Goal: Complete application form

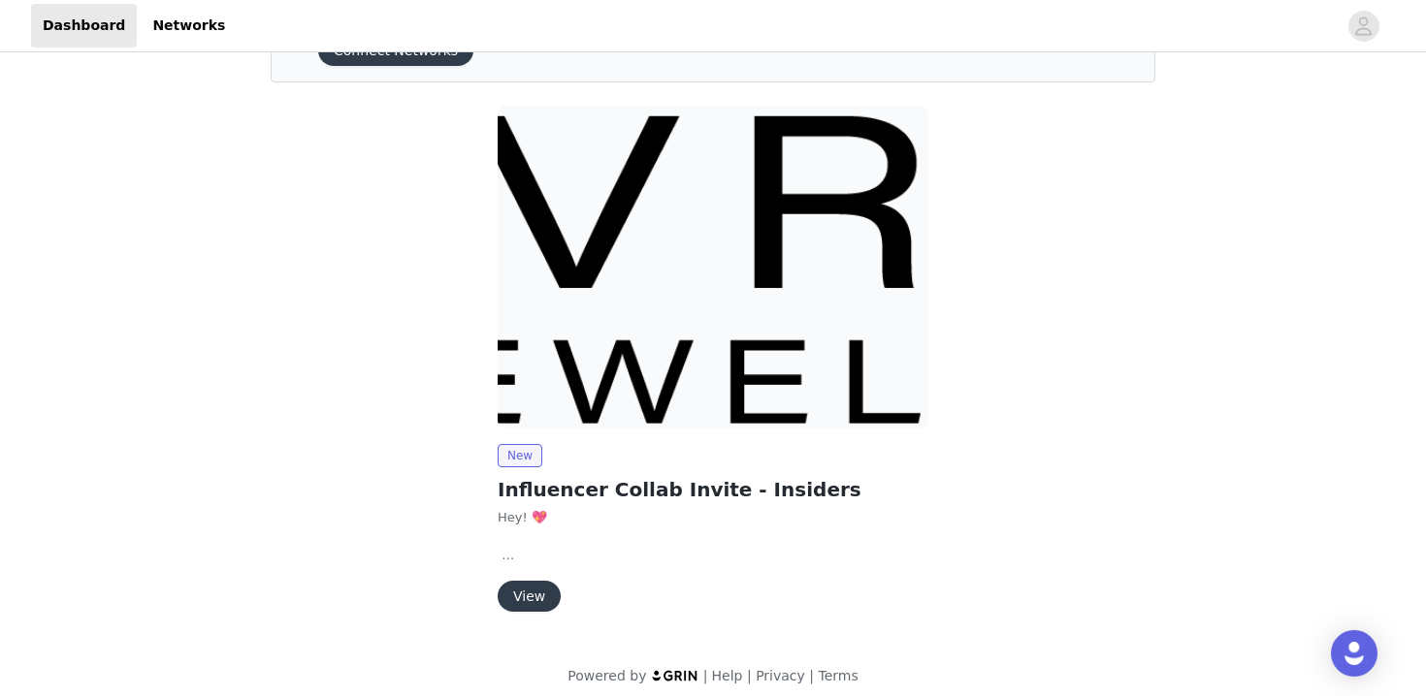
scroll to position [124, 0]
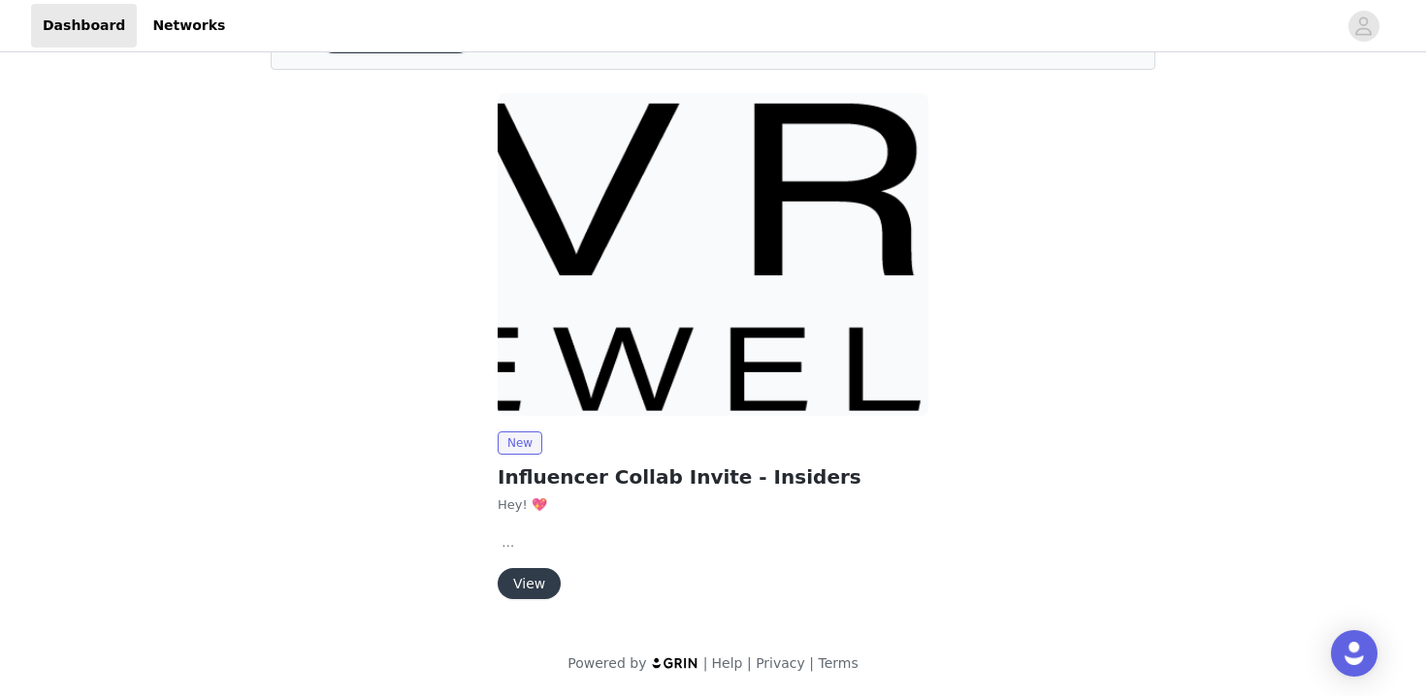
click at [521, 578] on button "View" at bounding box center [529, 583] width 63 height 31
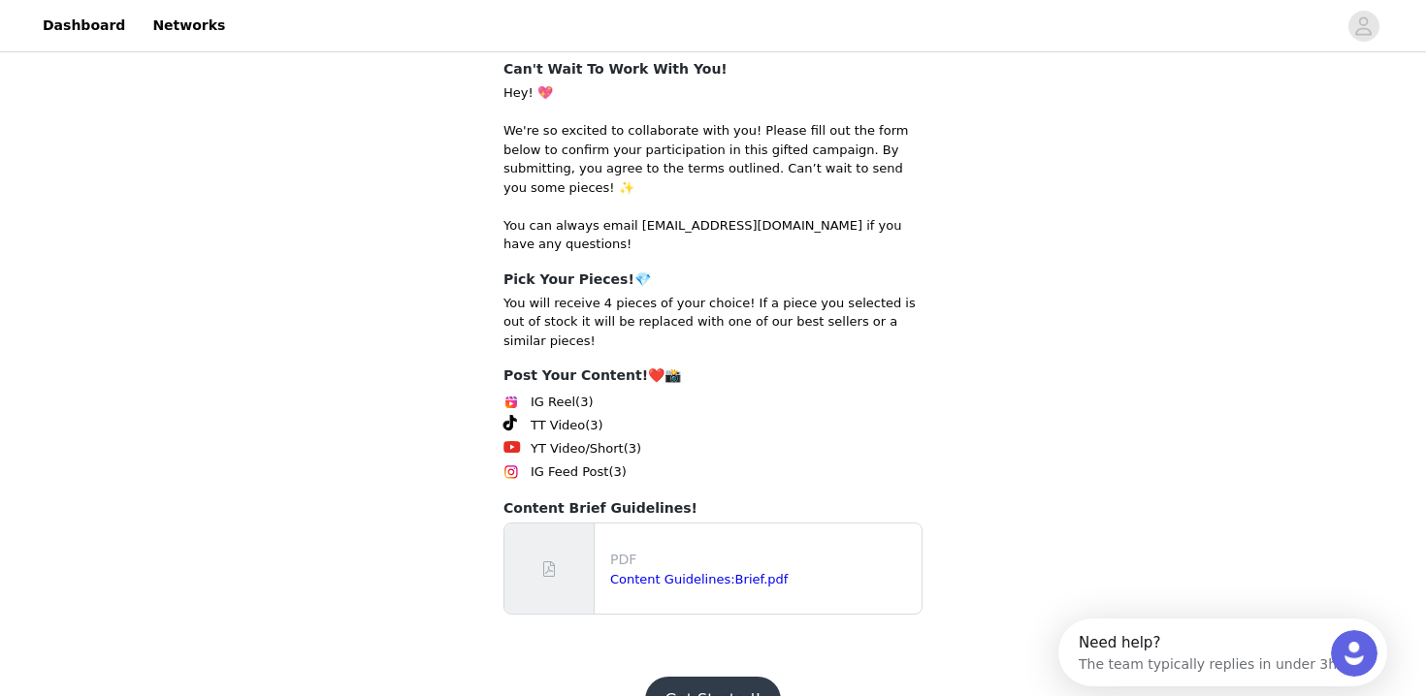
scroll to position [348, 0]
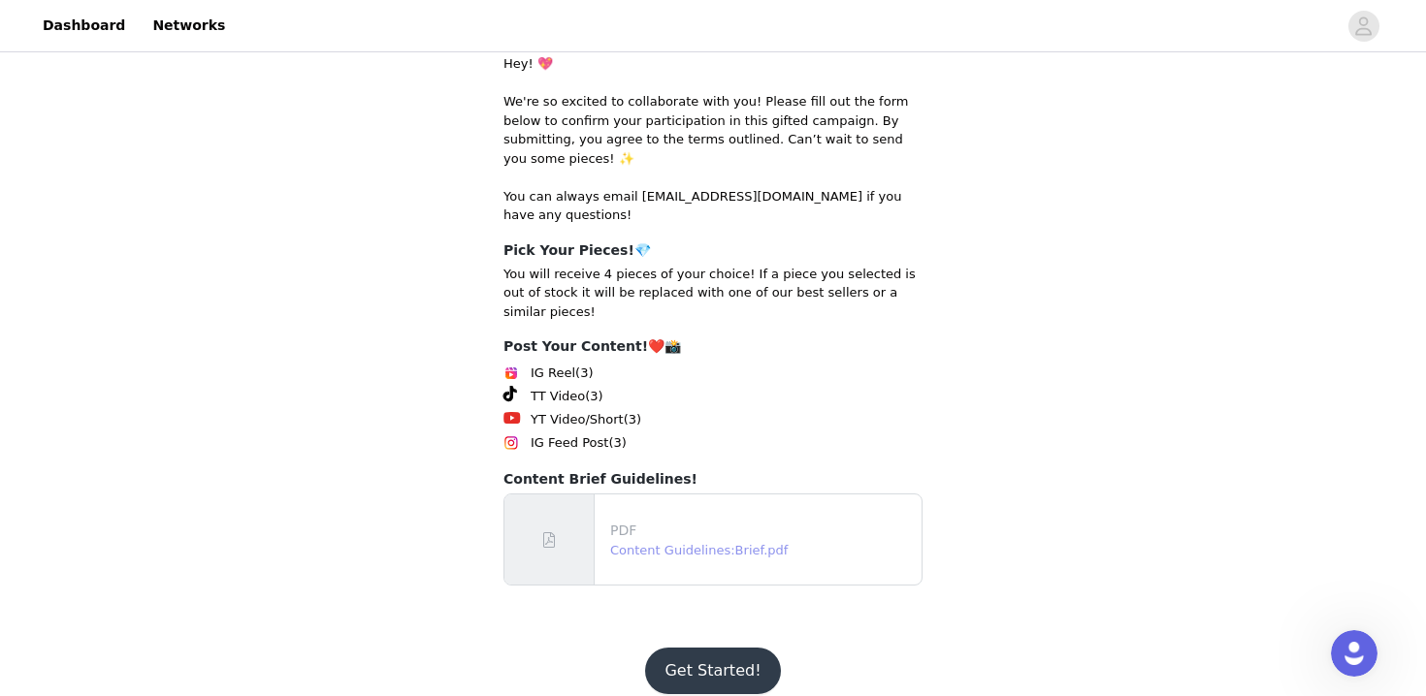
click at [659, 543] on link "Content Guidelines:Brief.pdf" at bounding box center [698, 550] width 177 height 15
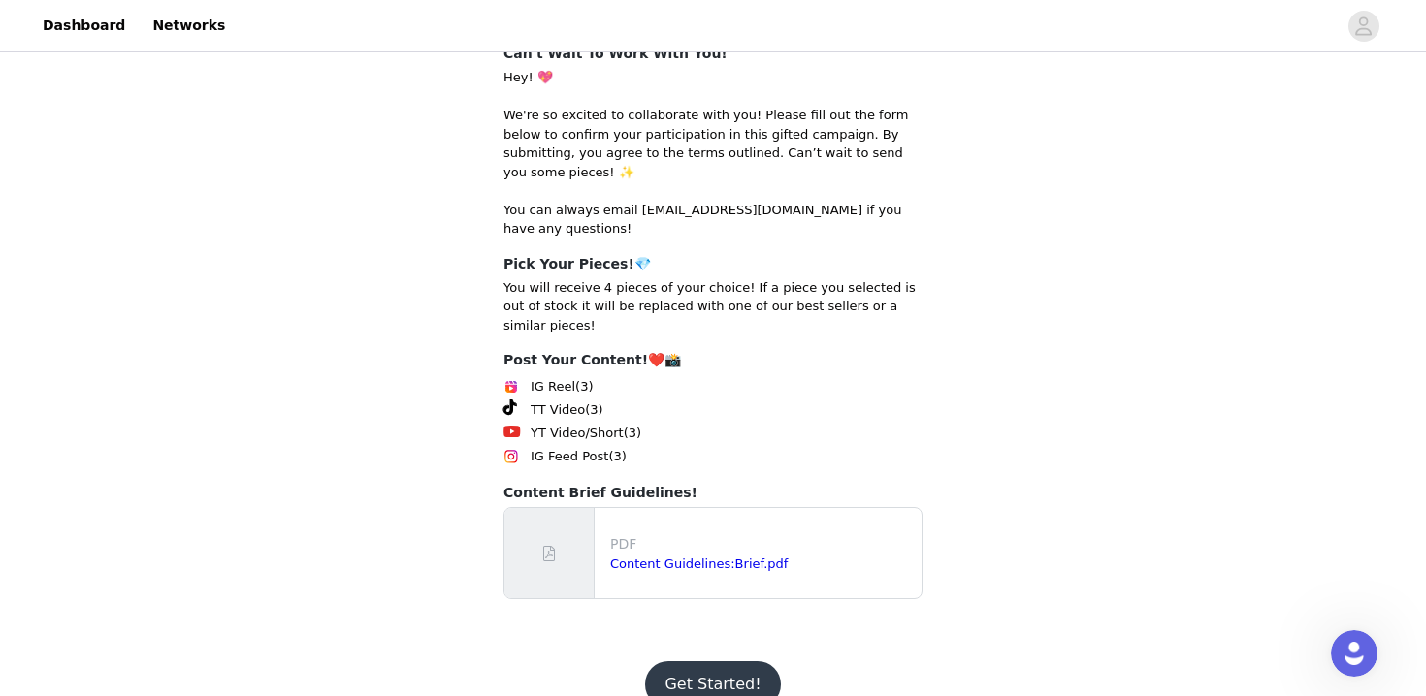
click at [725, 661] on button "Get Started!" at bounding box center [712, 684] width 135 height 47
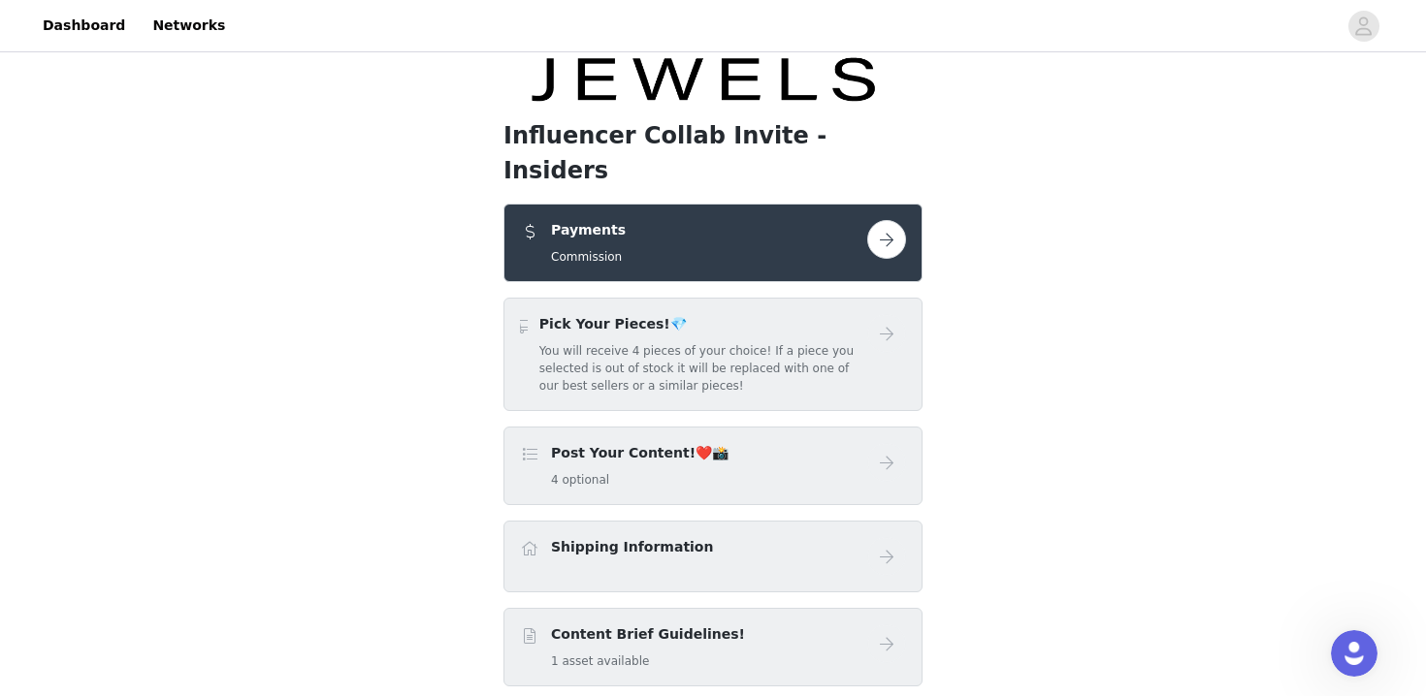
scroll to position [142, 0]
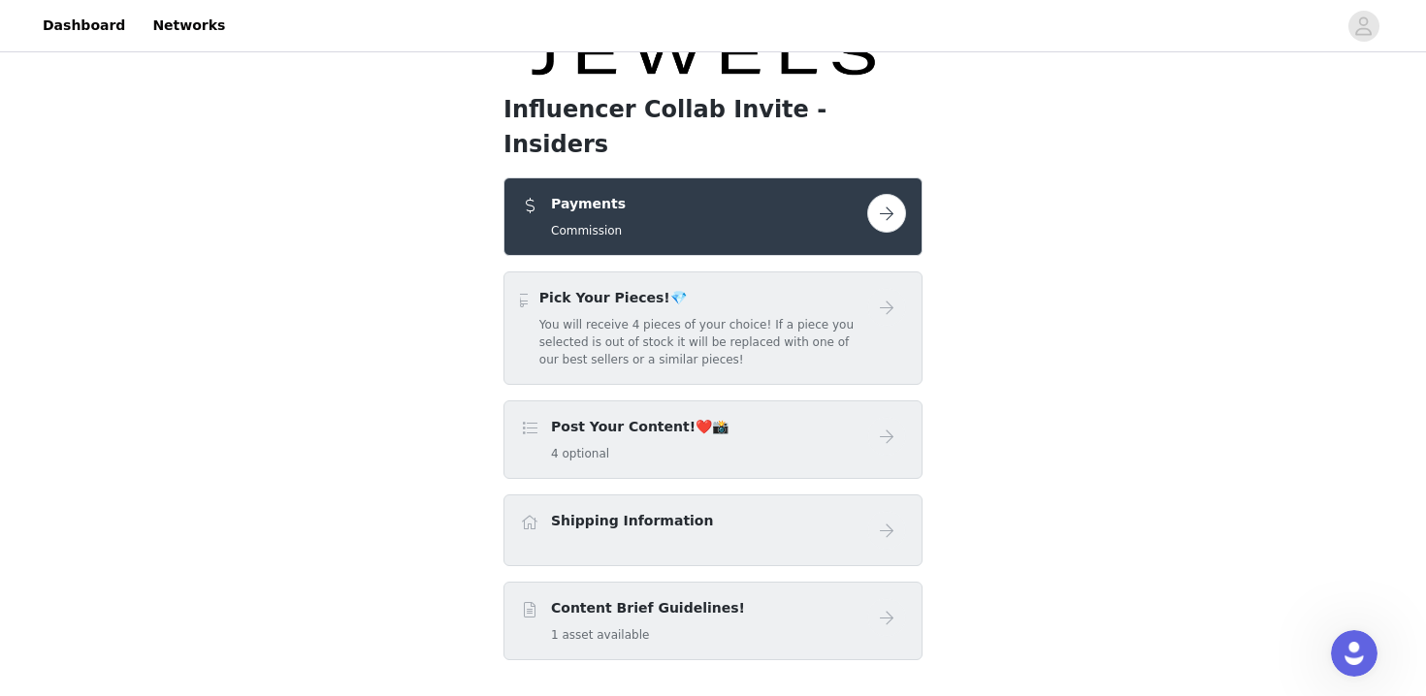
click at [888, 194] on button "button" at bounding box center [886, 213] width 39 height 39
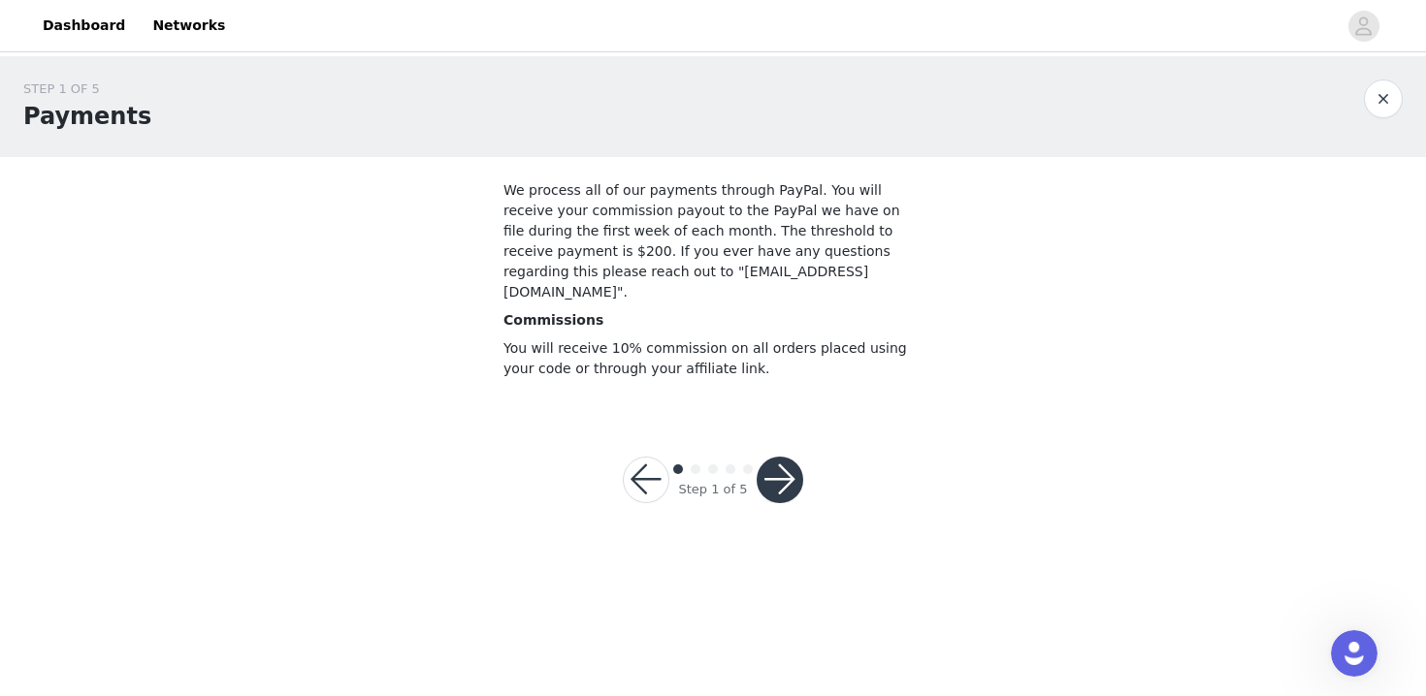
click at [782, 462] on button "button" at bounding box center [779, 480] width 47 height 47
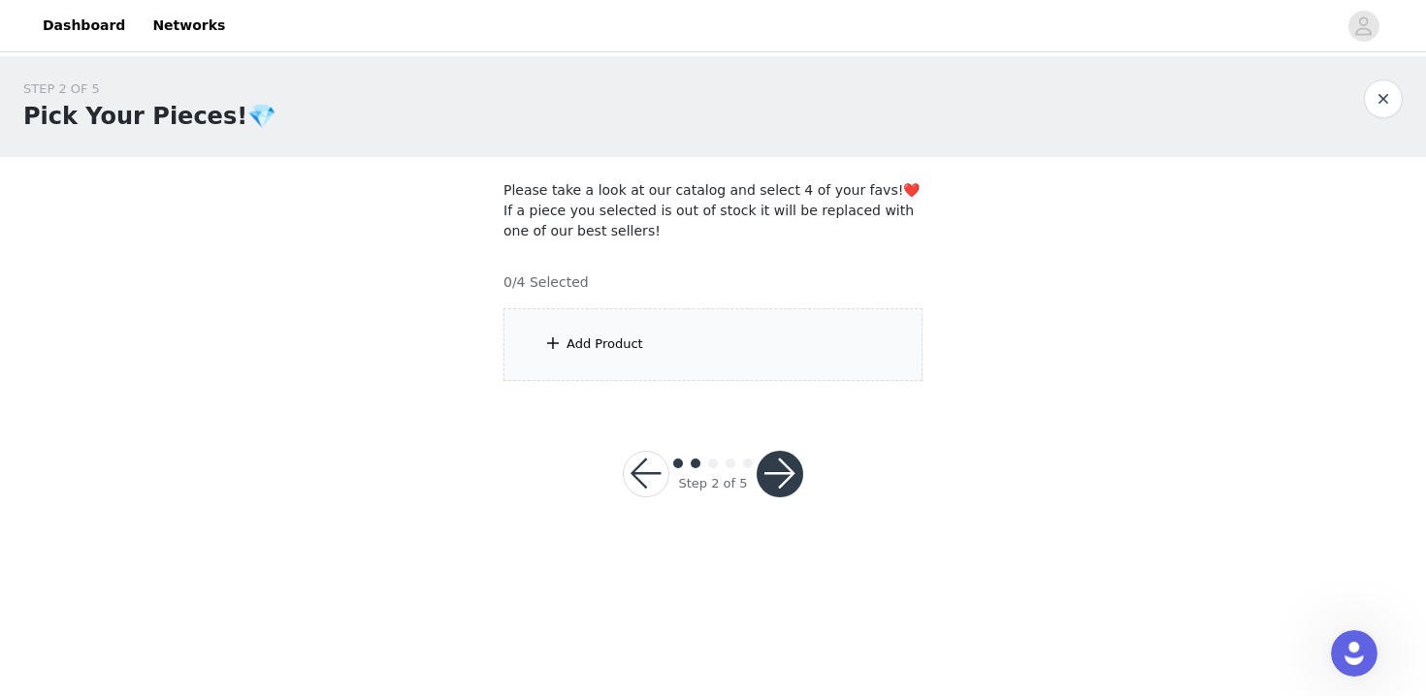
click at [631, 348] on div "Add Product" at bounding box center [604, 344] width 77 height 19
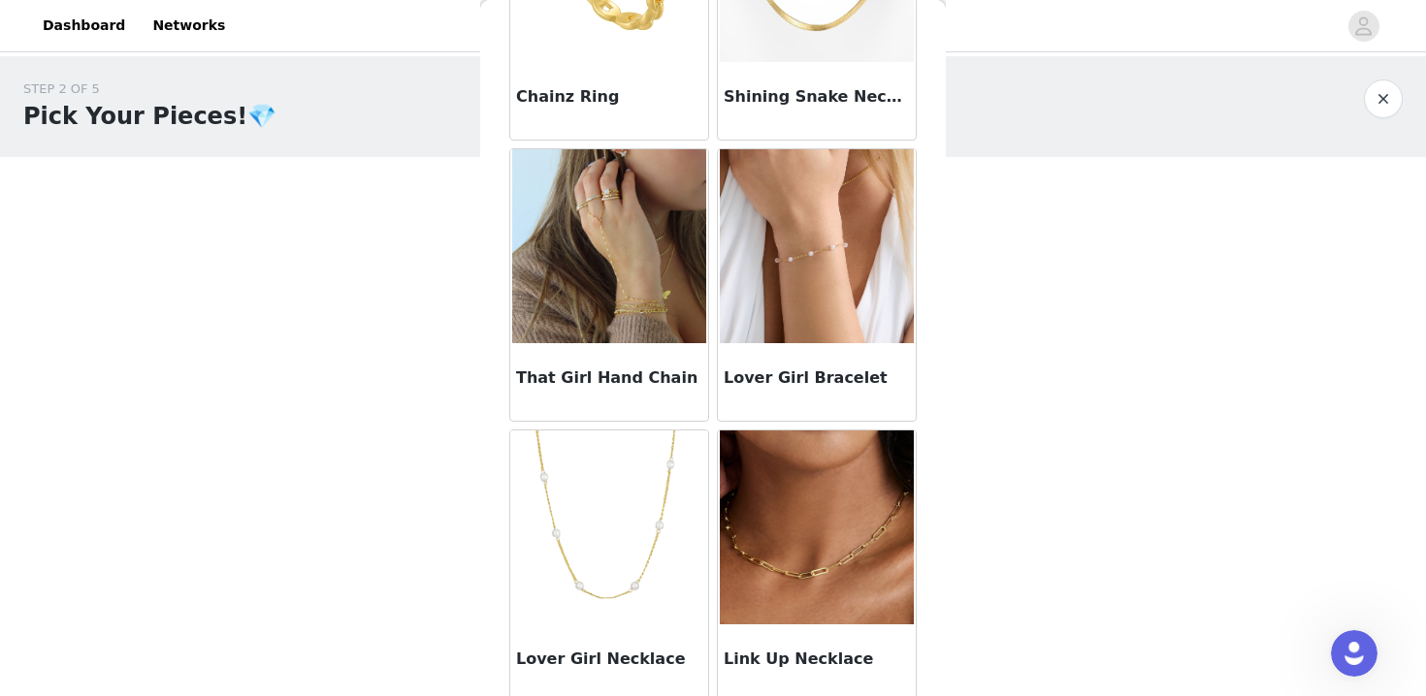
scroll to position [512, 0]
click at [598, 378] on h3 "That Girl Hand Chain" at bounding box center [609, 377] width 186 height 23
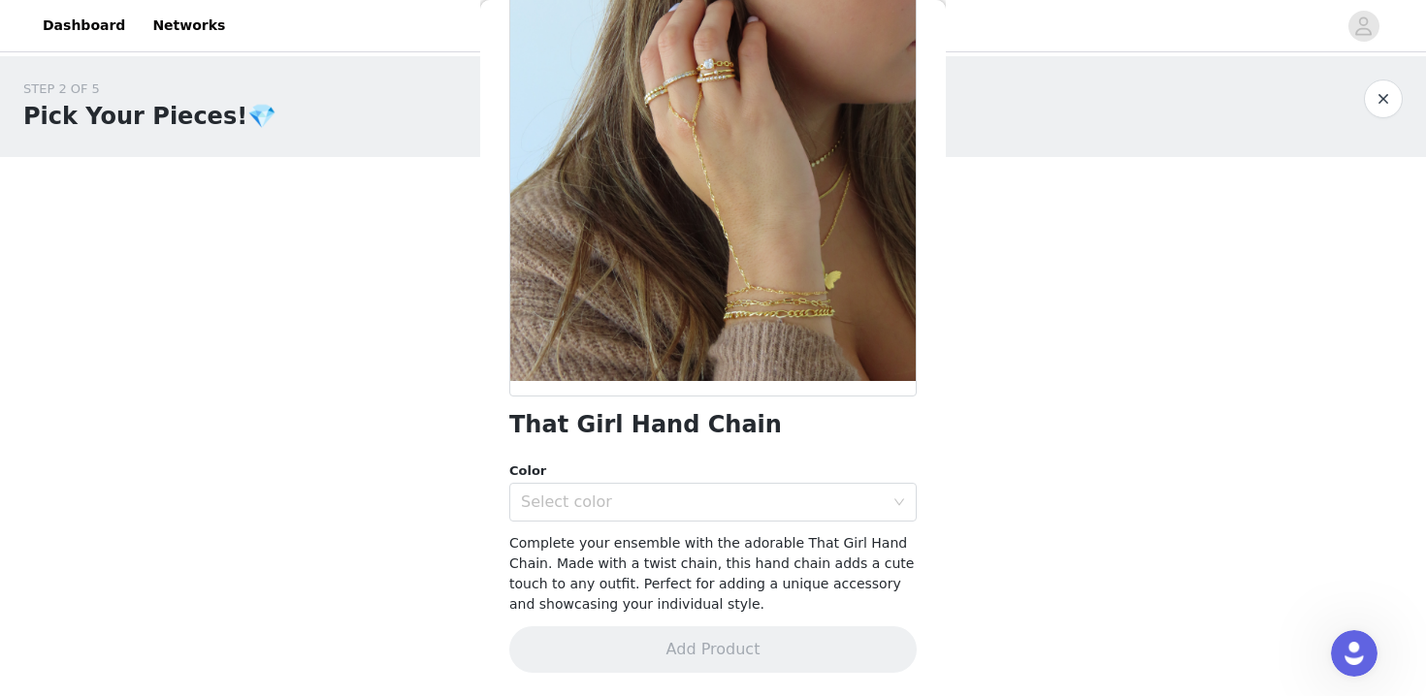
scroll to position [136, 0]
click at [601, 502] on div "Select color" at bounding box center [702, 503] width 363 height 19
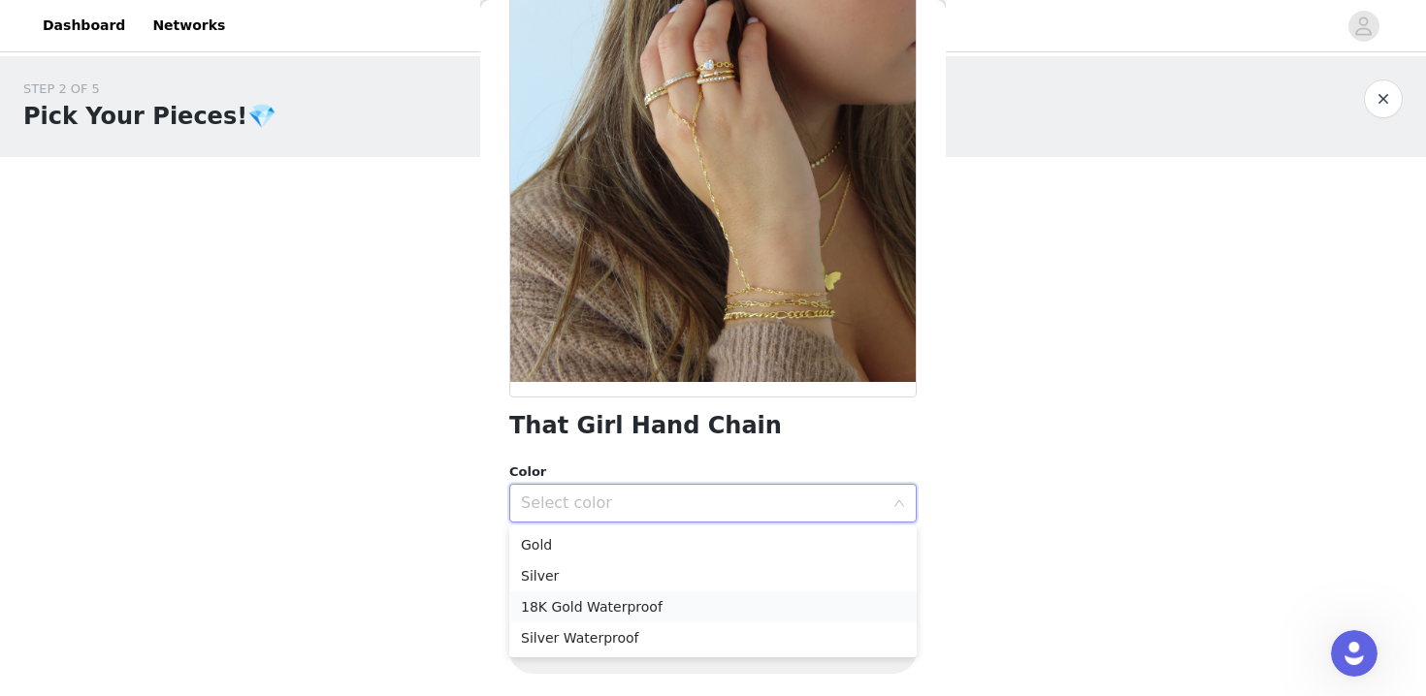
click at [575, 612] on li "18K Gold Waterproof" at bounding box center [712, 607] width 407 height 31
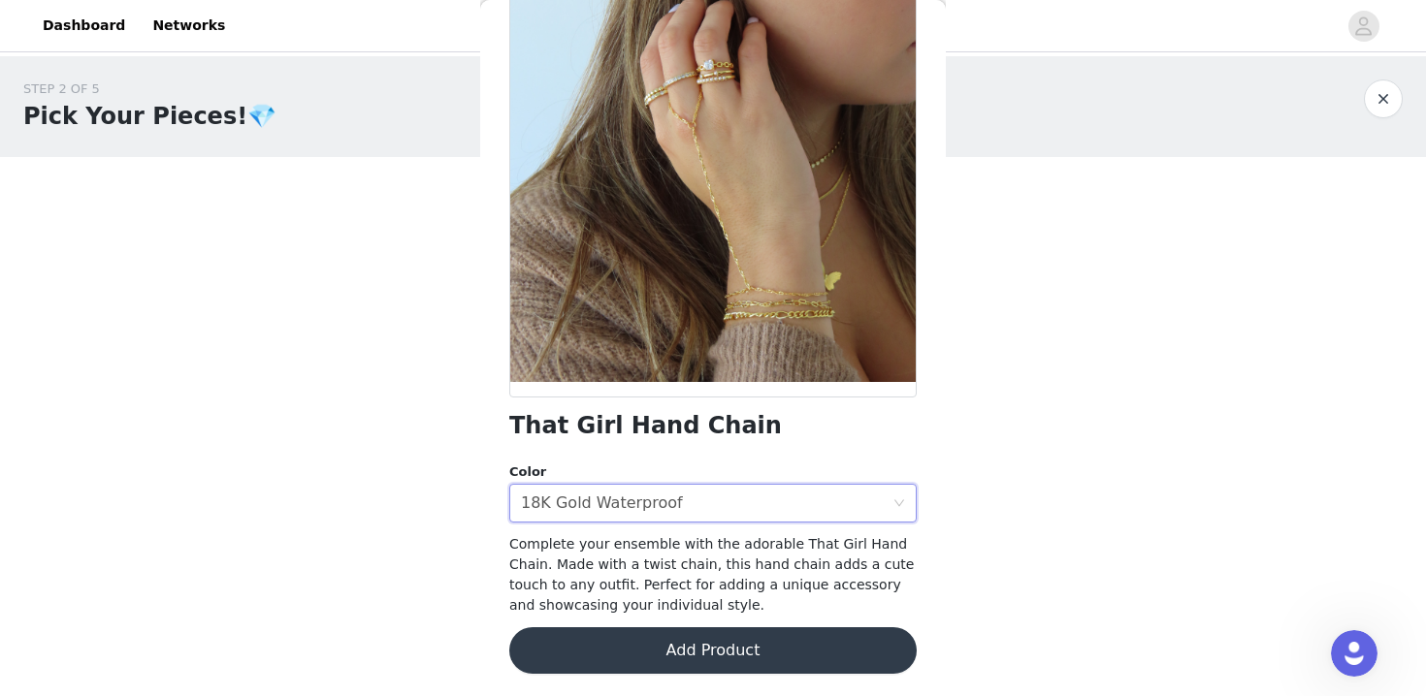
click at [685, 636] on button "Add Product" at bounding box center [712, 650] width 407 height 47
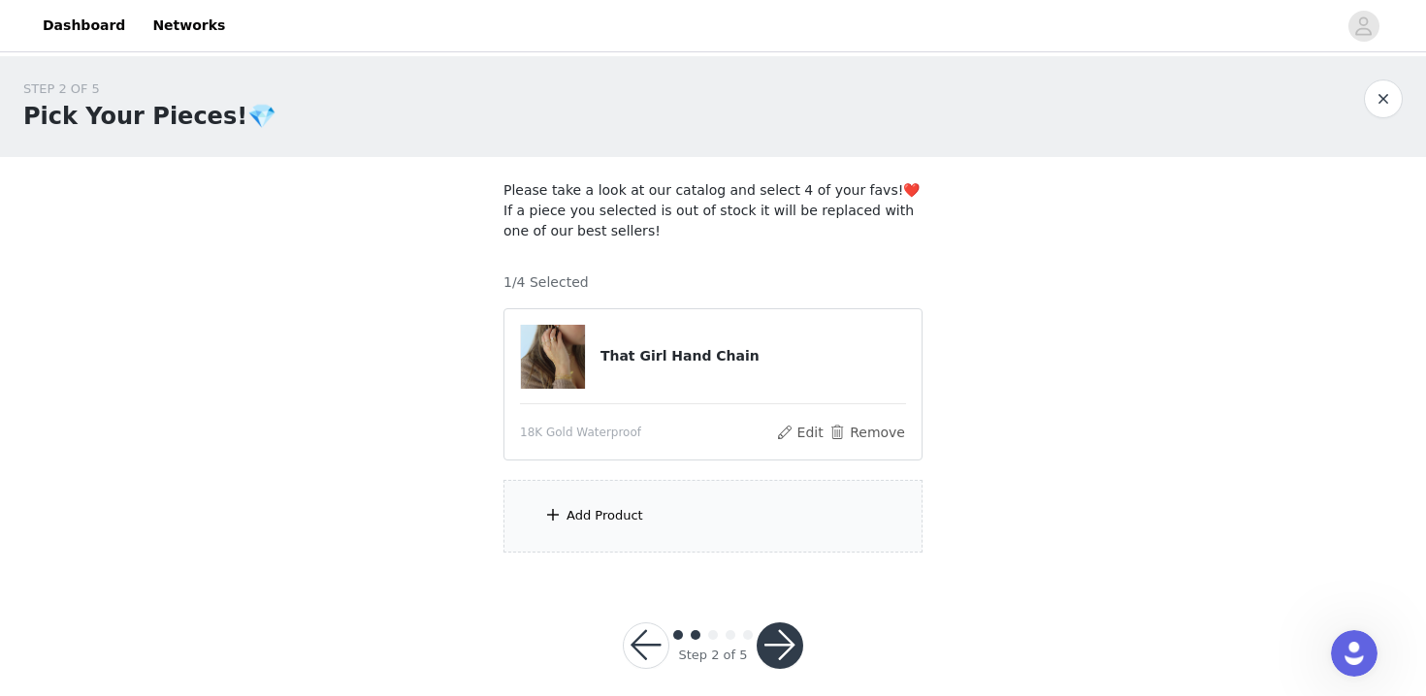
click at [612, 525] on div "Add Product" at bounding box center [604, 515] width 77 height 19
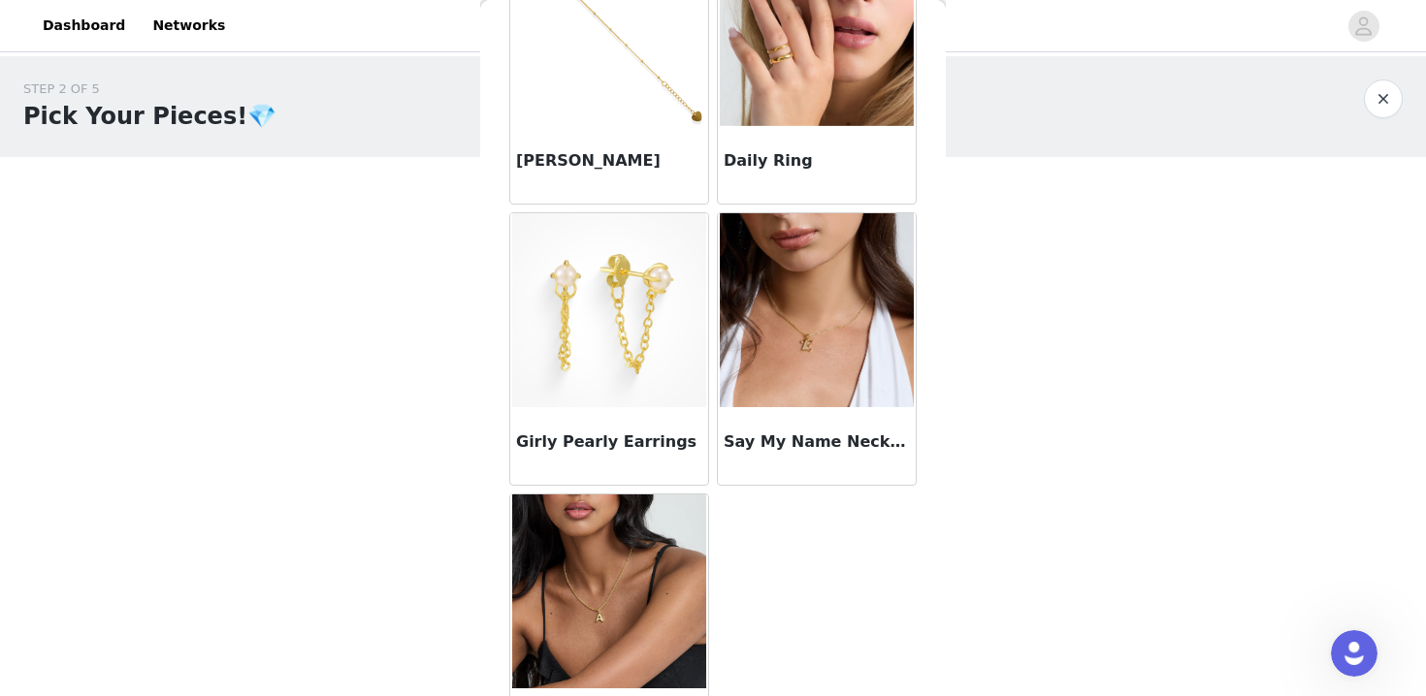
scroll to position [1565, 0]
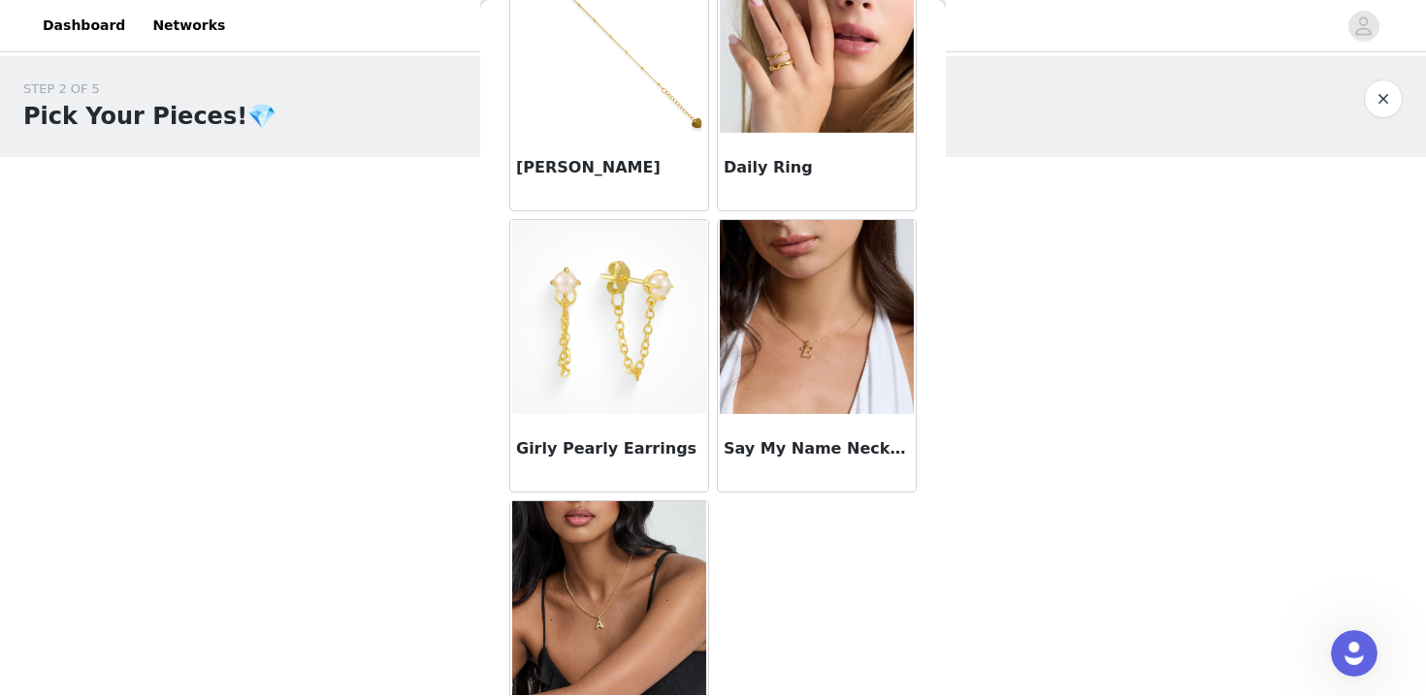
click at [735, 173] on h3 "Daily Ring" at bounding box center [816, 167] width 186 height 23
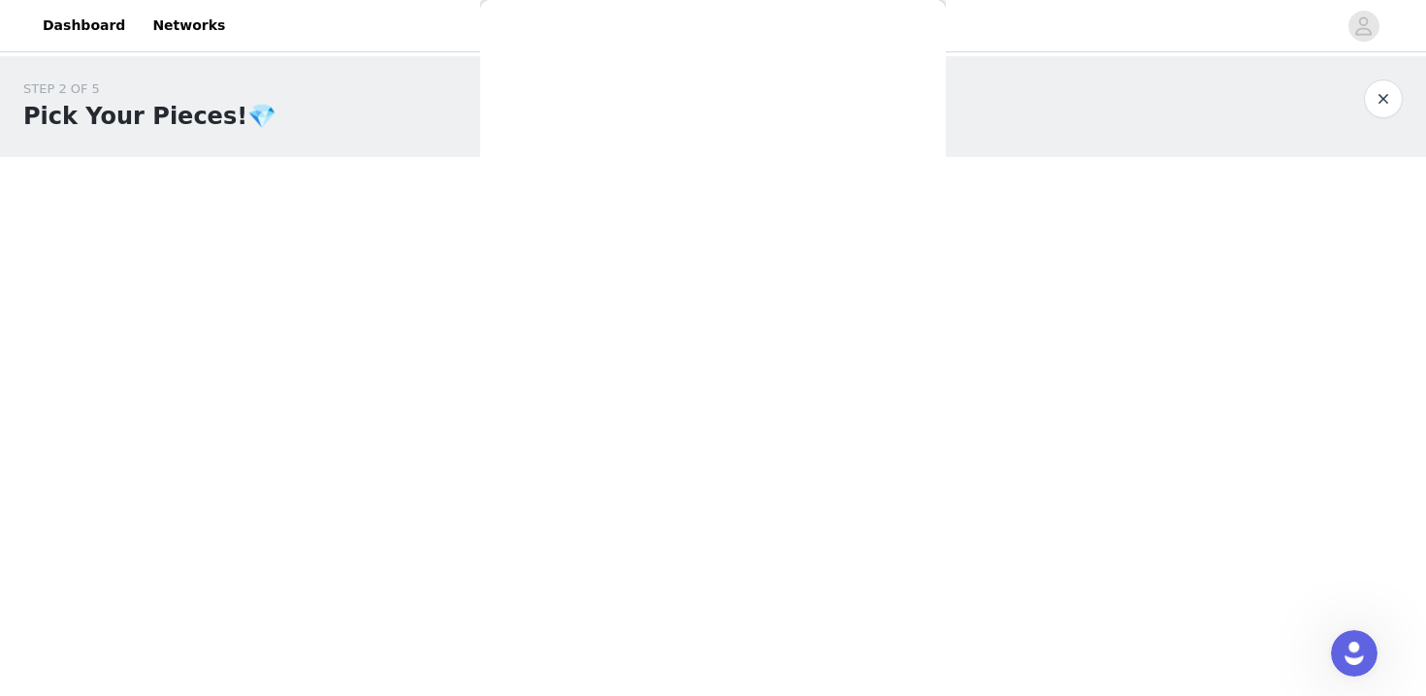
scroll to position [372, 0]
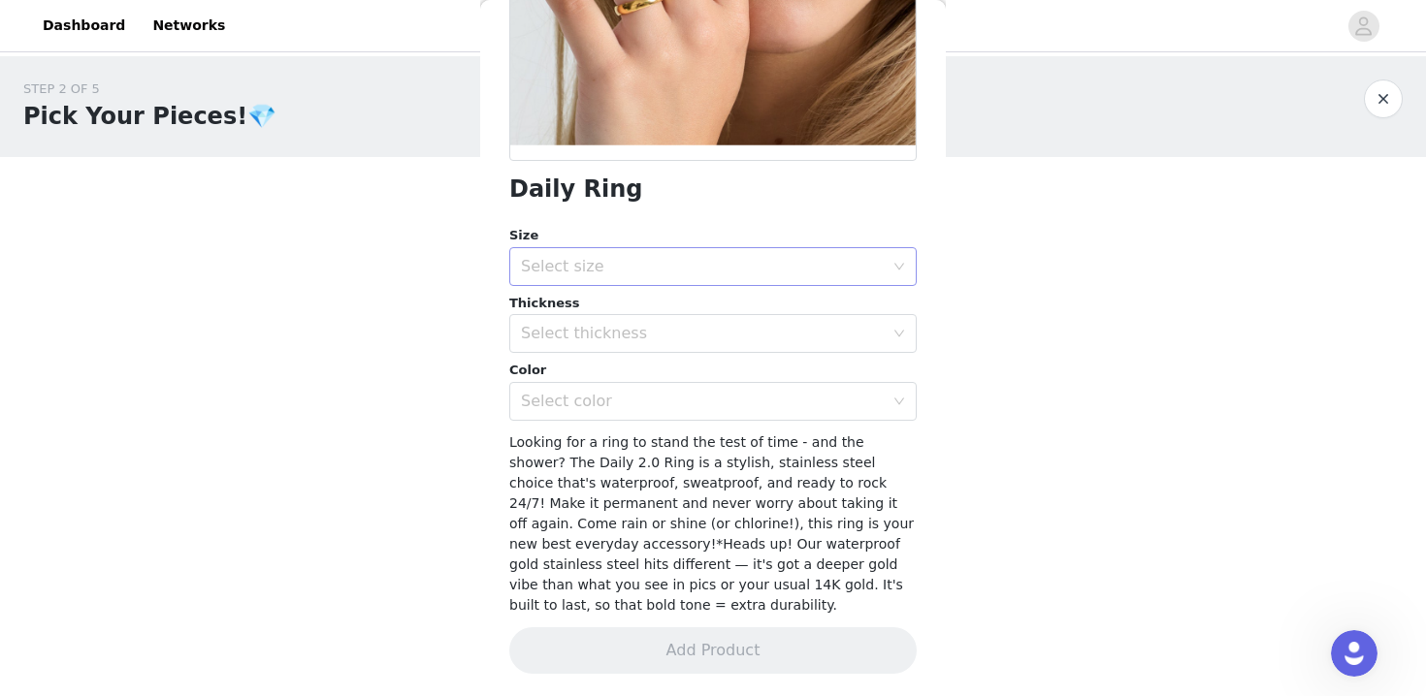
click at [636, 263] on div "Select size" at bounding box center [702, 266] width 363 height 19
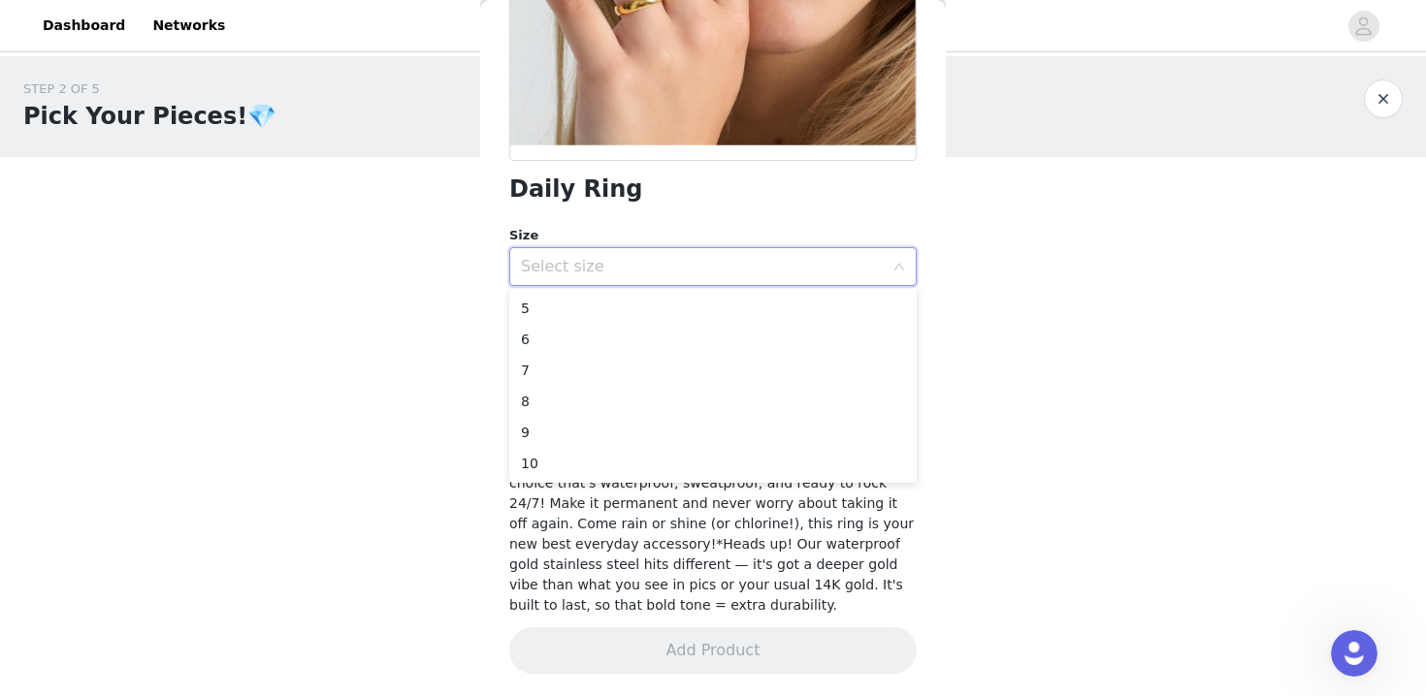
click at [616, 259] on div "Select size" at bounding box center [702, 266] width 363 height 19
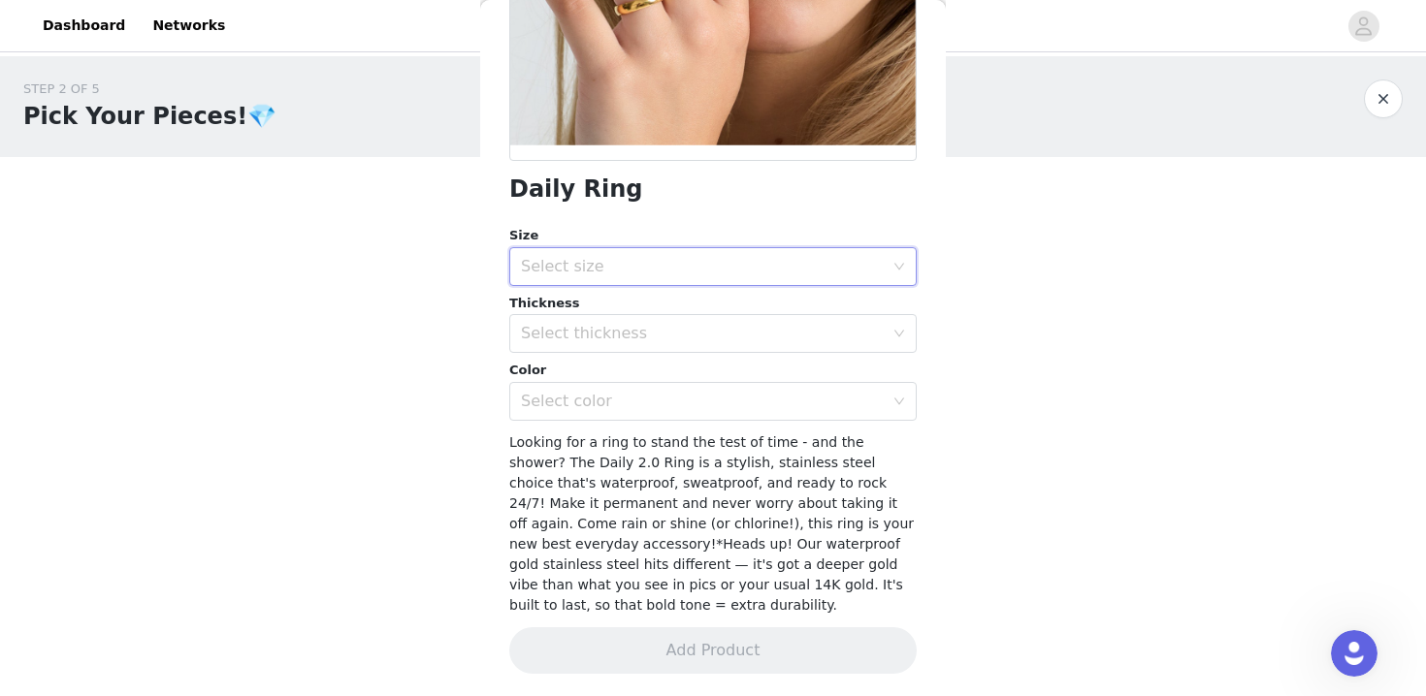
scroll to position [233, 0]
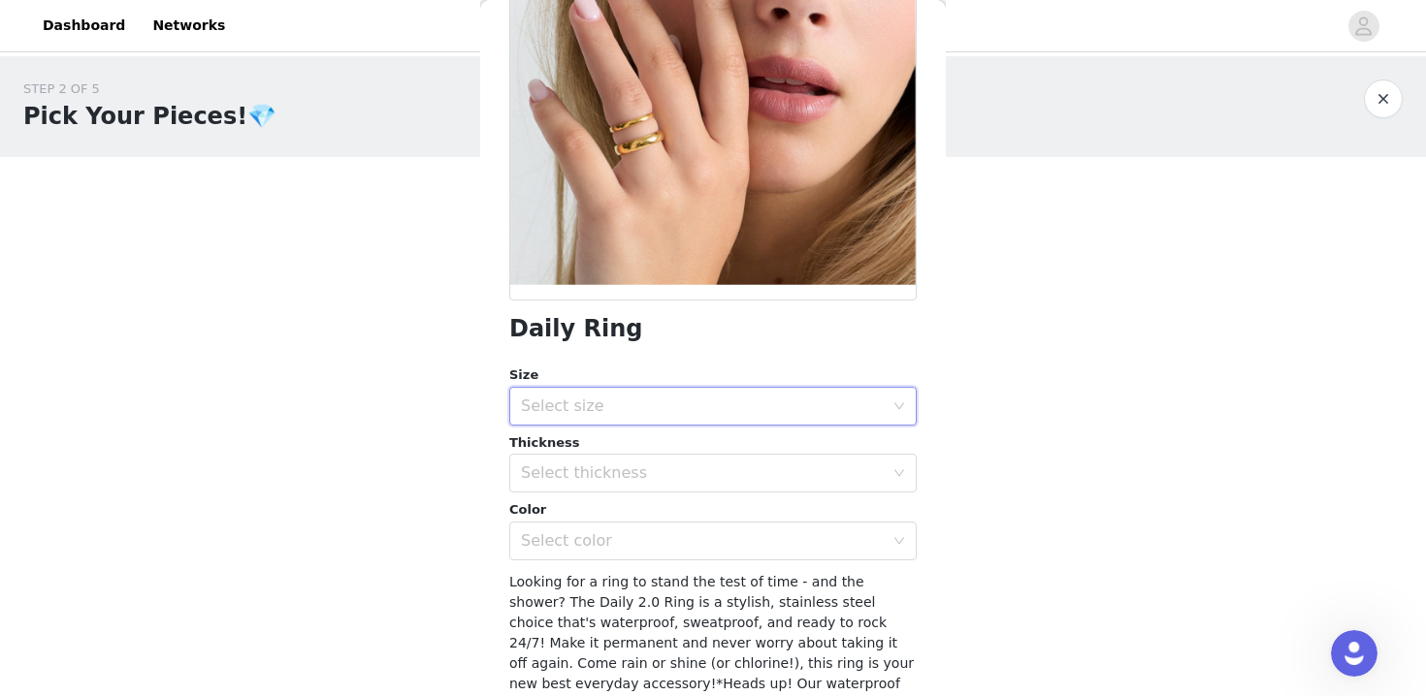
click at [585, 390] on div "Select size" at bounding box center [706, 406] width 371 height 37
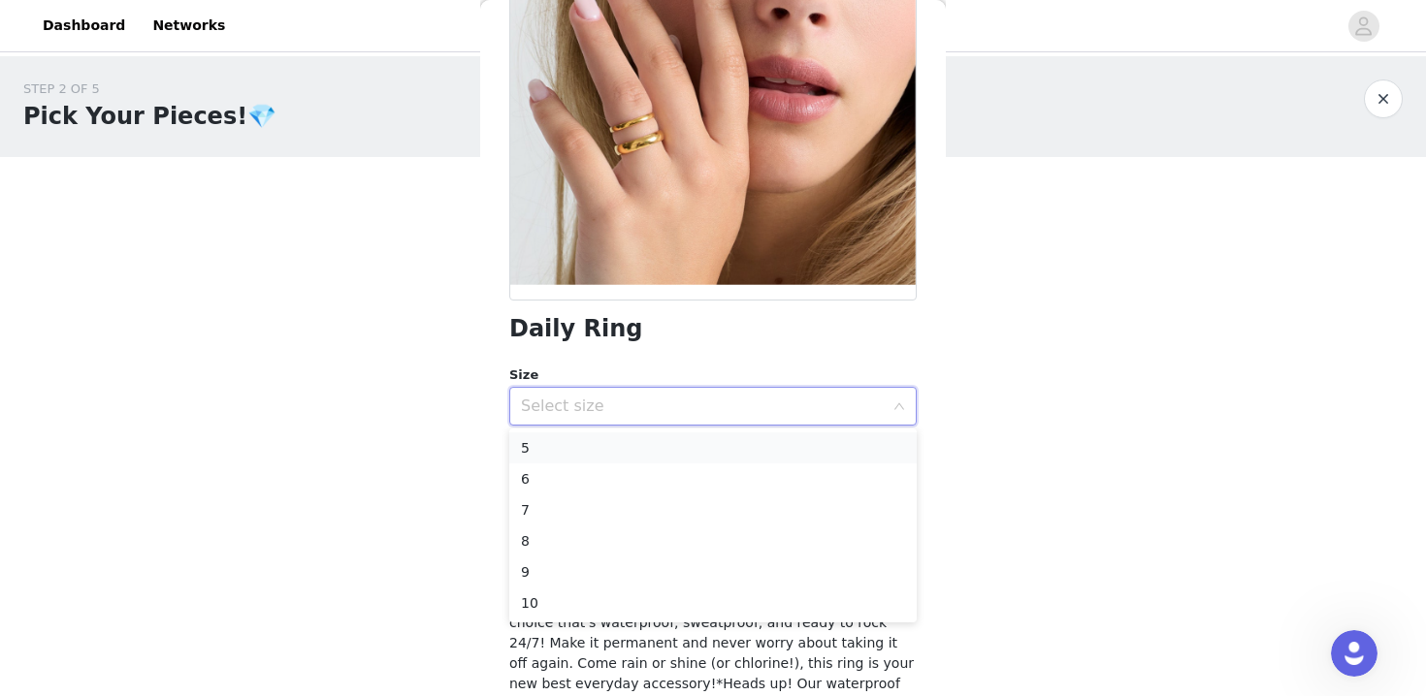
click at [533, 450] on li "5" at bounding box center [712, 448] width 407 height 31
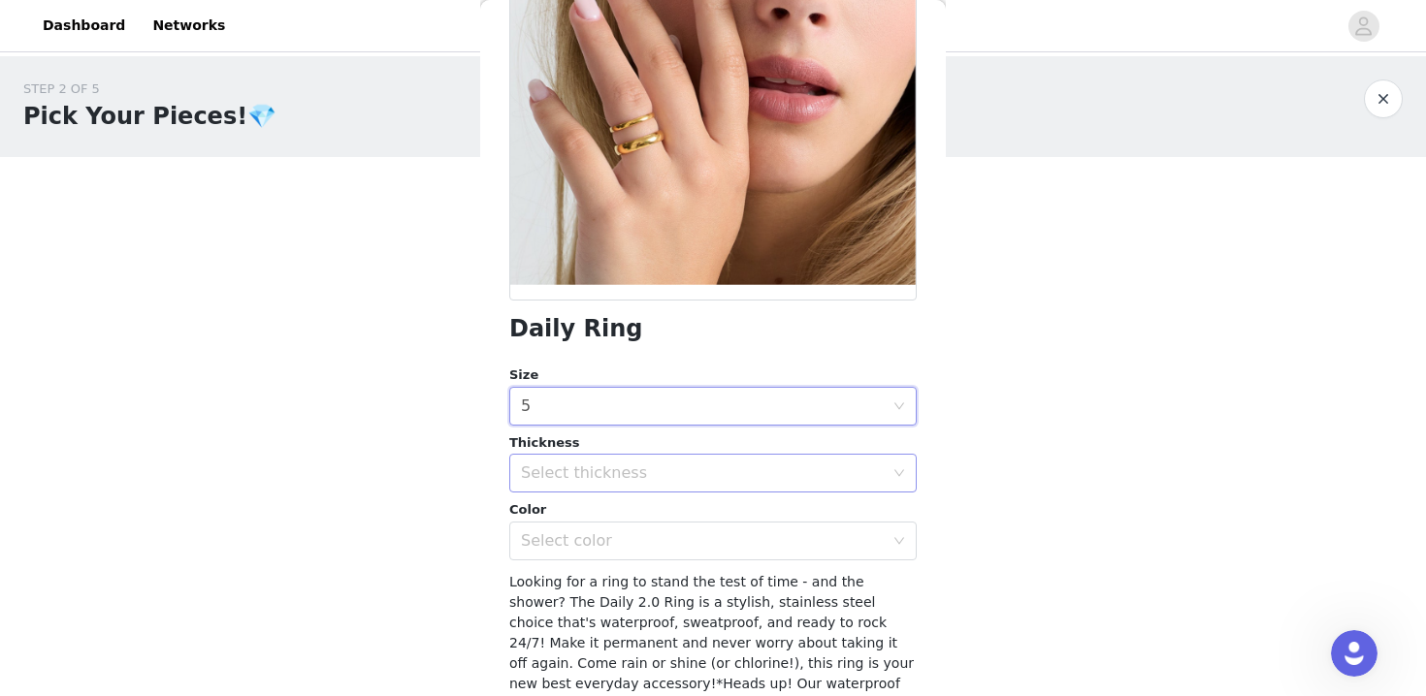
click at [562, 474] on div "Select thickness" at bounding box center [702, 473] width 363 height 19
click at [564, 546] on li "4MM" at bounding box center [712, 546] width 407 height 31
click at [625, 551] on div "Select color" at bounding box center [706, 541] width 371 height 37
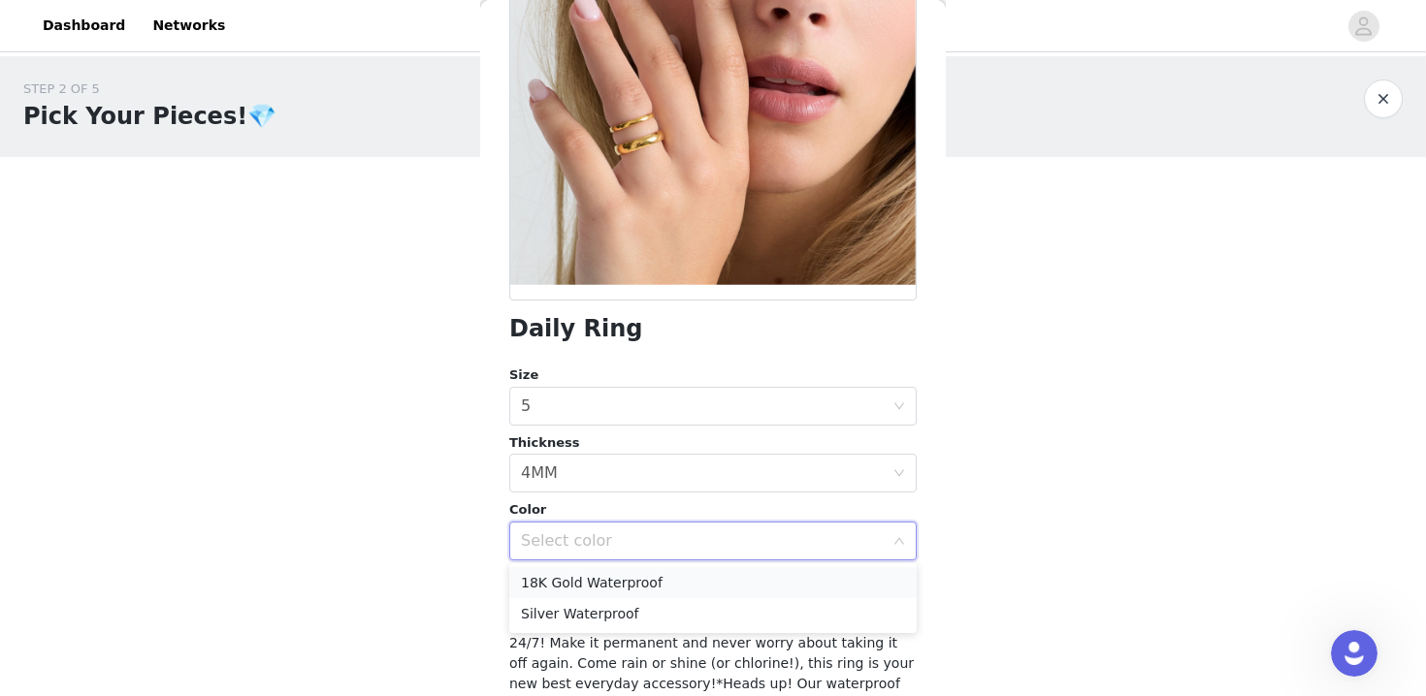
click at [605, 584] on li "18K Gold Waterproof" at bounding box center [712, 582] width 407 height 31
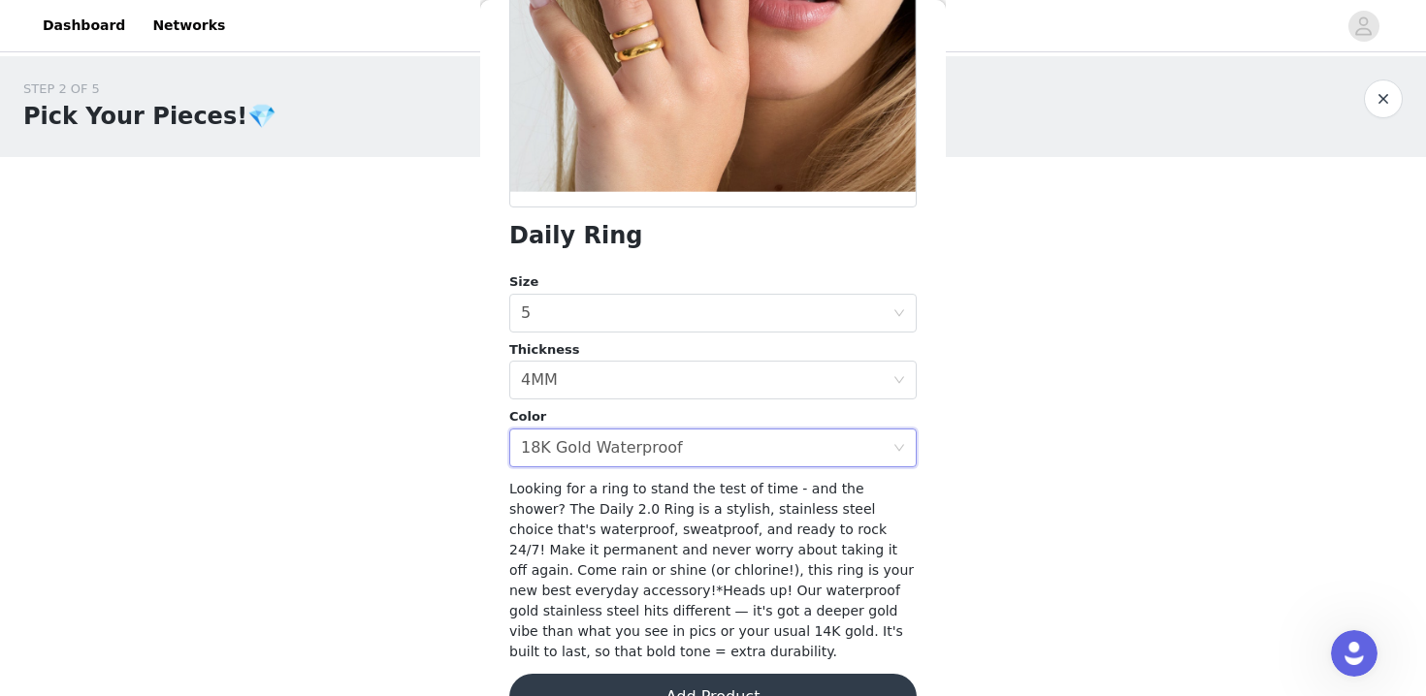
scroll to position [372, 0]
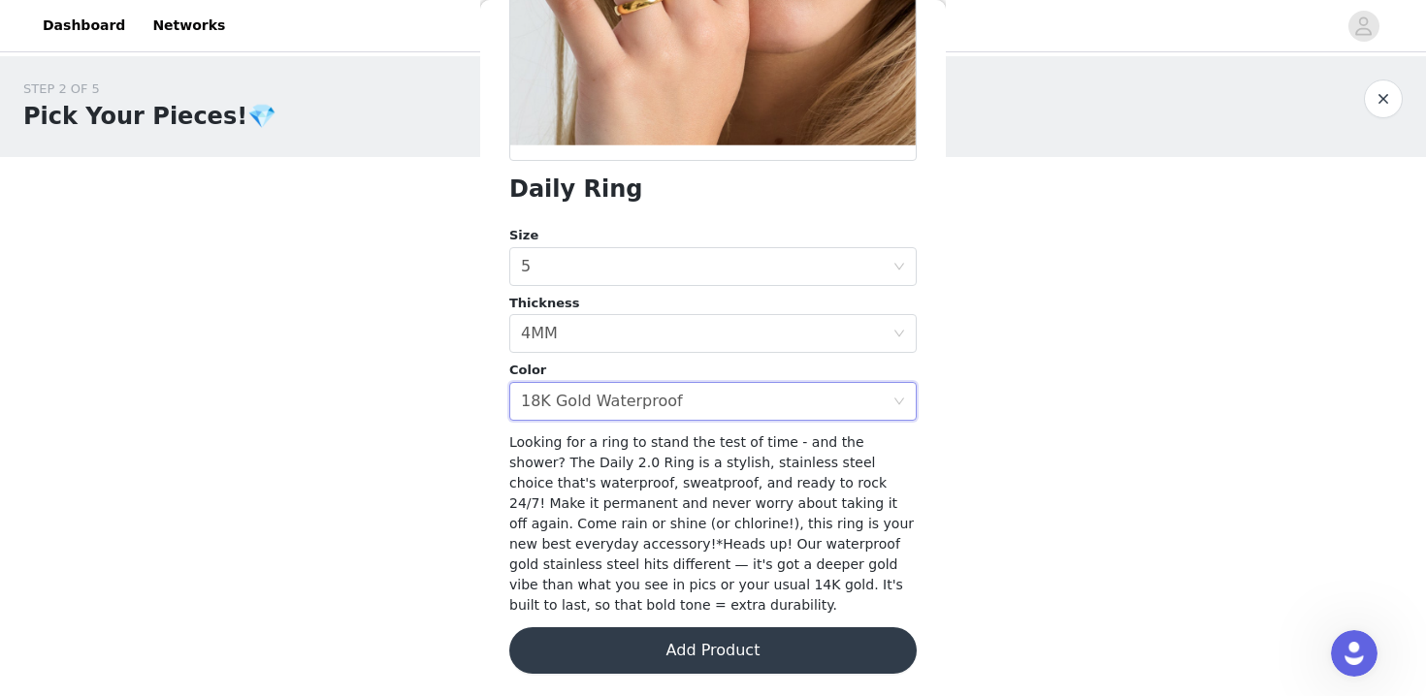
click at [621, 646] on button "Add Product" at bounding box center [712, 650] width 407 height 47
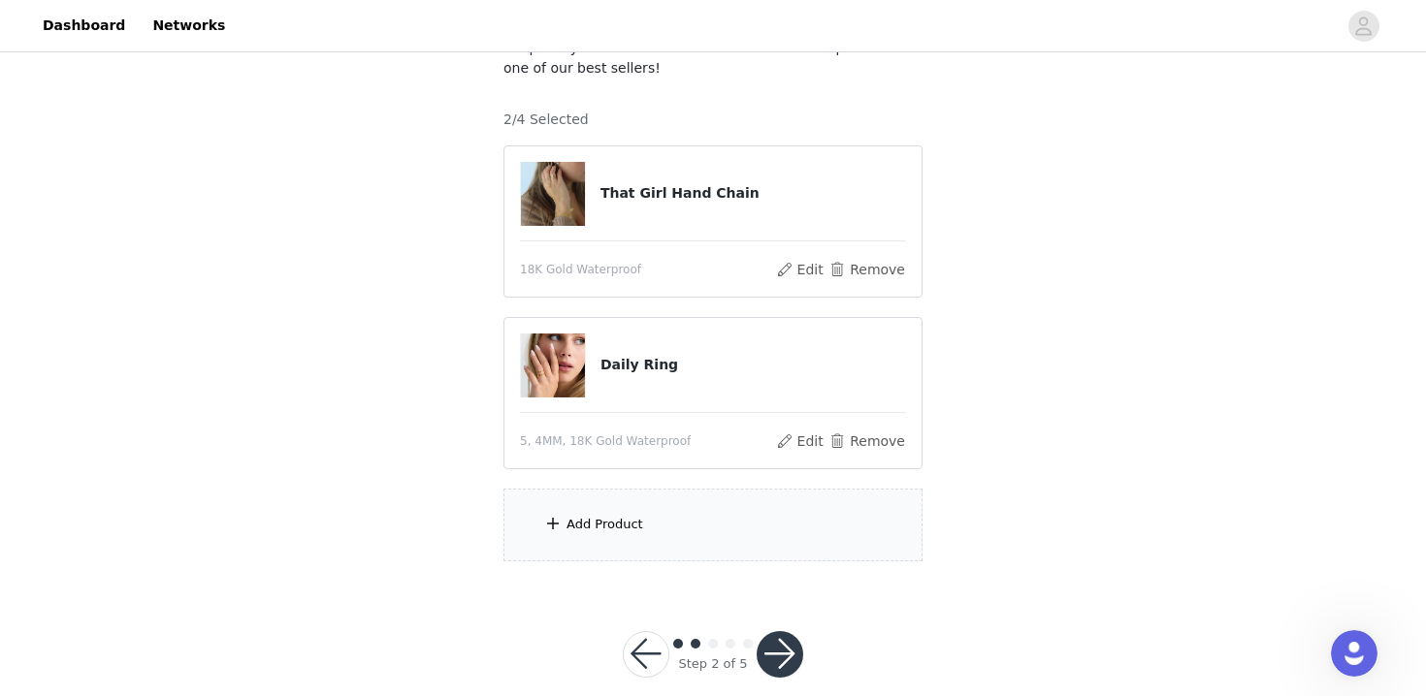
scroll to position [190, 0]
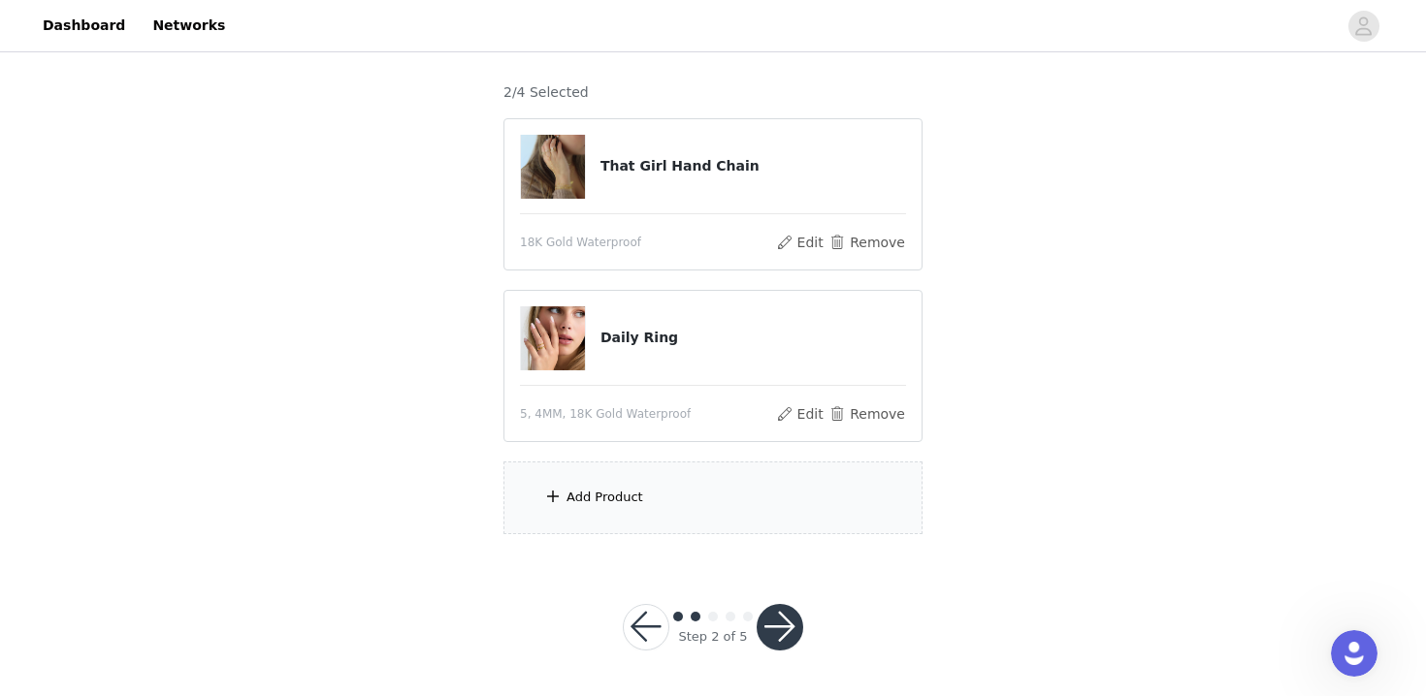
click at [616, 500] on div "Add Product" at bounding box center [604, 497] width 77 height 19
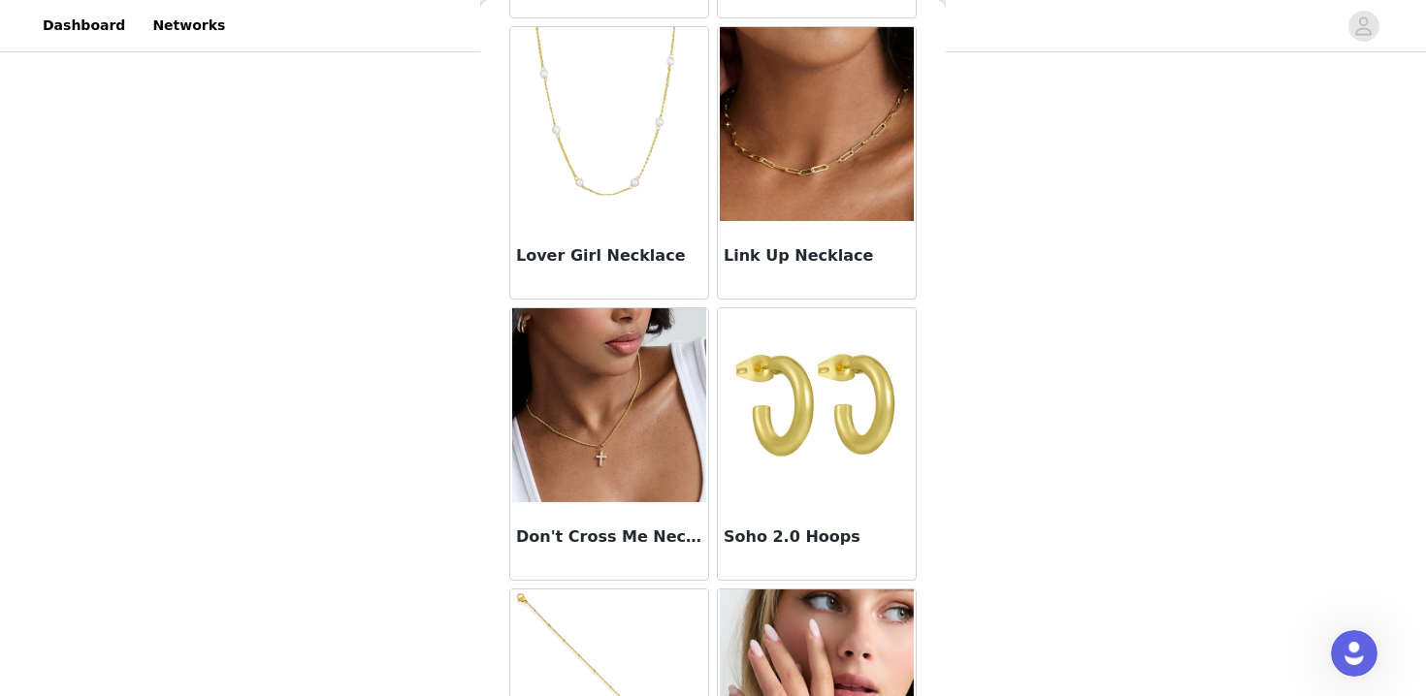
scroll to position [0, 0]
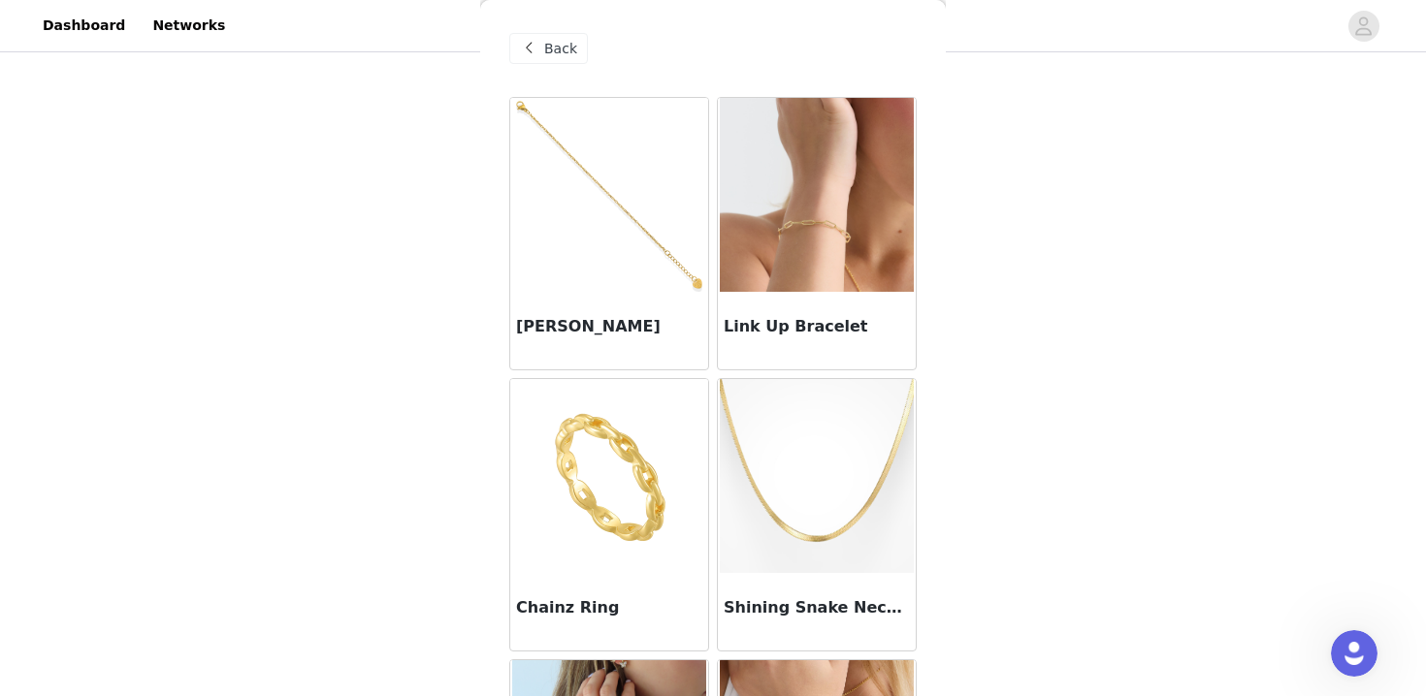
click at [805, 316] on h3 "Link Up Bracelet" at bounding box center [816, 326] width 186 height 23
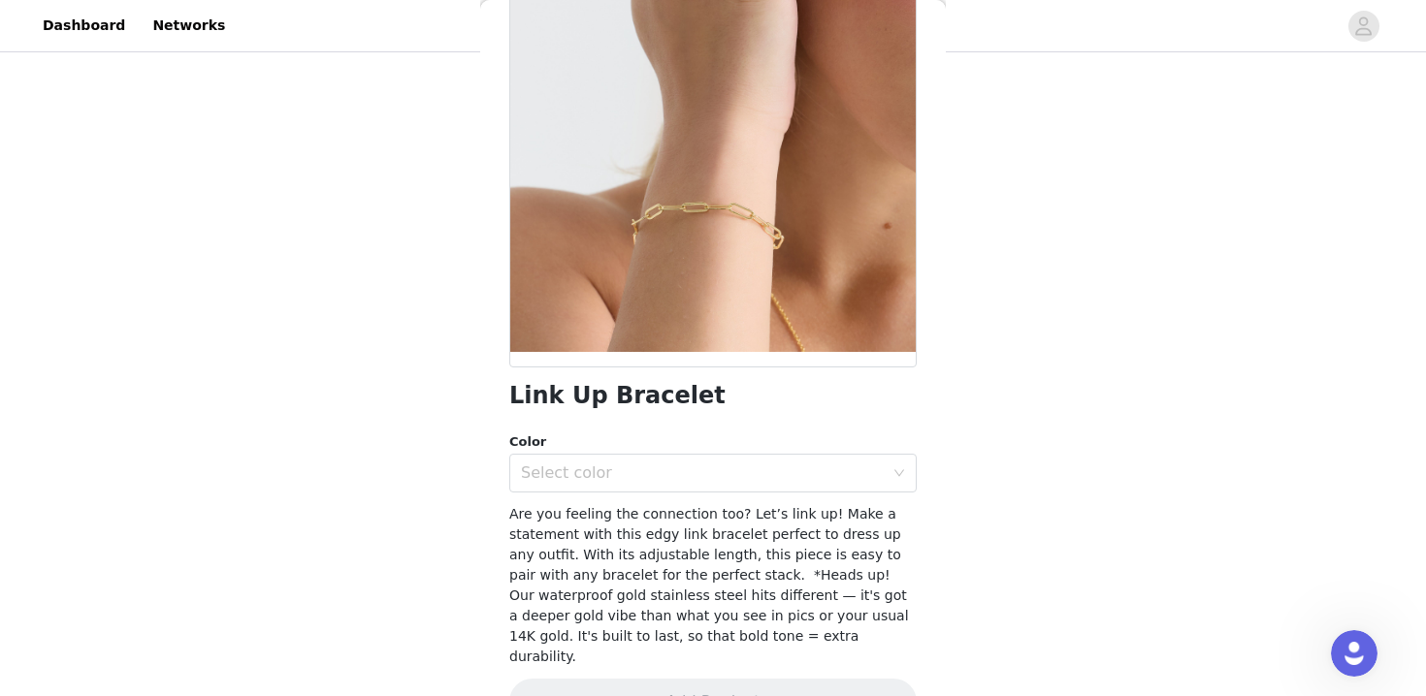
scroll to position [169, 0]
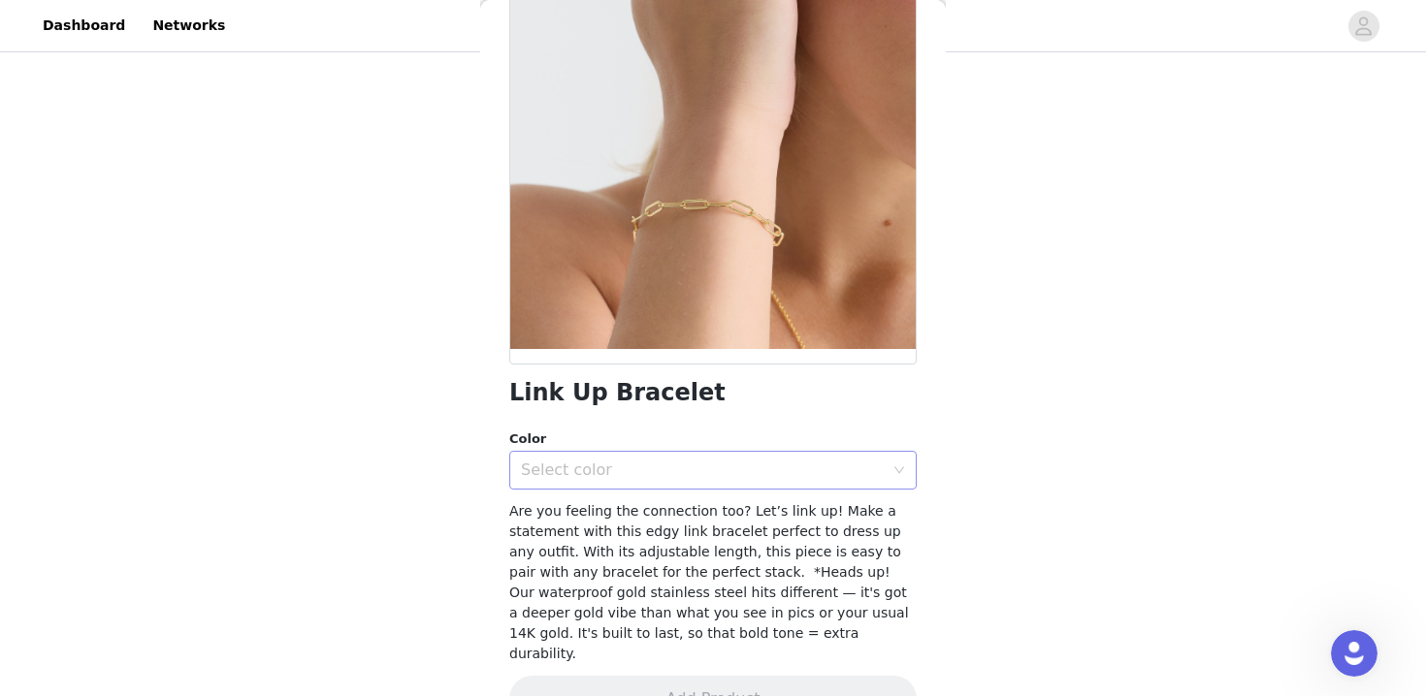
click at [658, 458] on div "Select color" at bounding box center [706, 470] width 371 height 37
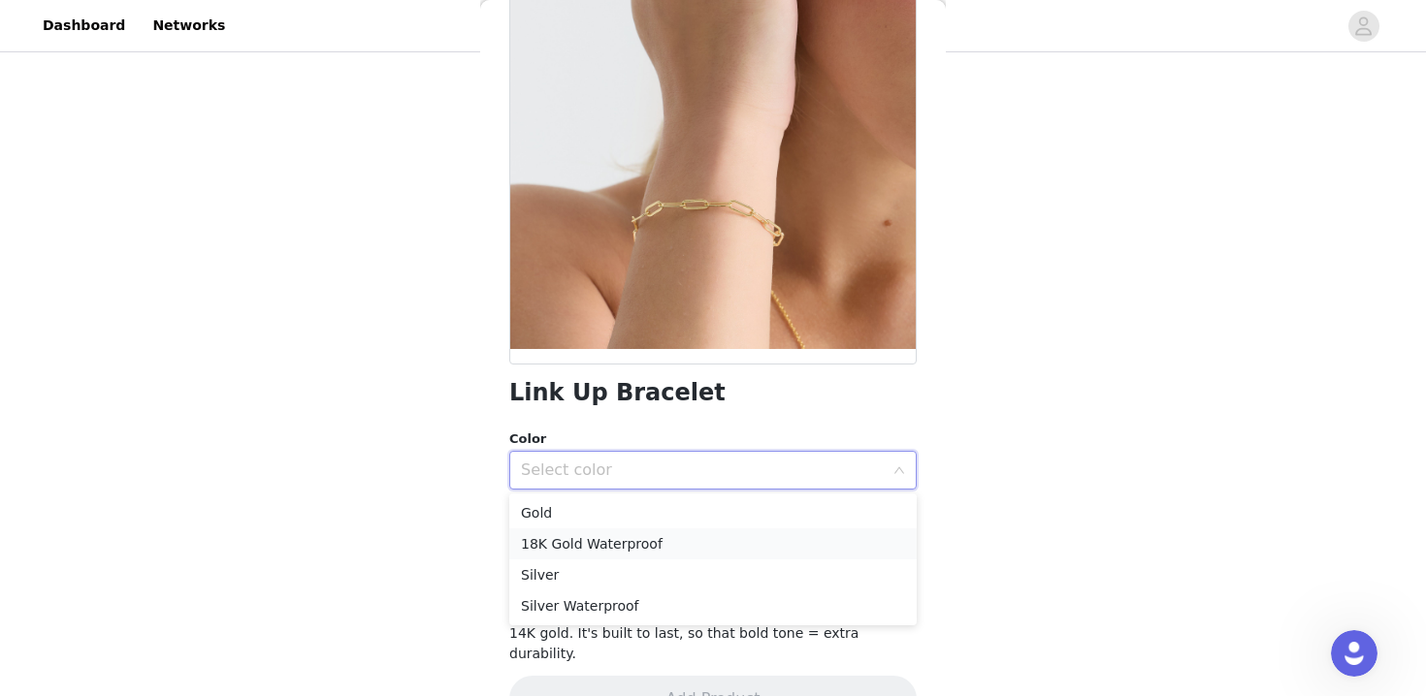
click at [621, 543] on li "18K Gold Waterproof" at bounding box center [712, 544] width 407 height 31
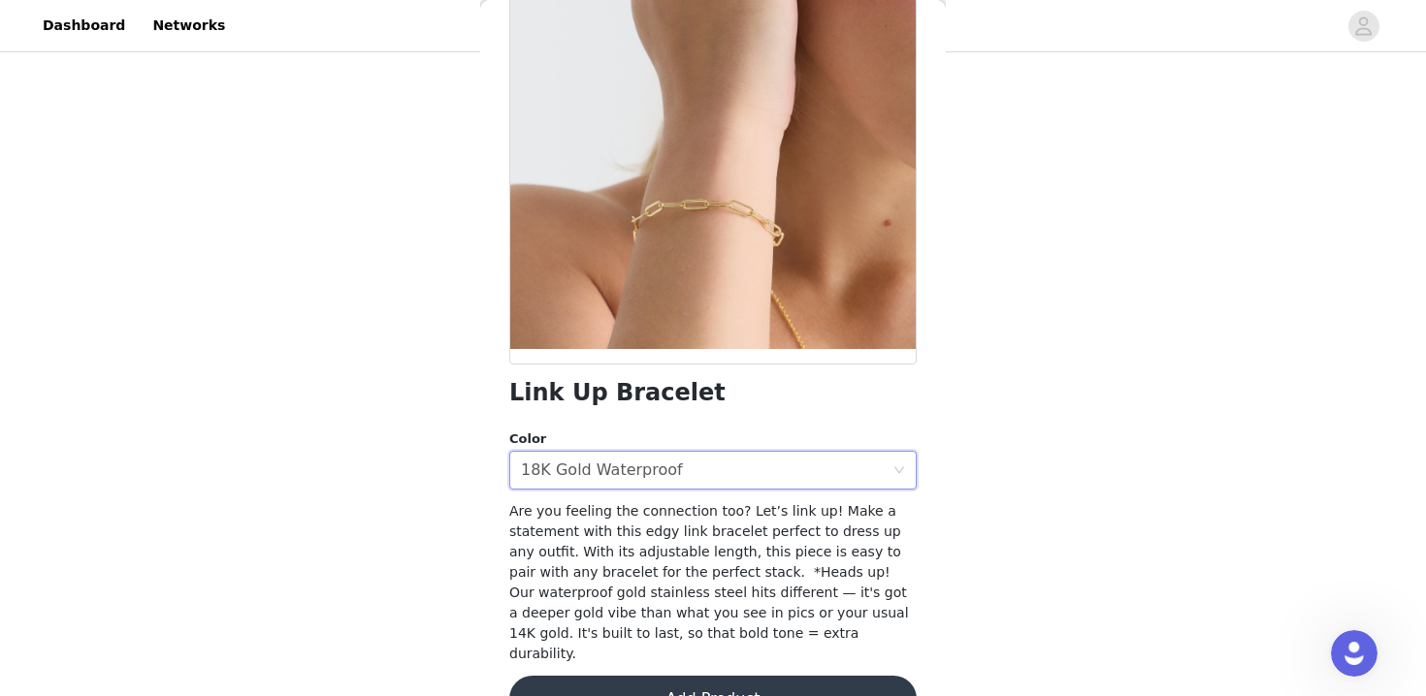
scroll to position [197, 0]
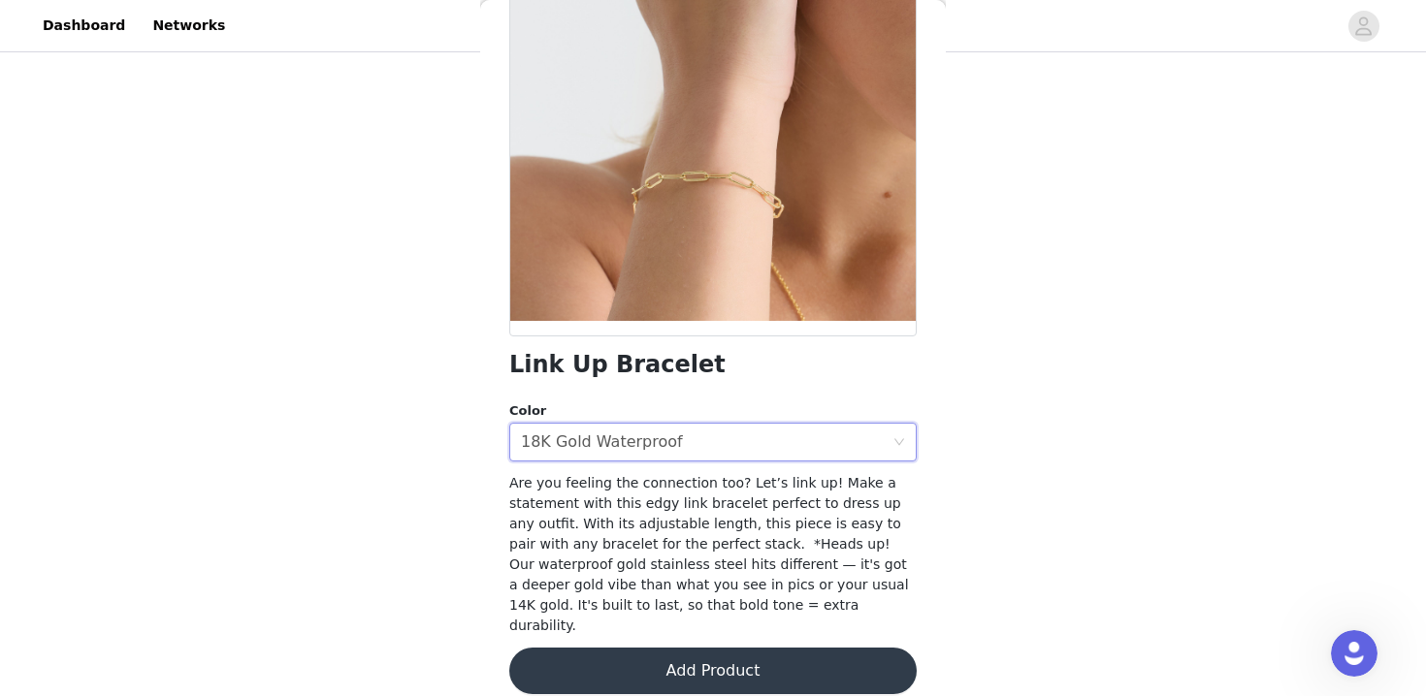
click at [693, 648] on button "Add Product" at bounding box center [712, 671] width 407 height 47
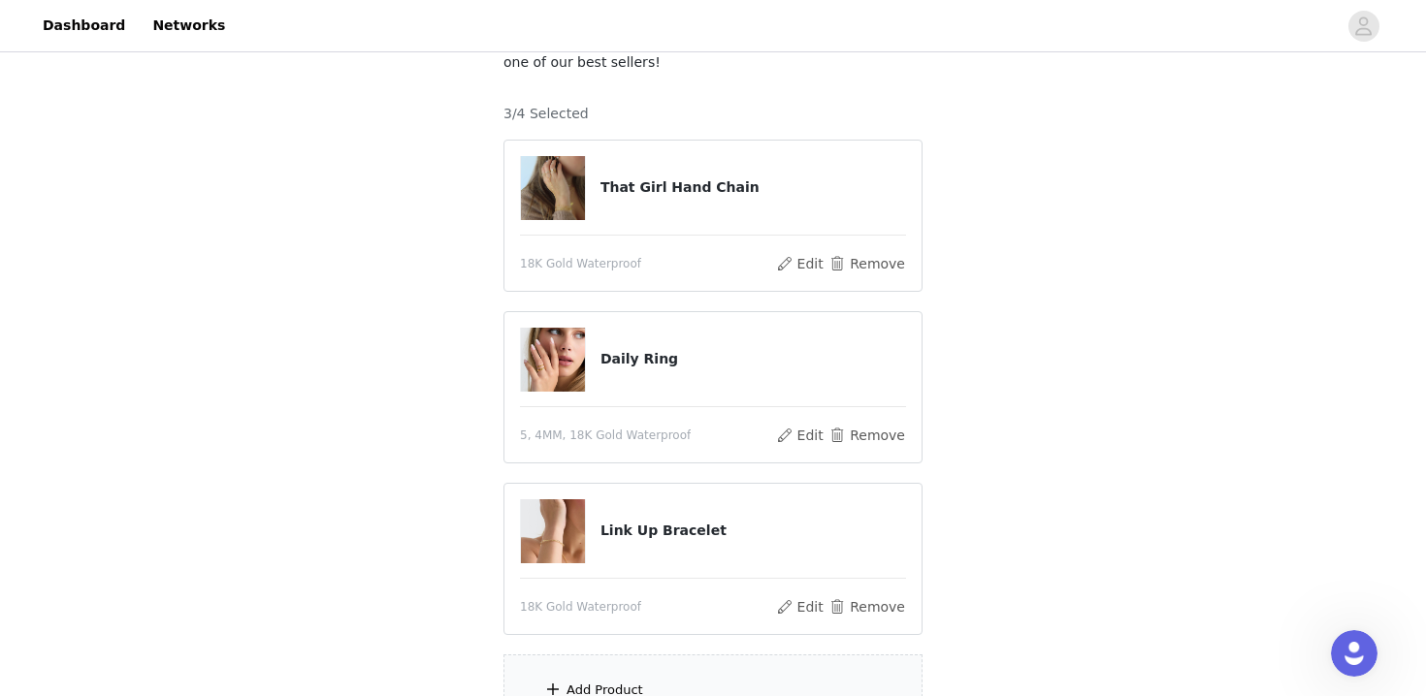
scroll to position [362, 0]
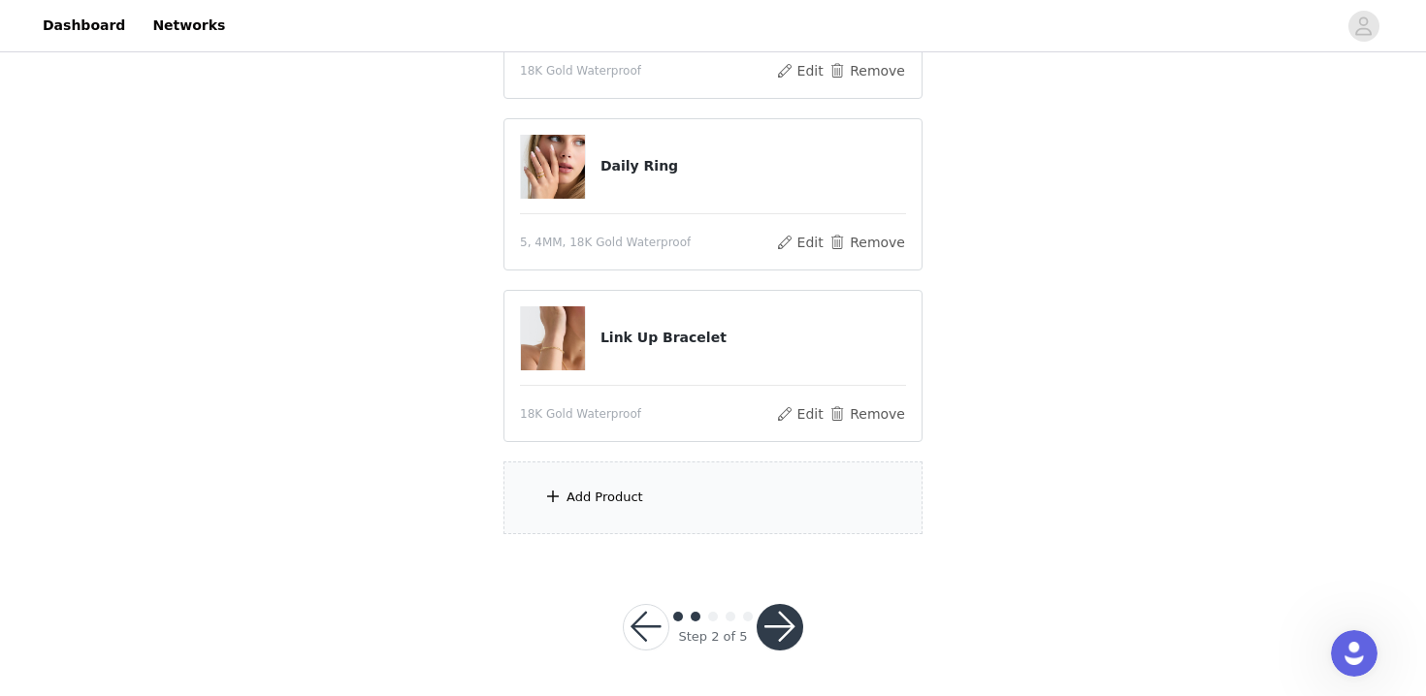
click at [666, 515] on div "Add Product" at bounding box center [712, 498] width 419 height 73
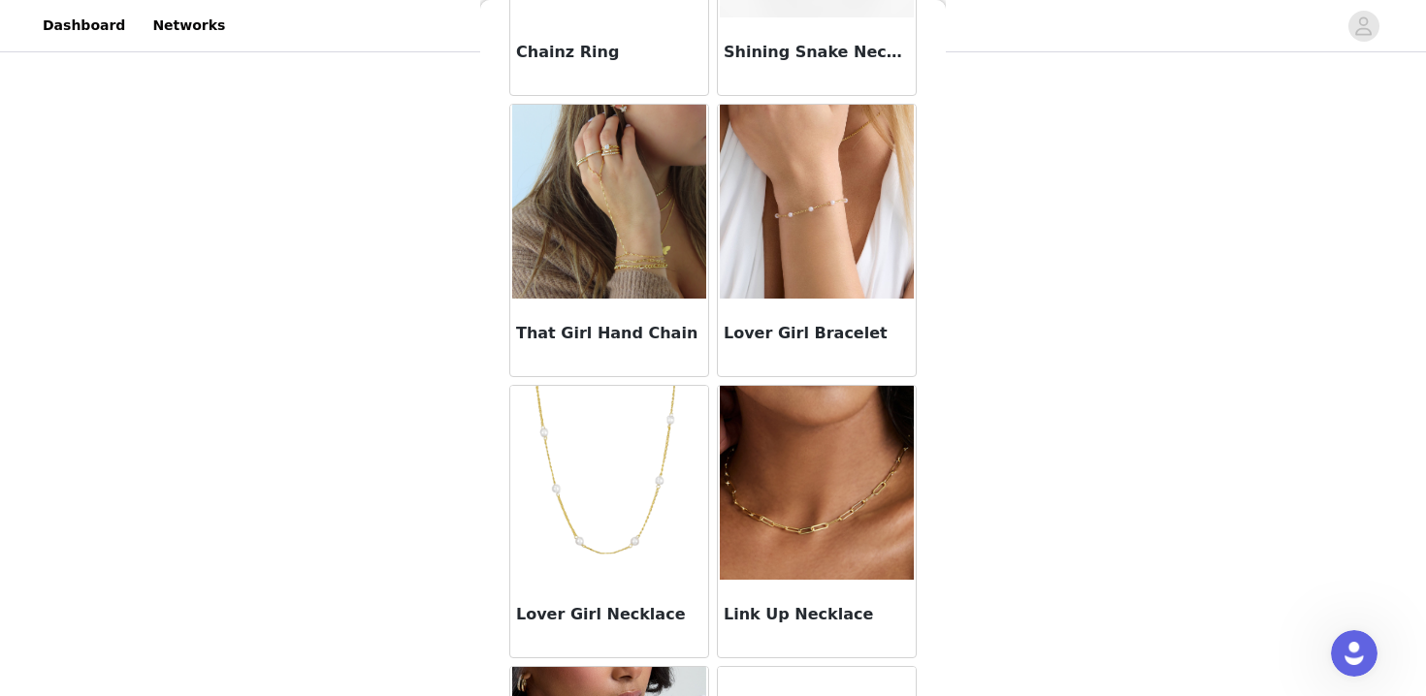
click at [818, 564] on img at bounding box center [817, 483] width 194 height 194
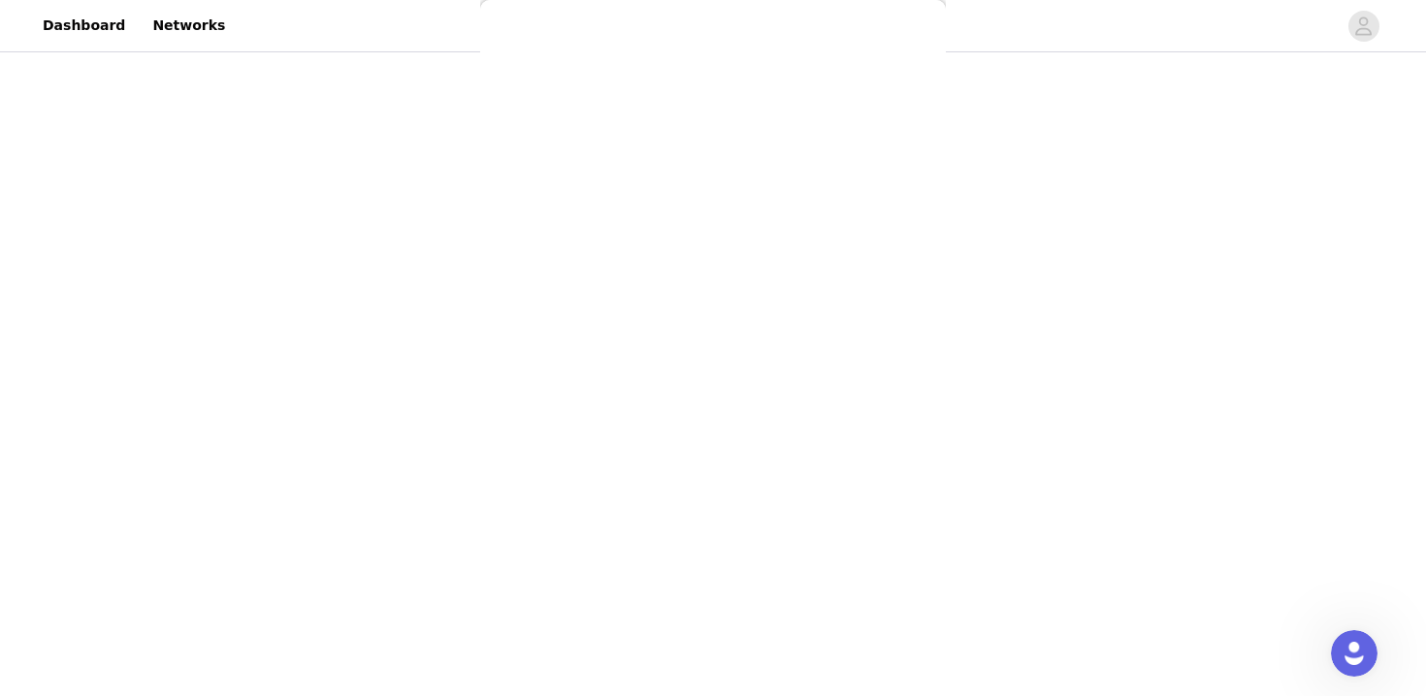
scroll to position [238, 0]
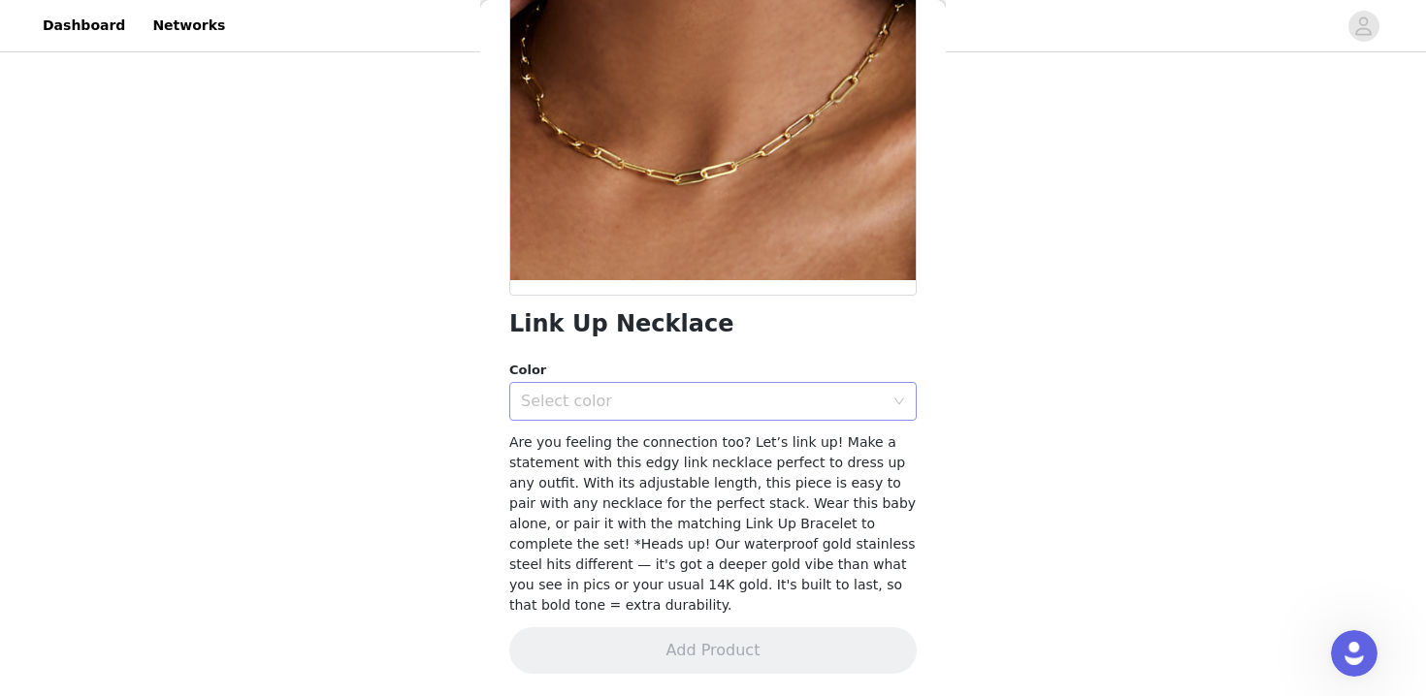
click at [648, 397] on div "Select color" at bounding box center [702, 401] width 363 height 19
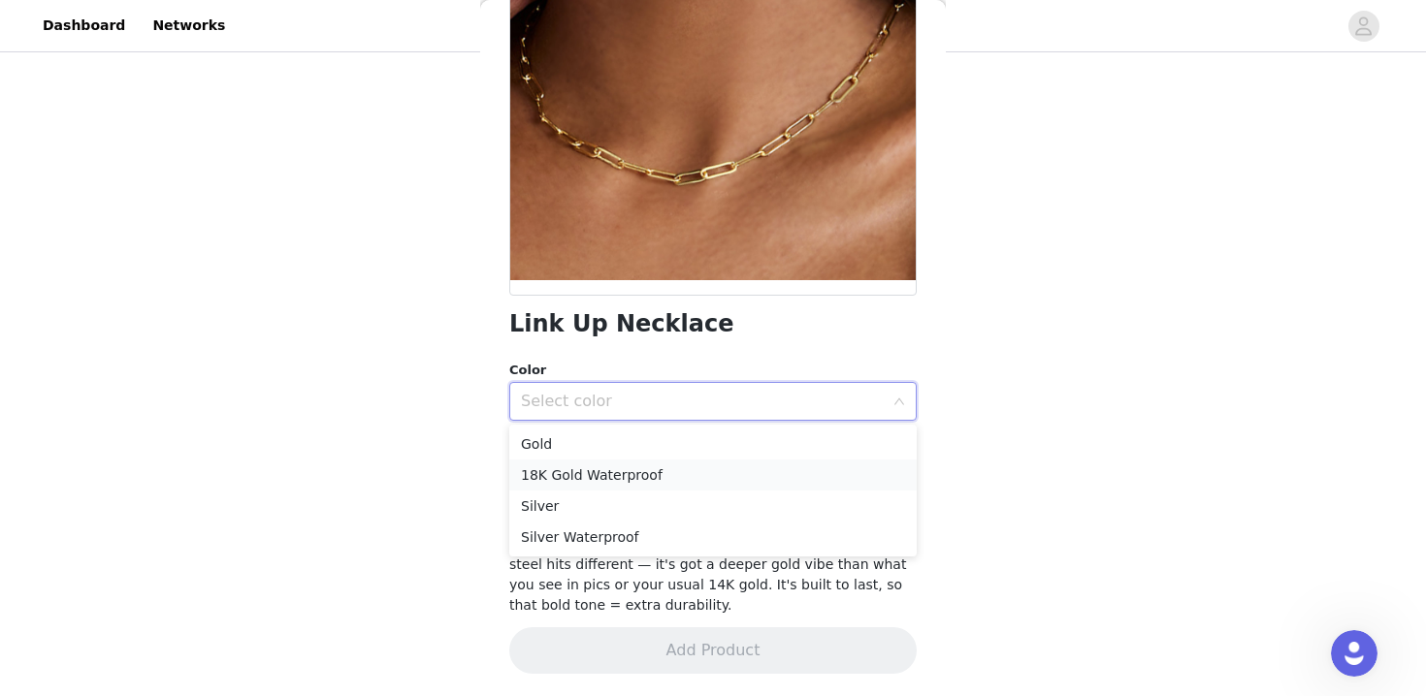
click at [667, 470] on li "18K Gold Waterproof" at bounding box center [712, 475] width 407 height 31
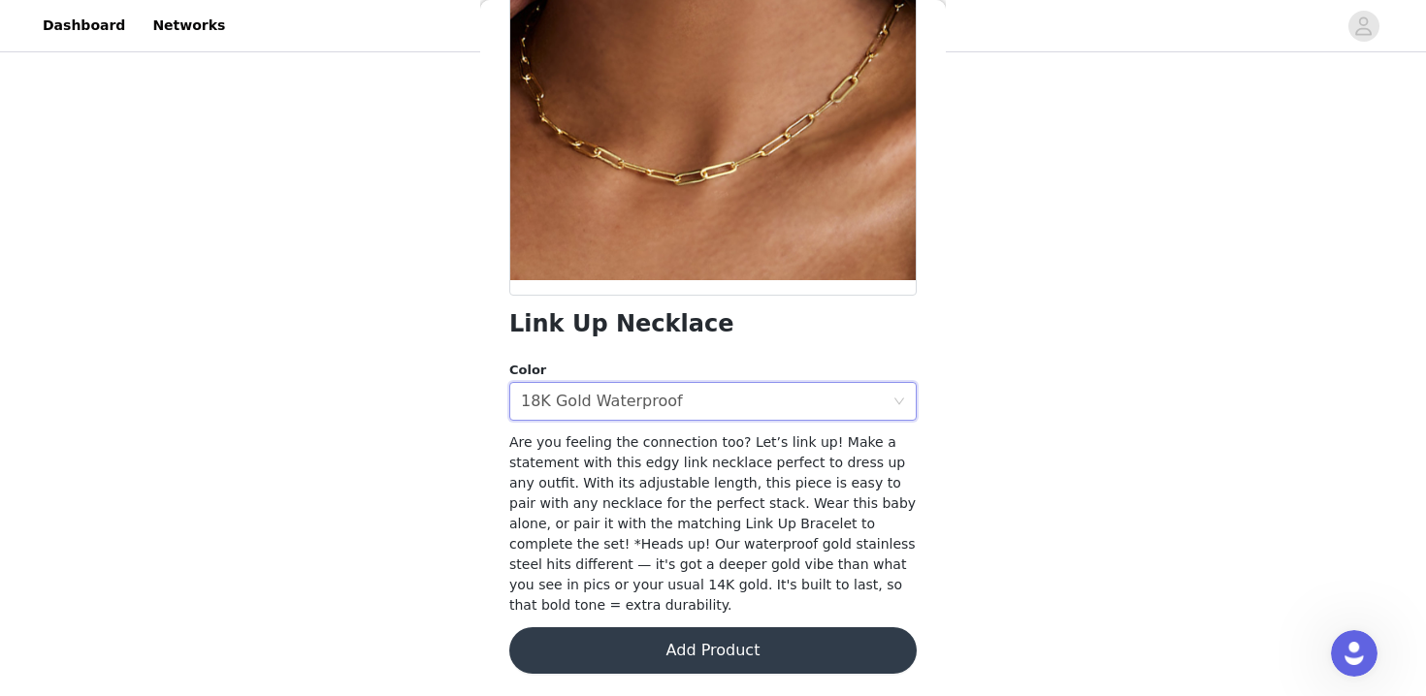
click at [621, 651] on button "Add Product" at bounding box center [712, 650] width 407 height 47
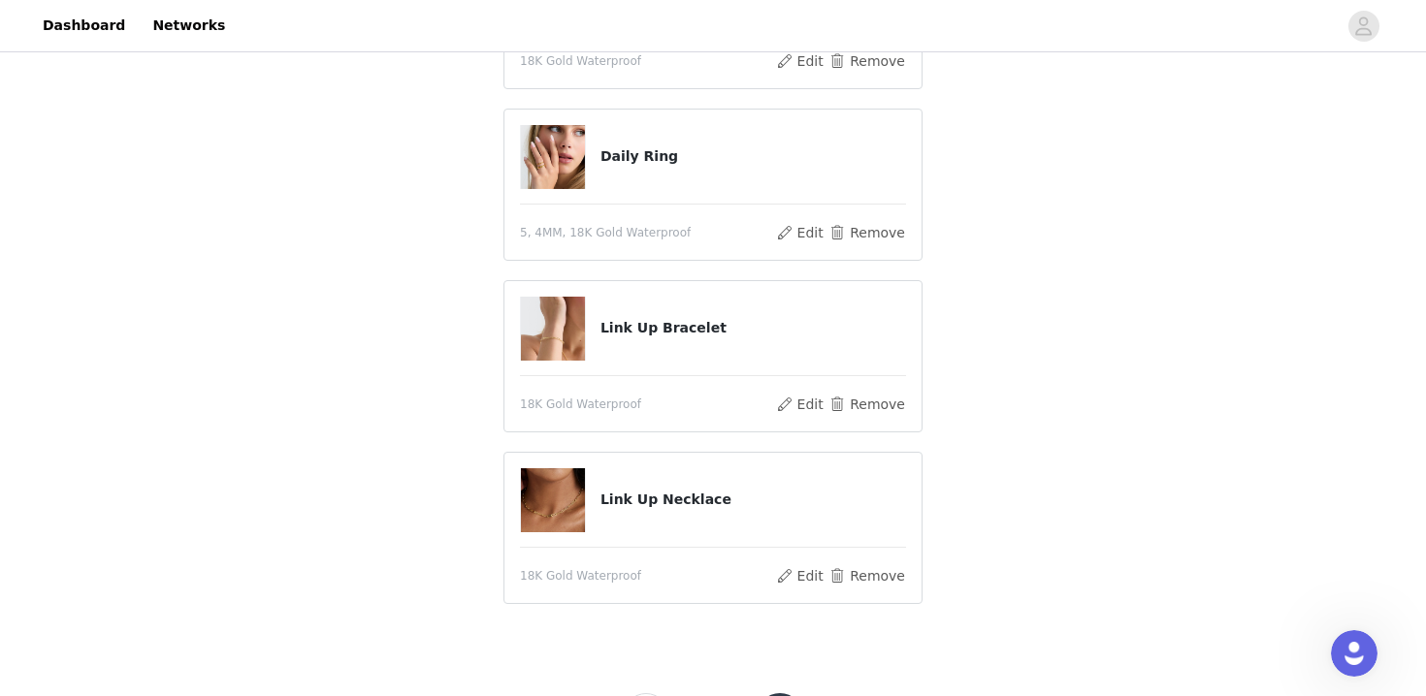
scroll to position [408, 0]
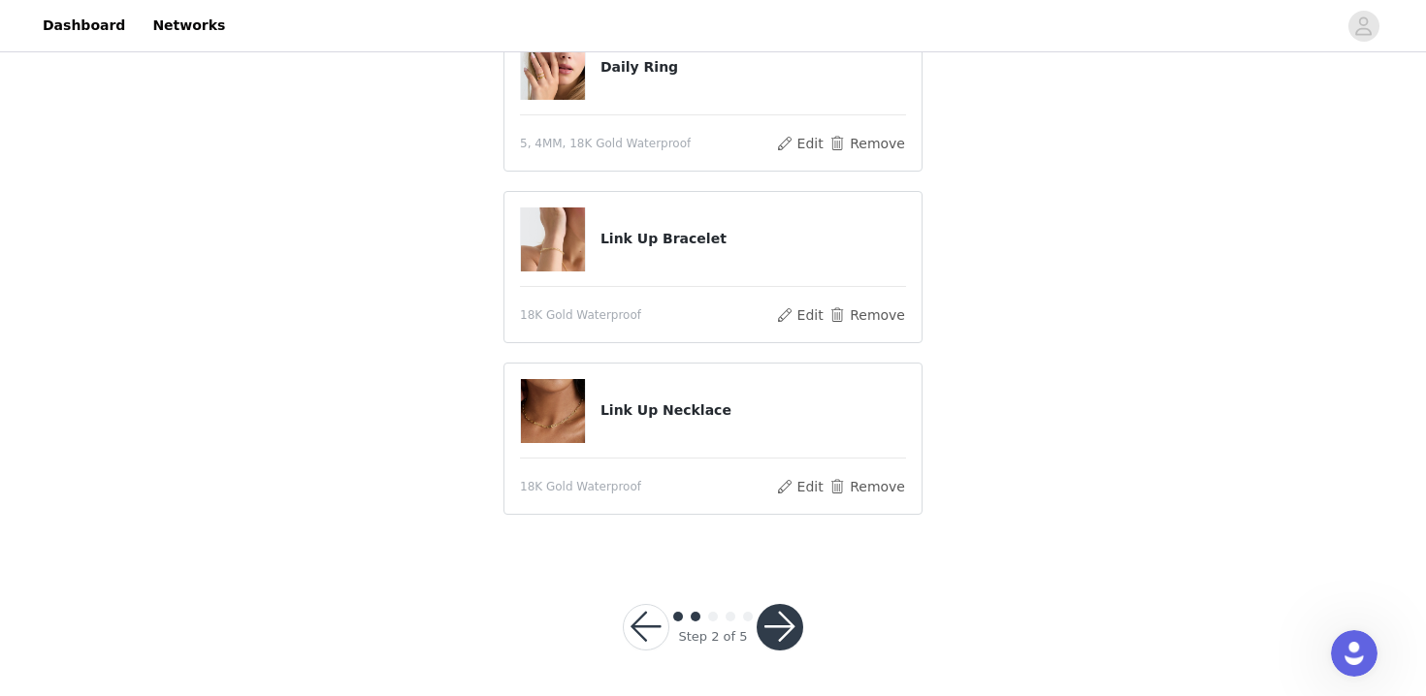
click at [770, 622] on button "button" at bounding box center [779, 627] width 47 height 47
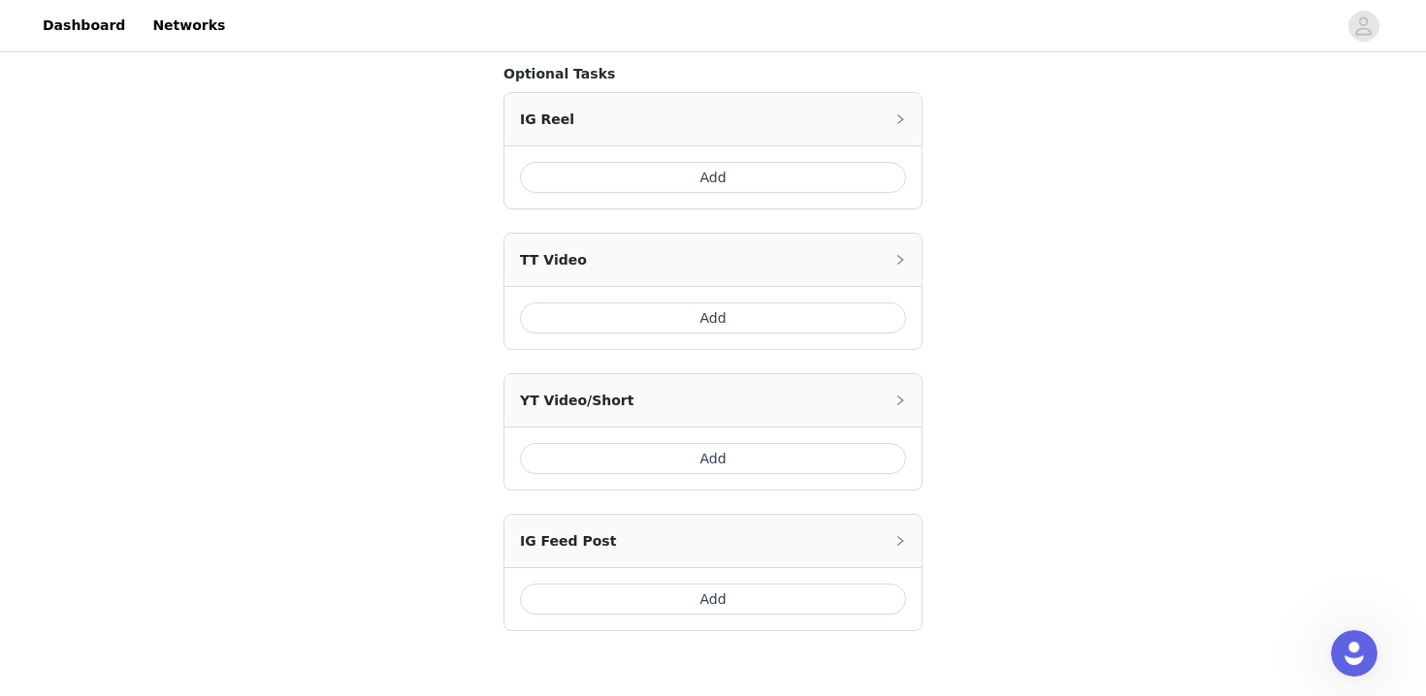
scroll to position [901, 0]
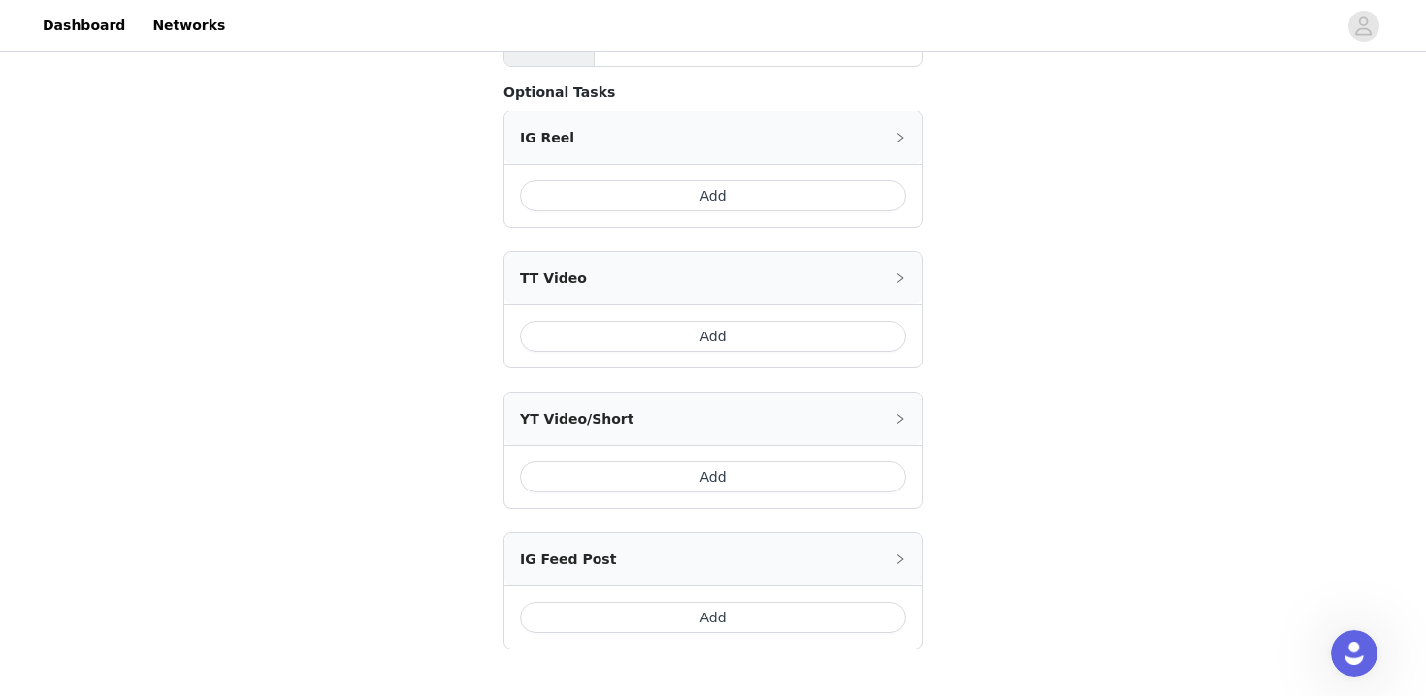
click at [608, 321] on button "Add" at bounding box center [713, 336] width 386 height 31
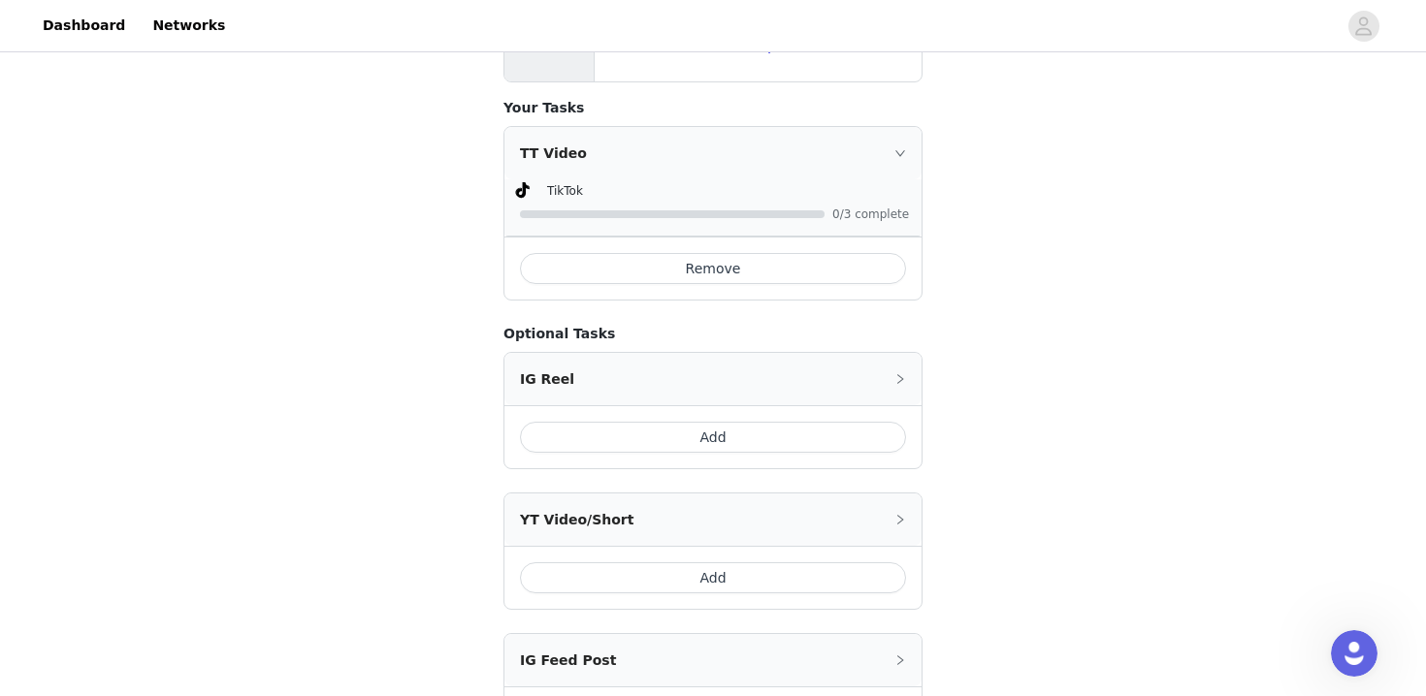
scroll to position [1105, 0]
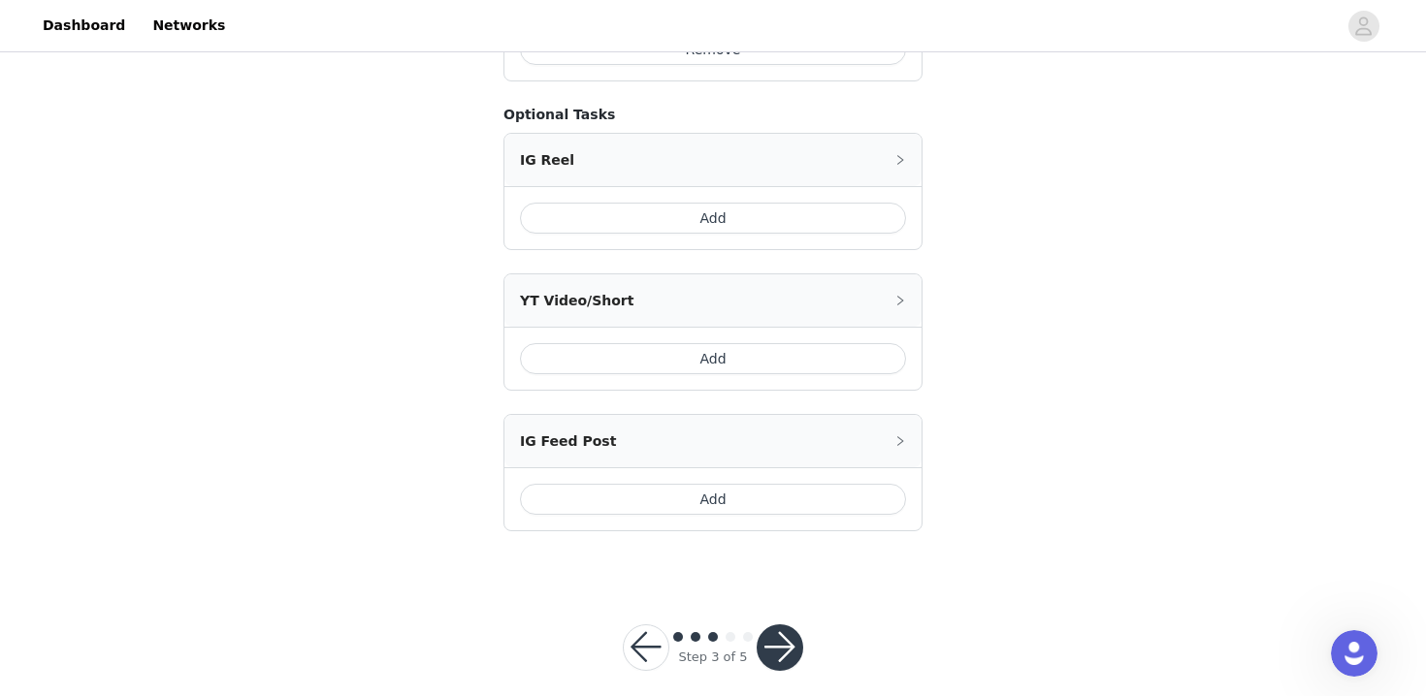
click at [778, 625] on button "button" at bounding box center [779, 648] width 47 height 47
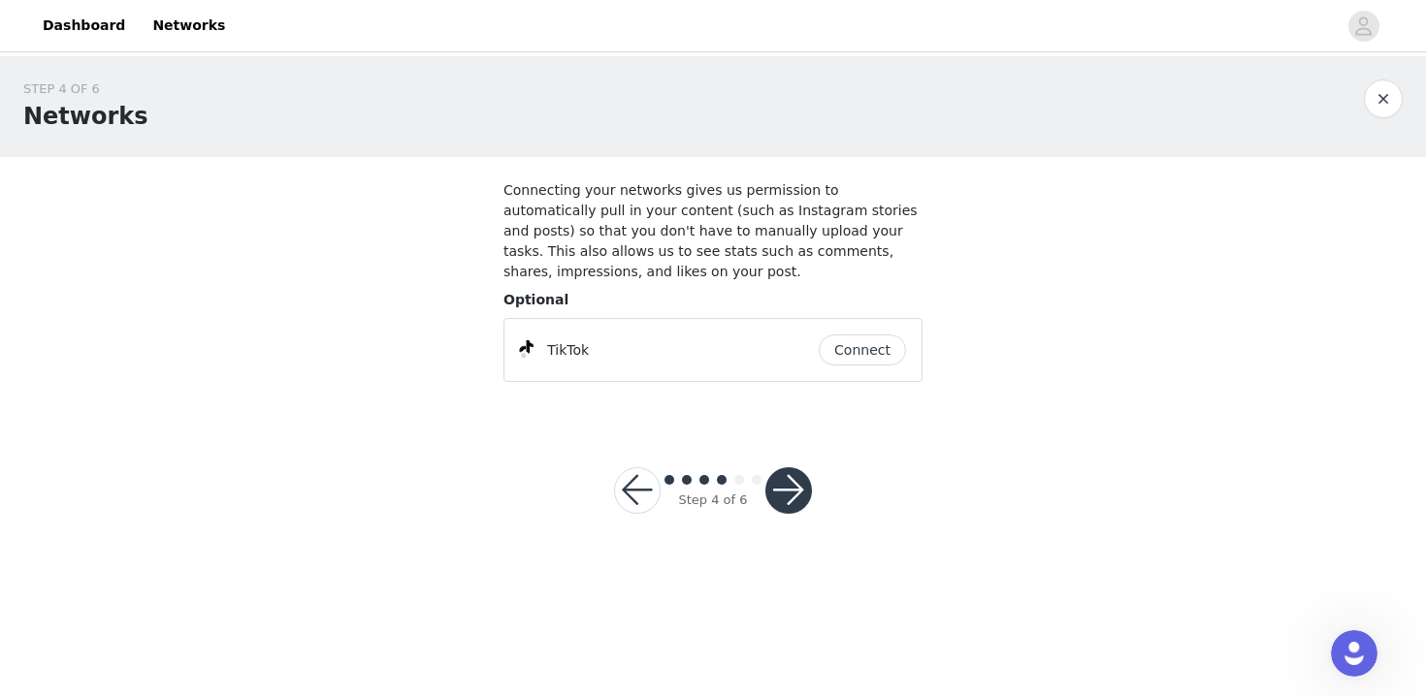
click at [850, 353] on button "Connect" at bounding box center [862, 350] width 87 height 31
click at [801, 481] on button "button" at bounding box center [788, 490] width 47 height 47
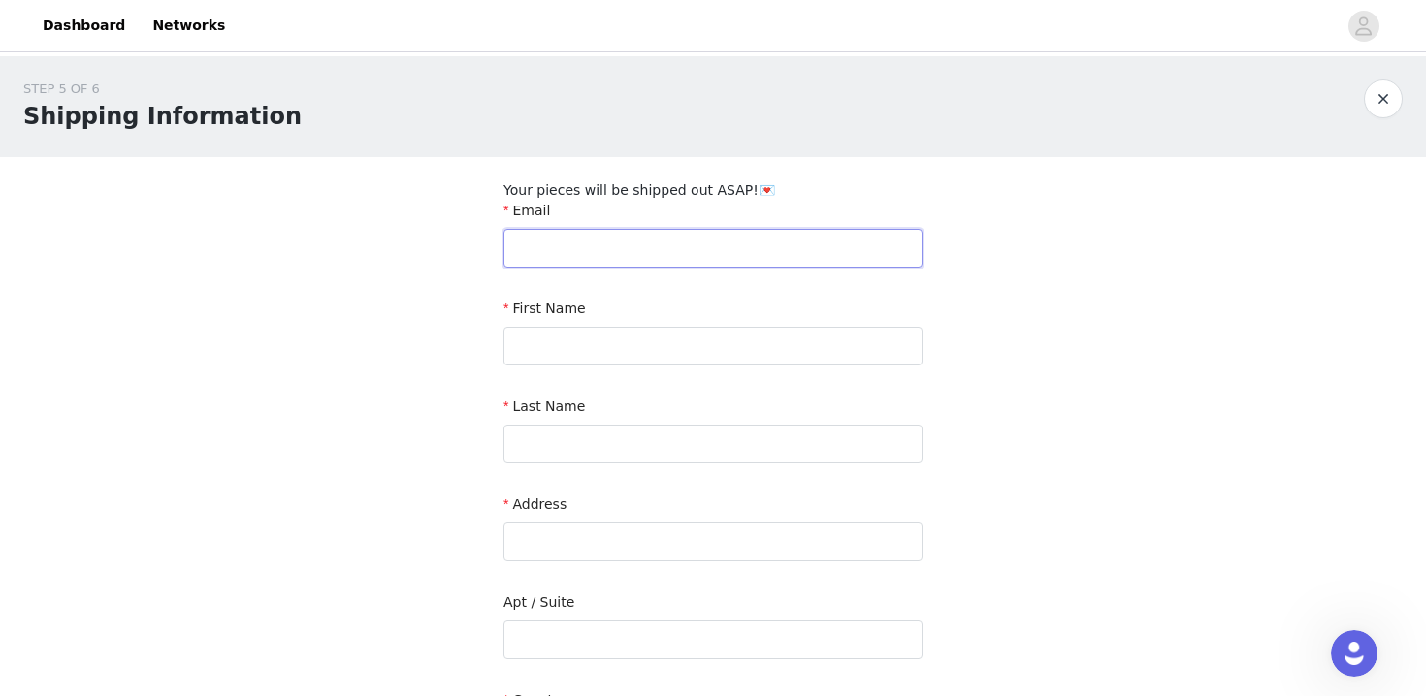
click at [627, 250] on input "text" at bounding box center [712, 248] width 419 height 39
type input "haleyrosewilson.creator@gmail.com"
click at [599, 352] on input "text" at bounding box center [712, 346] width 419 height 39
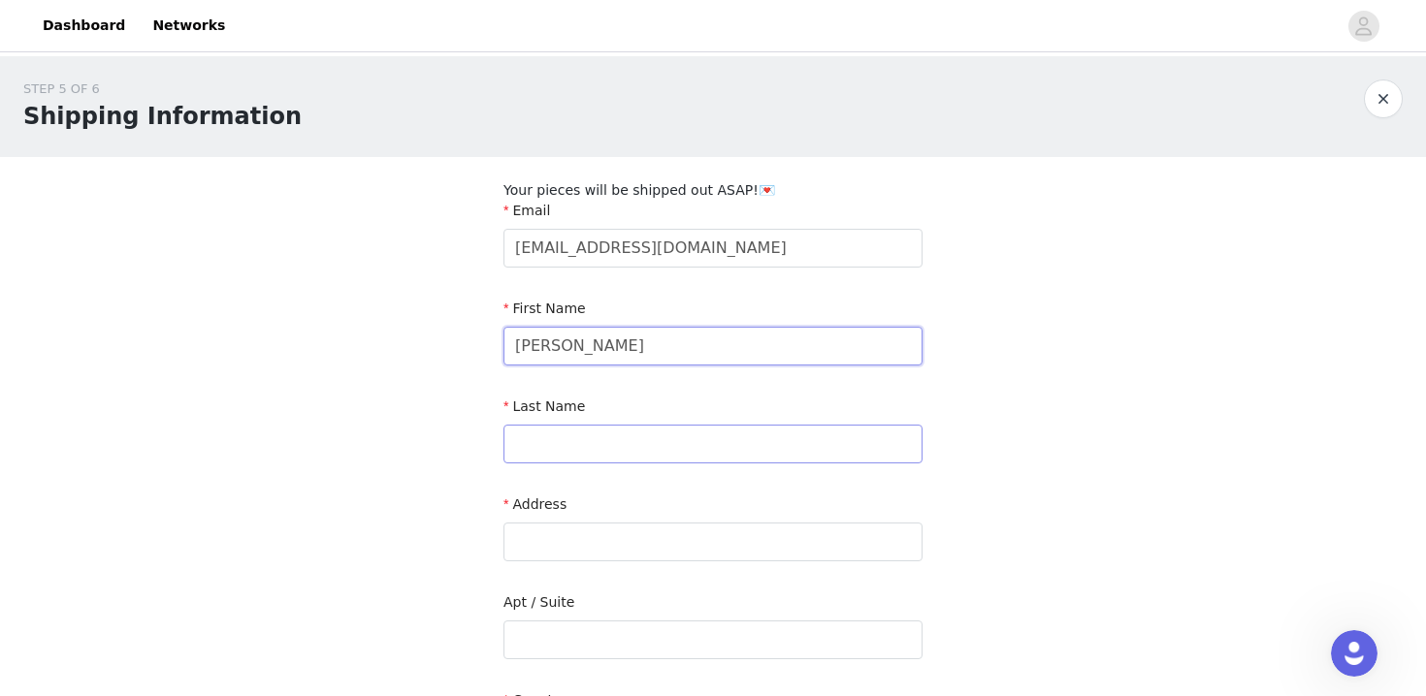
type input "[PERSON_NAME]"
click at [556, 441] on input "text" at bounding box center [712, 444] width 419 height 39
type input "wilson"
click at [535, 538] on input "text" at bounding box center [712, 542] width 419 height 39
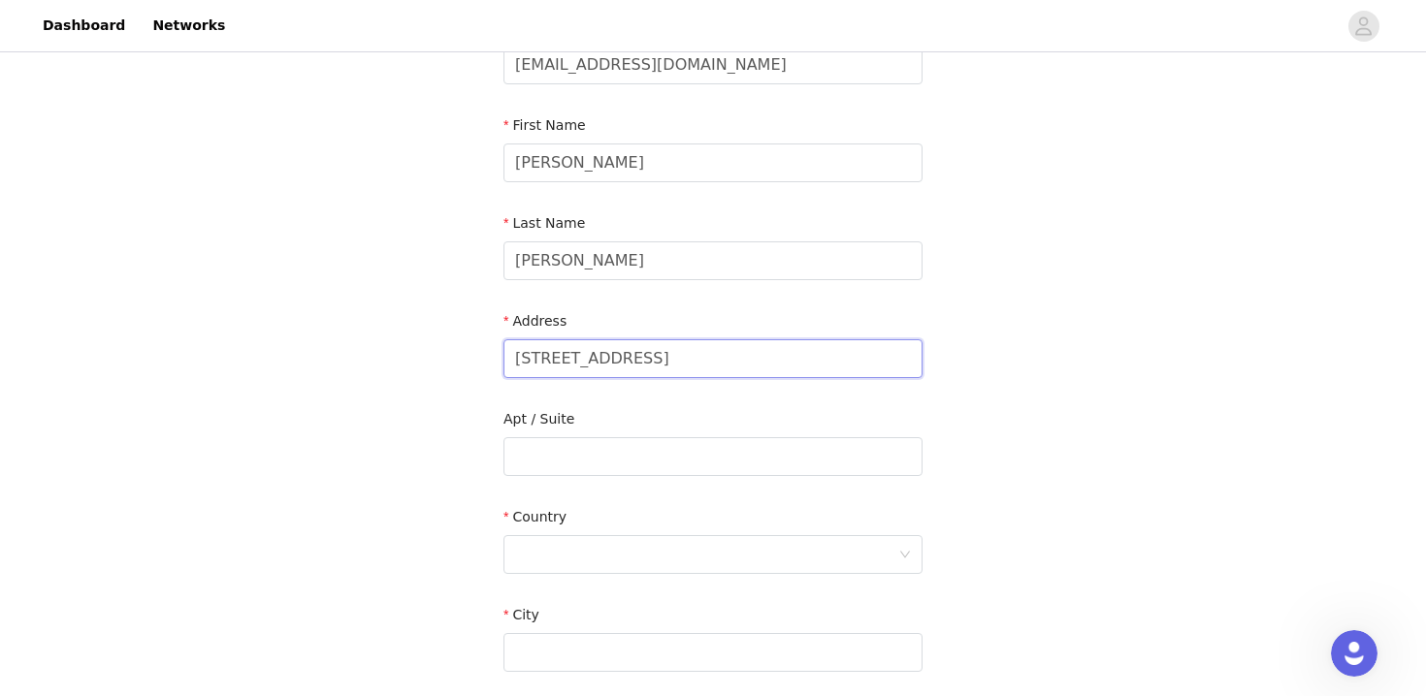
scroll to position [205, 0]
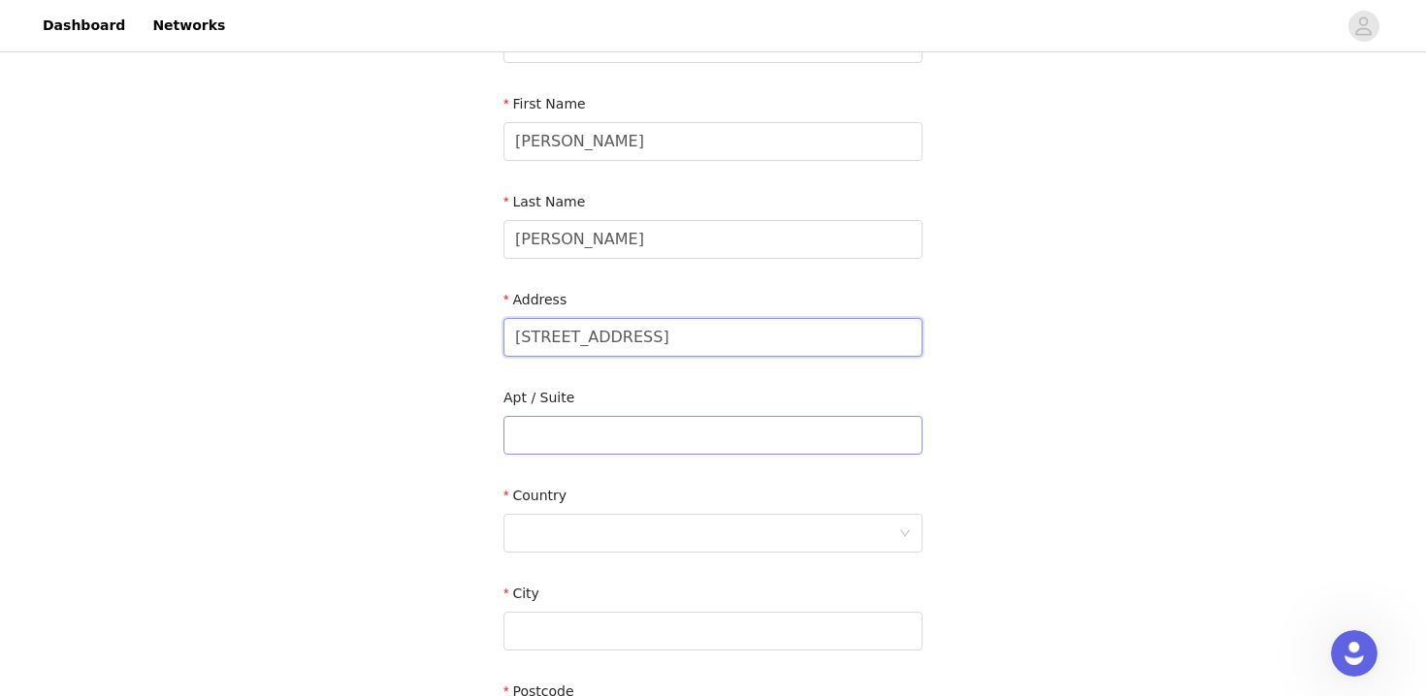
type input "5505 Hardy Ave"
click at [566, 443] on input "text" at bounding box center [712, 435] width 419 height 39
type input "506-2"
click at [554, 529] on div at bounding box center [706, 533] width 383 height 37
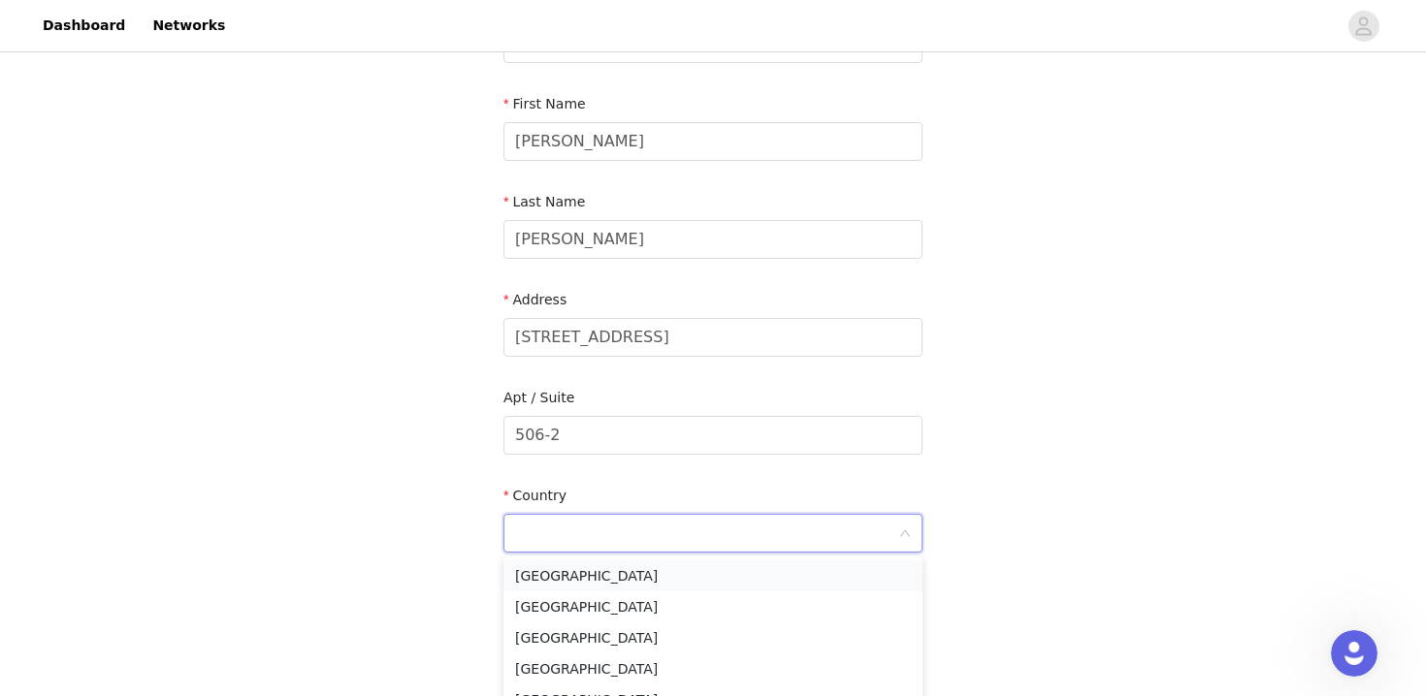
click at [560, 581] on li "[GEOGRAPHIC_DATA]" at bounding box center [712, 576] width 419 height 31
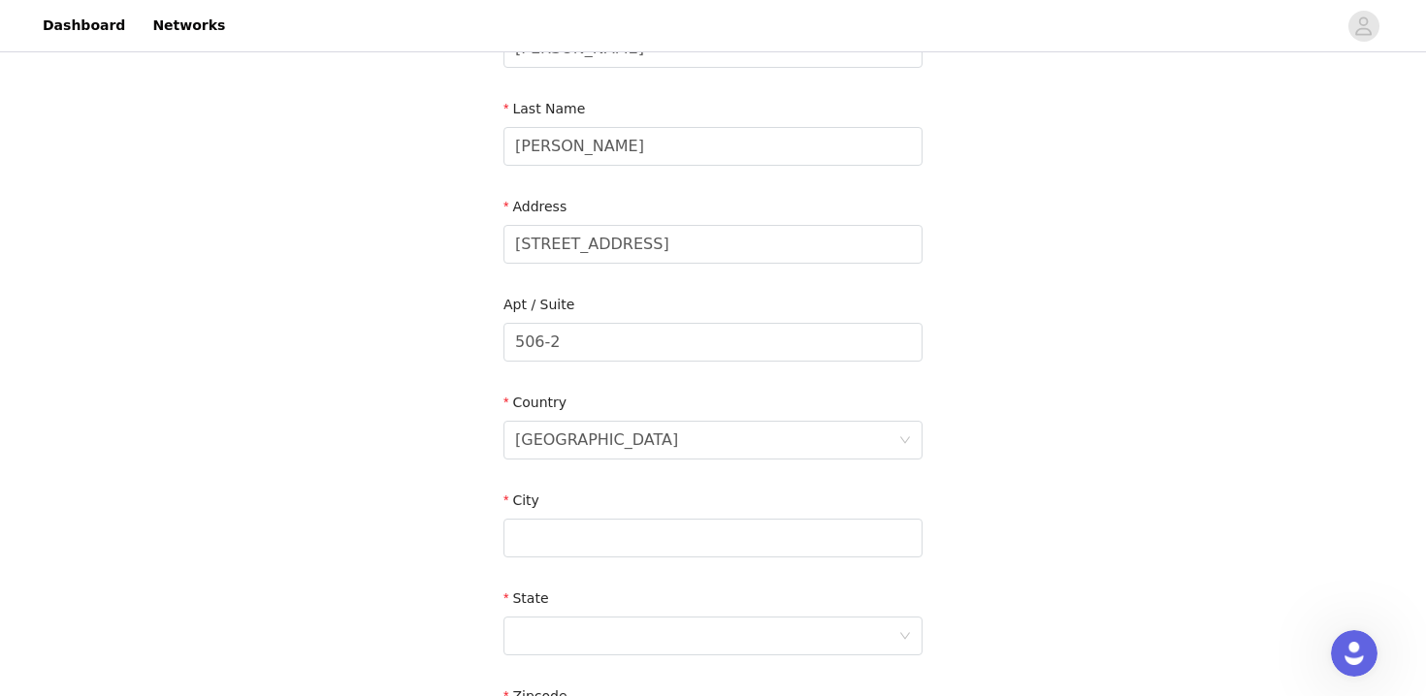
scroll to position [337, 0]
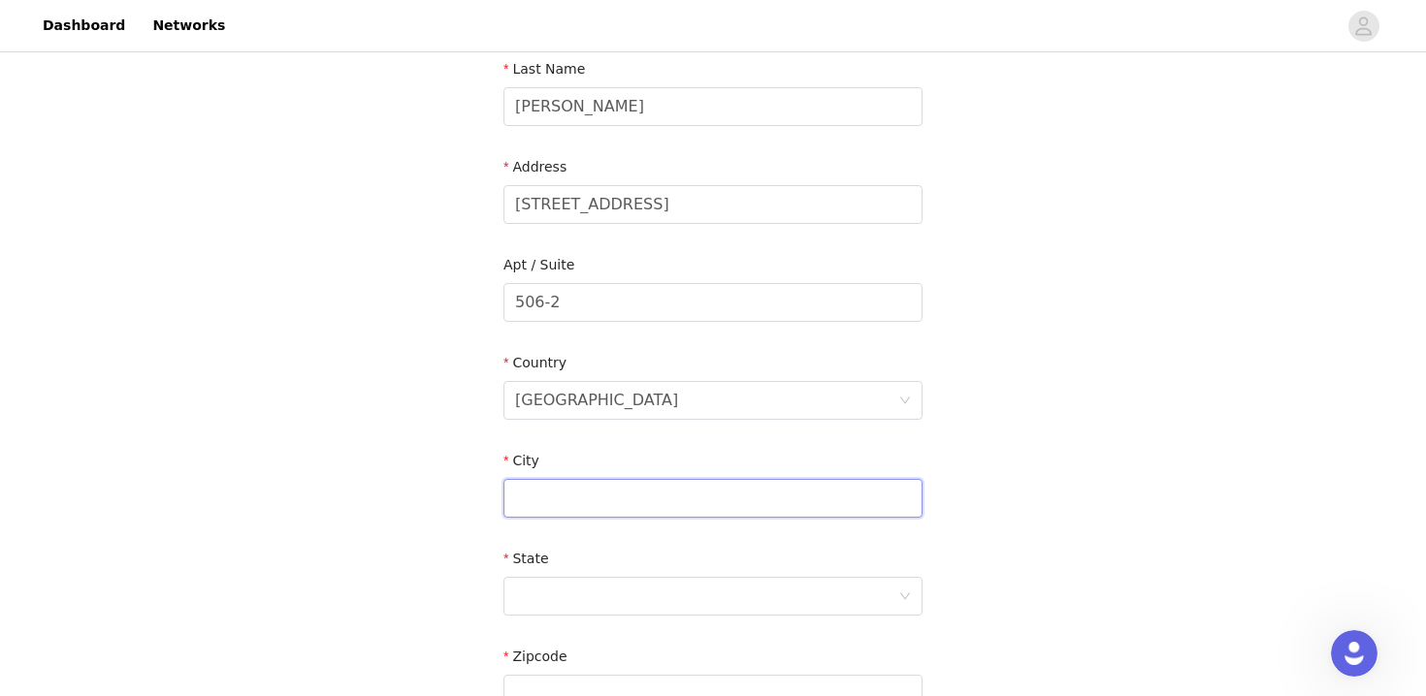
click at [580, 495] on input "text" at bounding box center [712, 498] width 419 height 39
type input "San Diego"
click at [594, 579] on div at bounding box center [706, 596] width 383 height 37
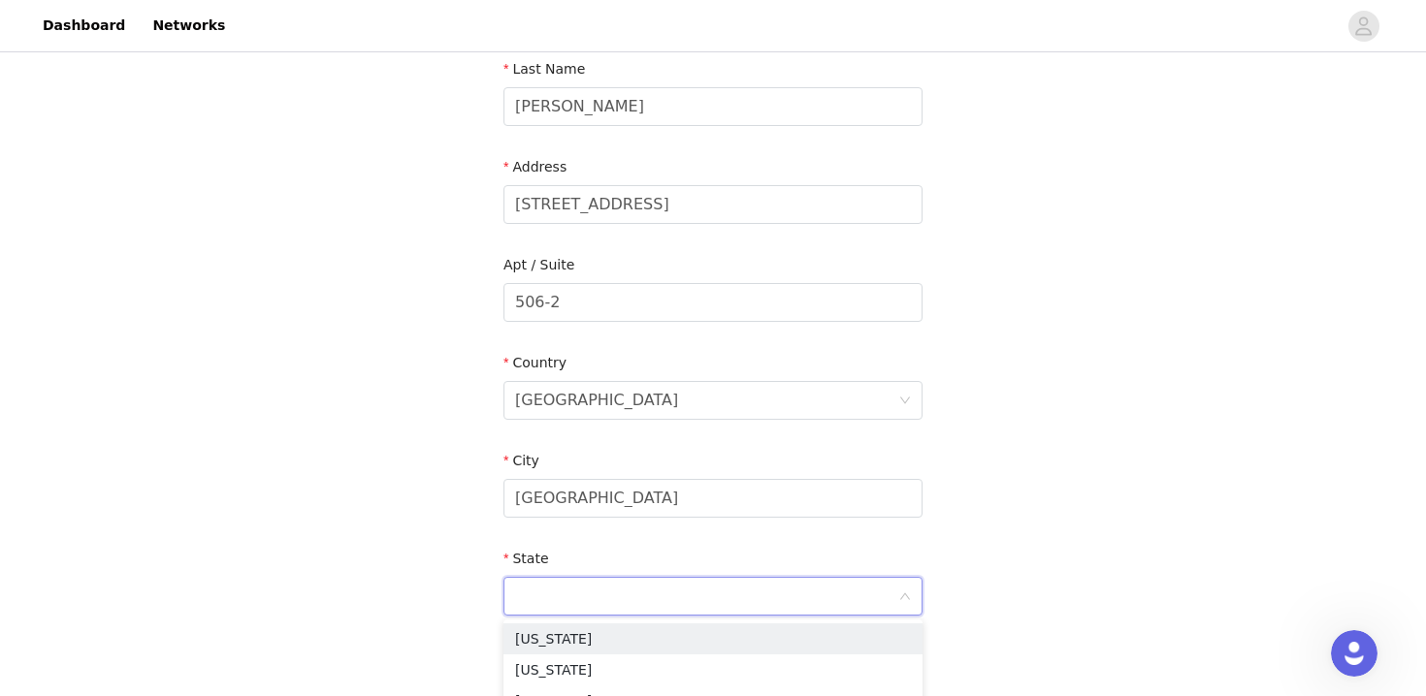
type input "c"
type input "Cal"
click at [600, 637] on li "California" at bounding box center [712, 639] width 419 height 31
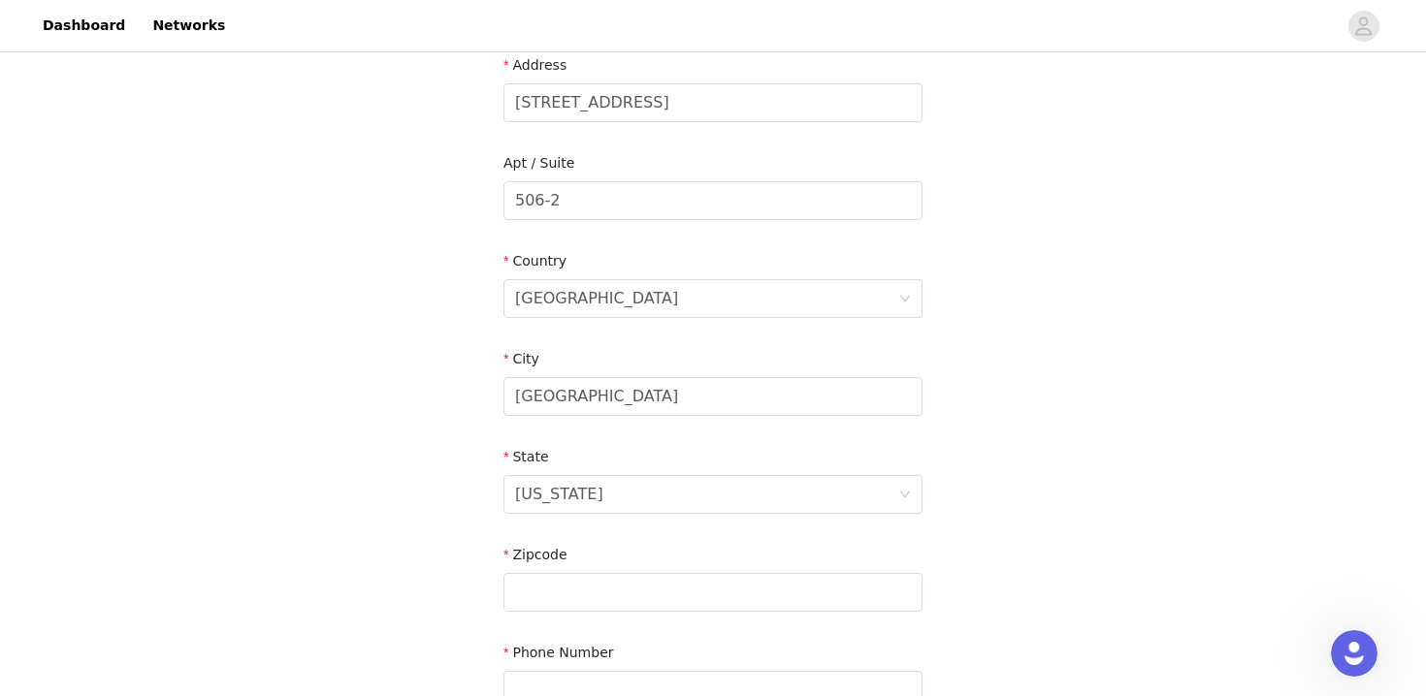
scroll to position [504, 0]
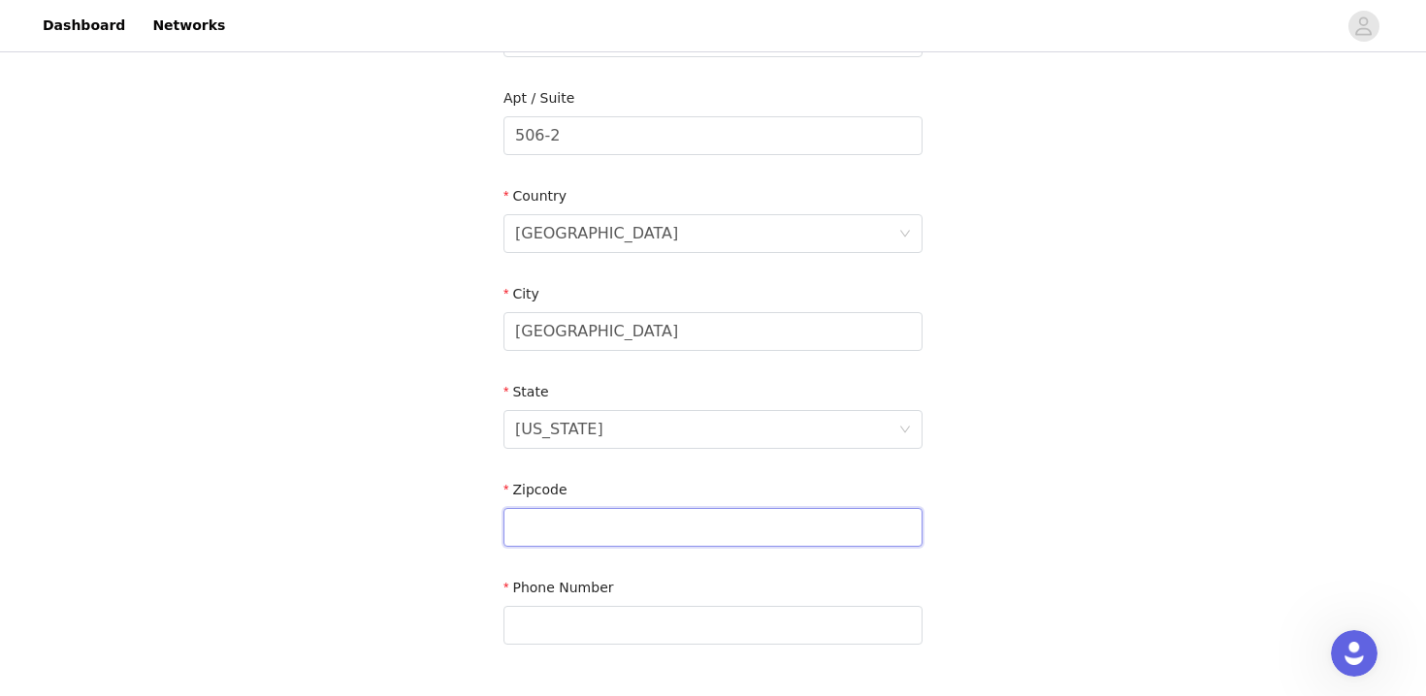
click at [550, 534] on input "text" at bounding box center [712, 527] width 419 height 39
type input "92115"
click at [561, 623] on input "text" at bounding box center [712, 625] width 419 height 39
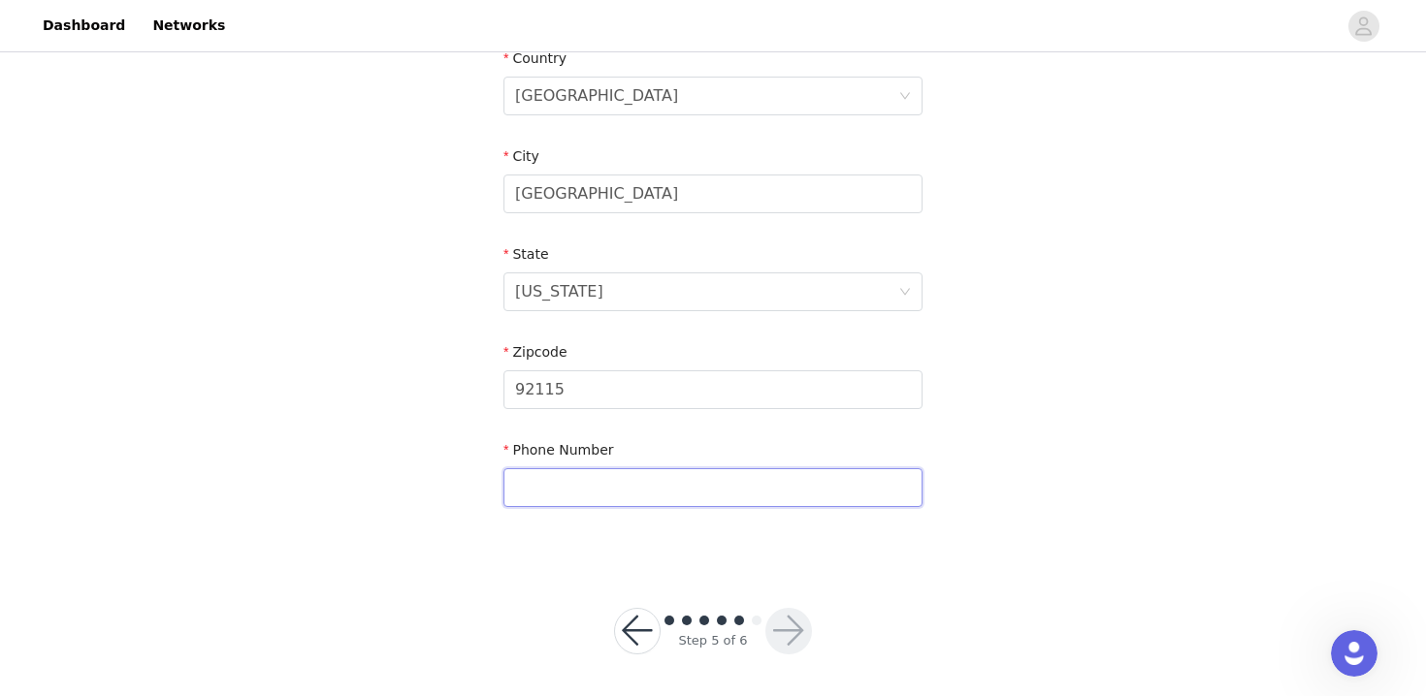
scroll to position [646, 0]
type input "9494023617"
click at [785, 630] on button "button" at bounding box center [788, 627] width 47 height 47
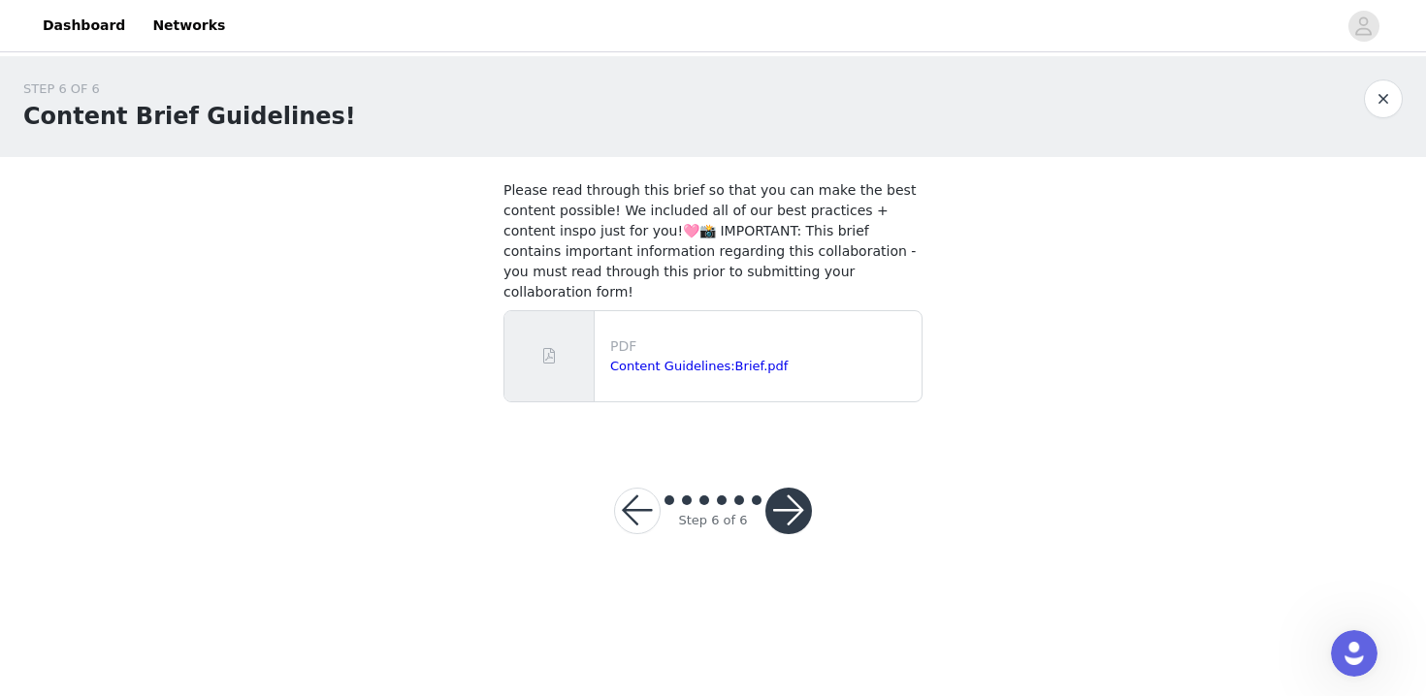
click at [803, 507] on button "button" at bounding box center [788, 511] width 47 height 47
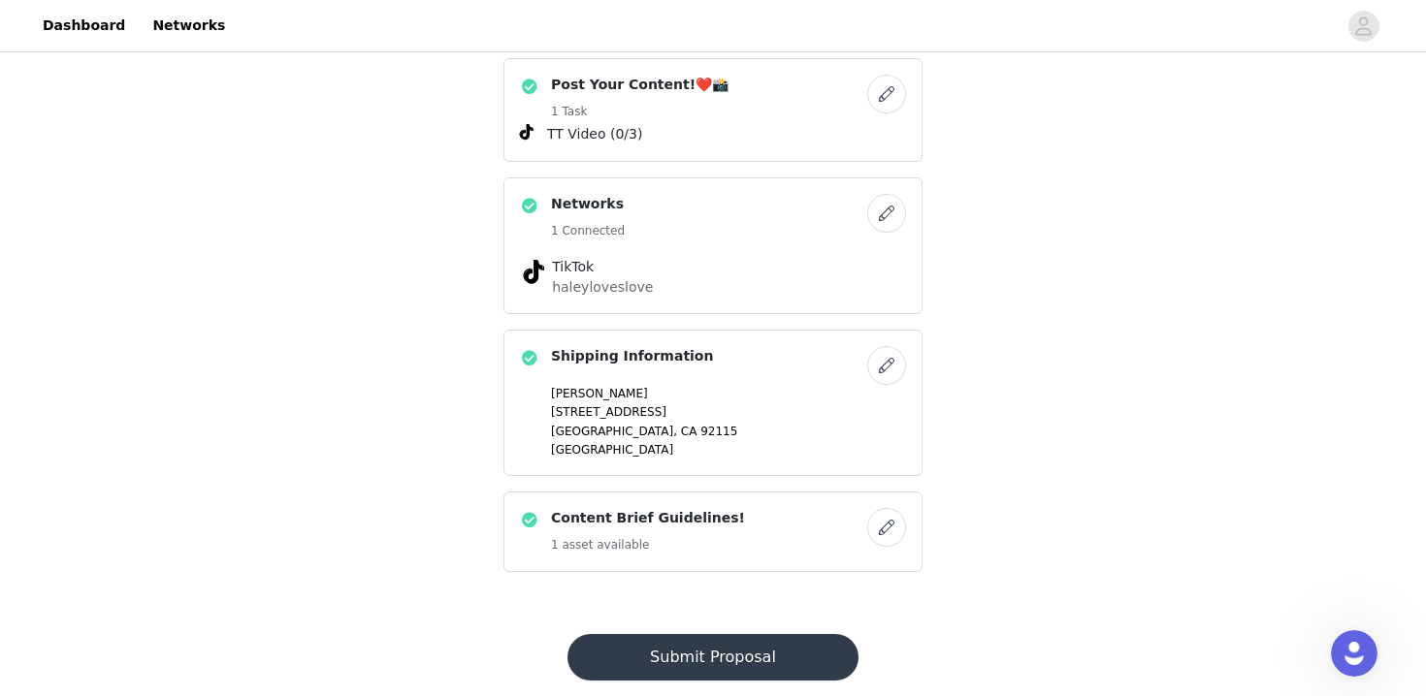
scroll to position [768, 0]
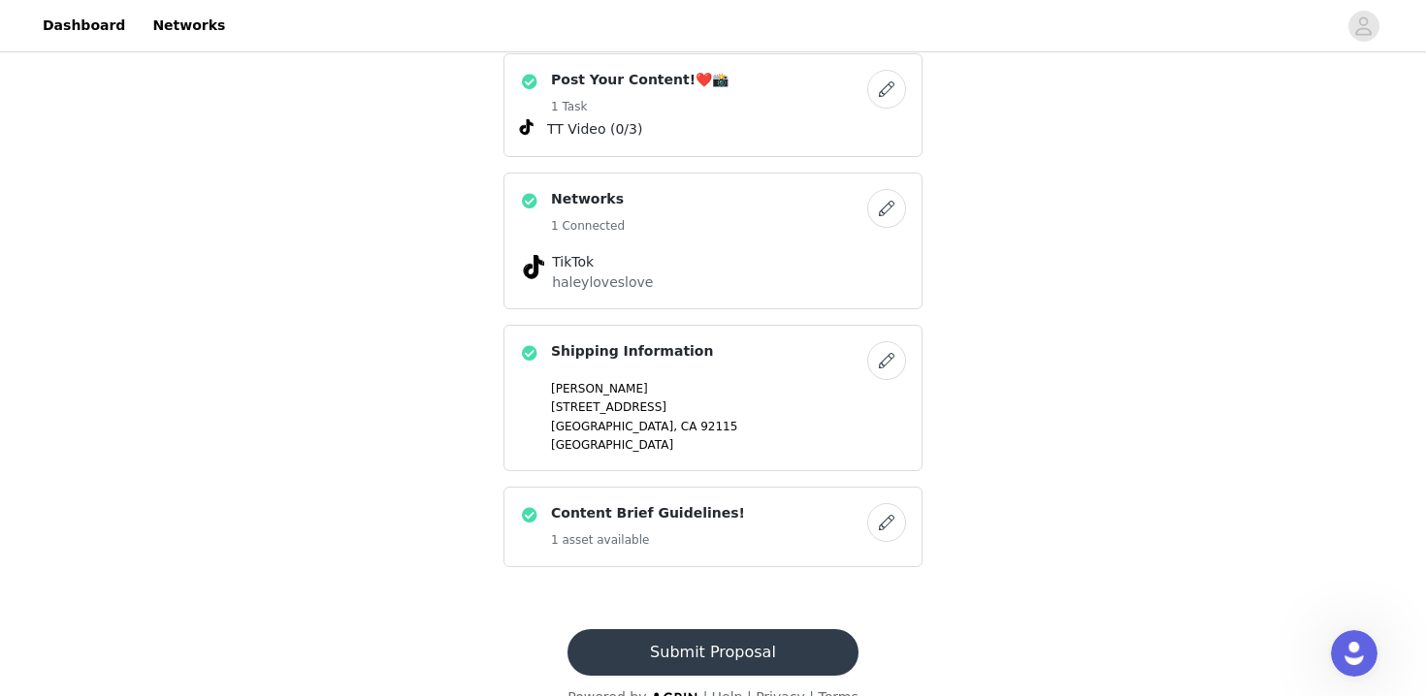
click at [715, 629] on button "Submit Proposal" at bounding box center [712, 652] width 290 height 47
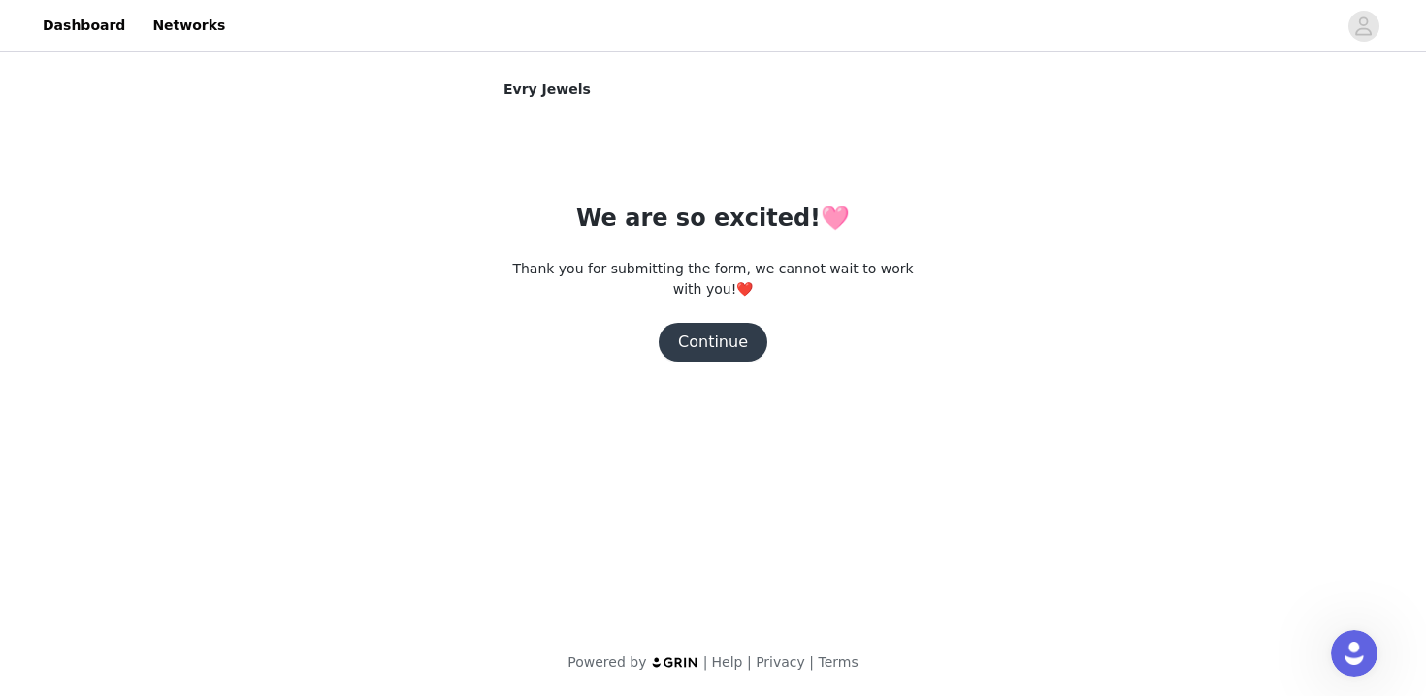
click at [689, 337] on button "Continue" at bounding box center [713, 342] width 109 height 39
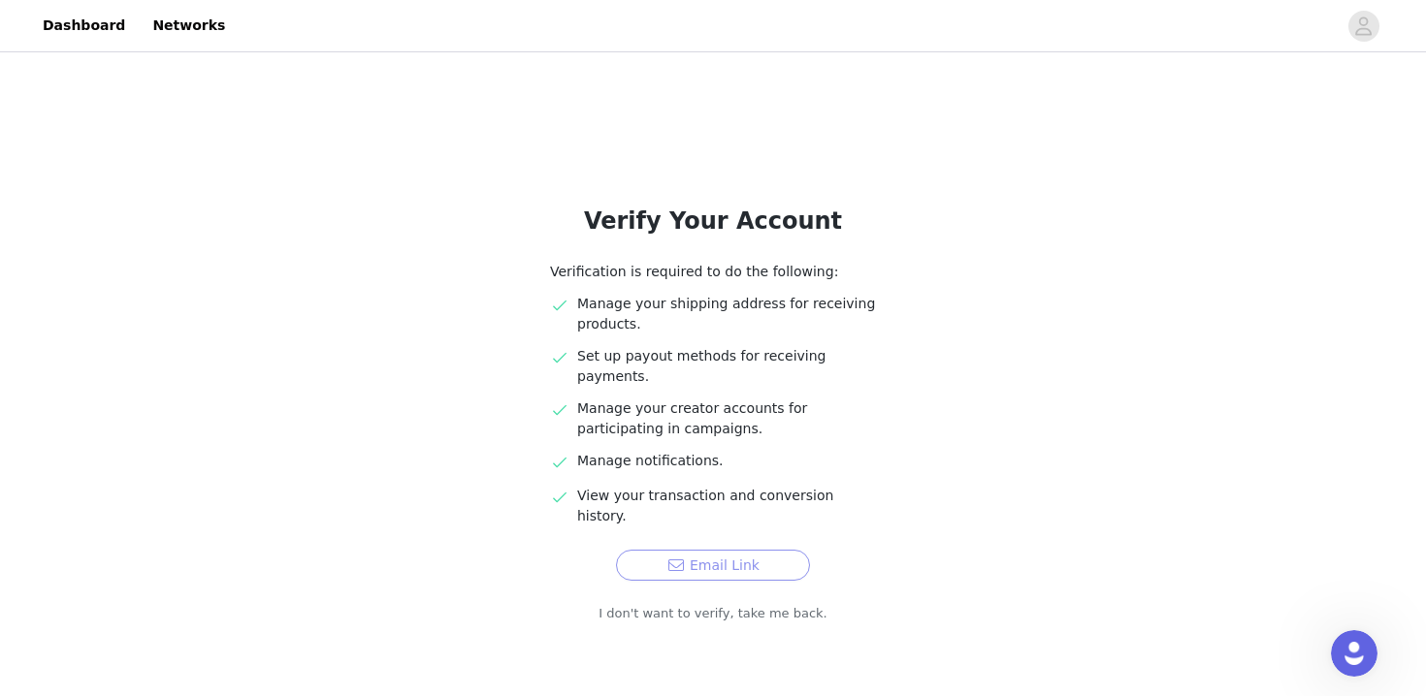
click at [692, 550] on button "Email Link" at bounding box center [713, 565] width 194 height 31
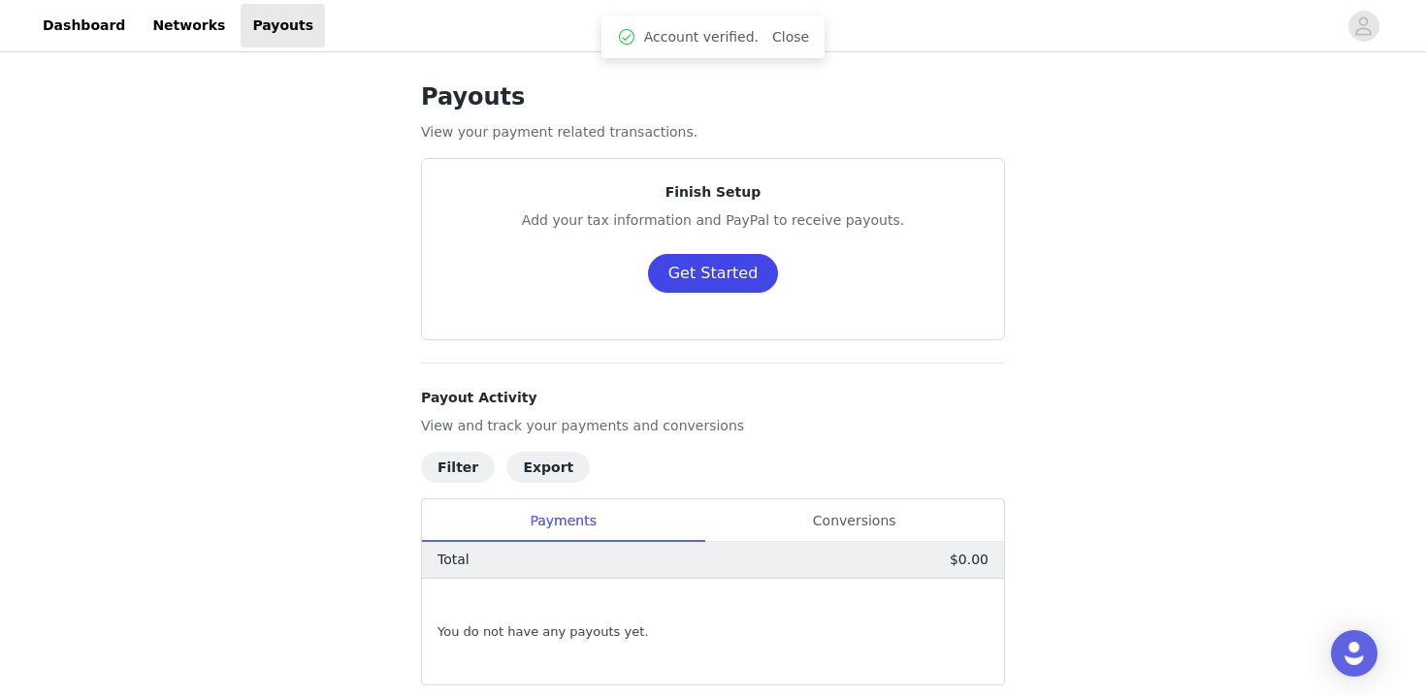
click at [715, 269] on button "Get Started" at bounding box center [713, 273] width 131 height 39
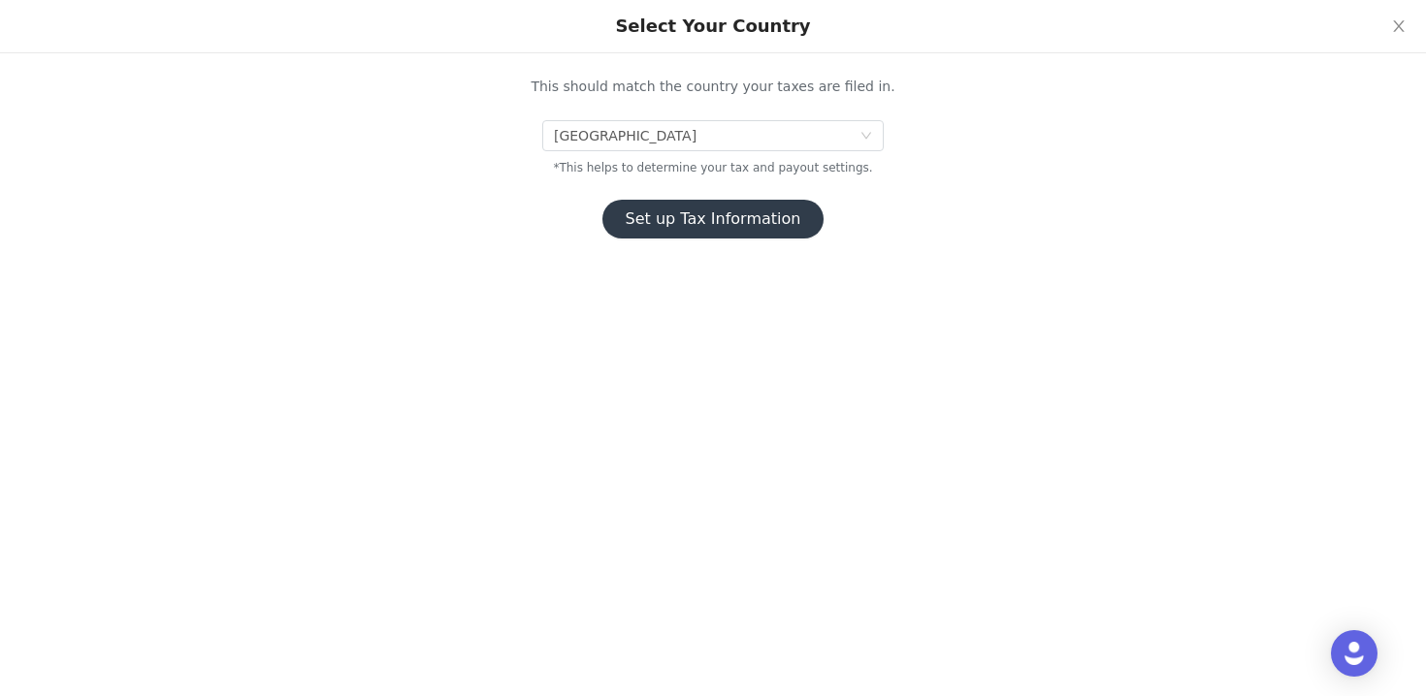
click at [727, 216] on button "Set up Tax Information" at bounding box center [713, 219] width 222 height 39
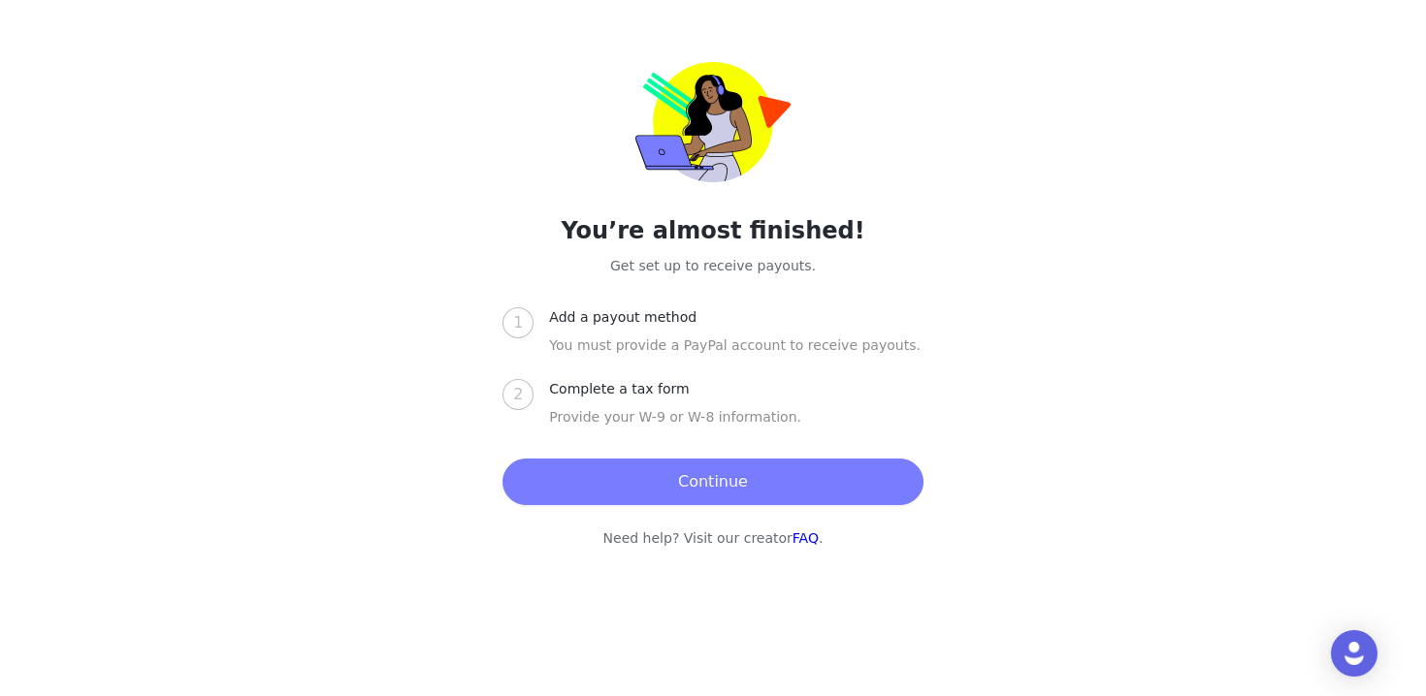
click at [692, 485] on button "Continue" at bounding box center [712, 482] width 420 height 47
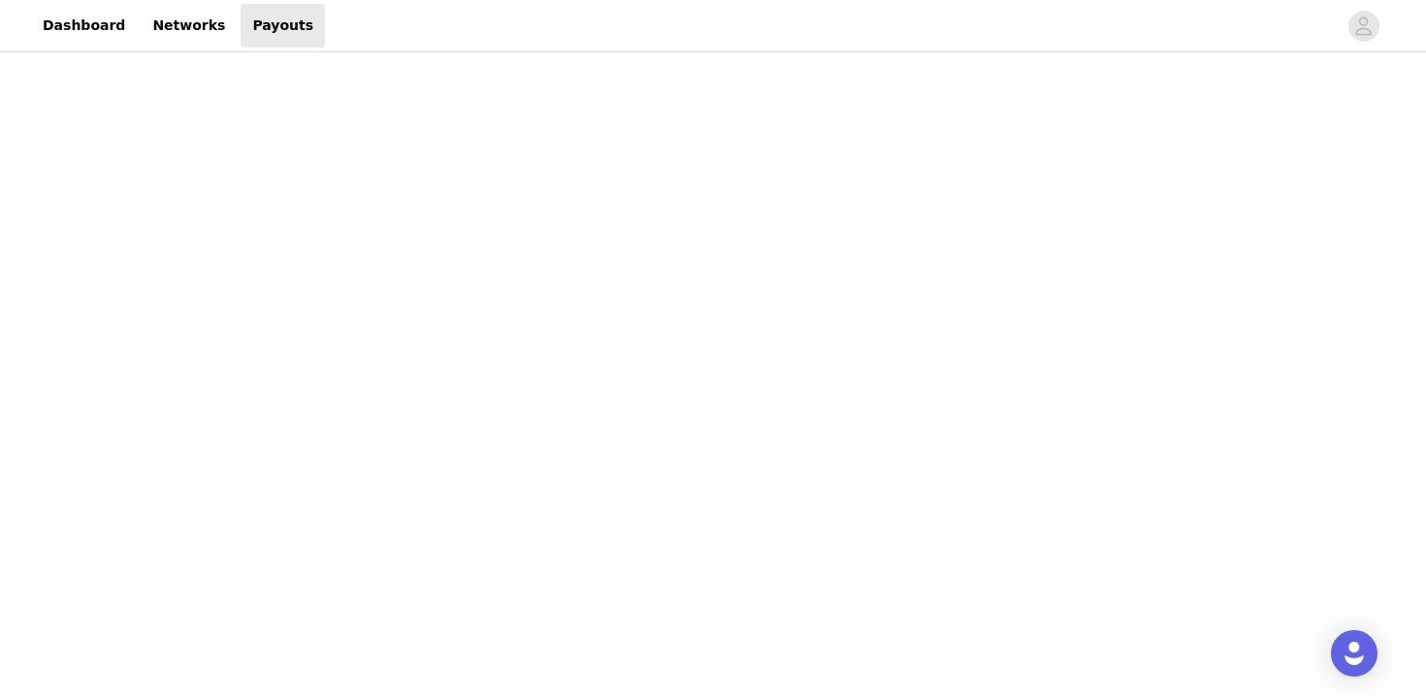
scroll to position [120, 0]
click at [98, 31] on link "Dashboard" at bounding box center [84, 26] width 106 height 44
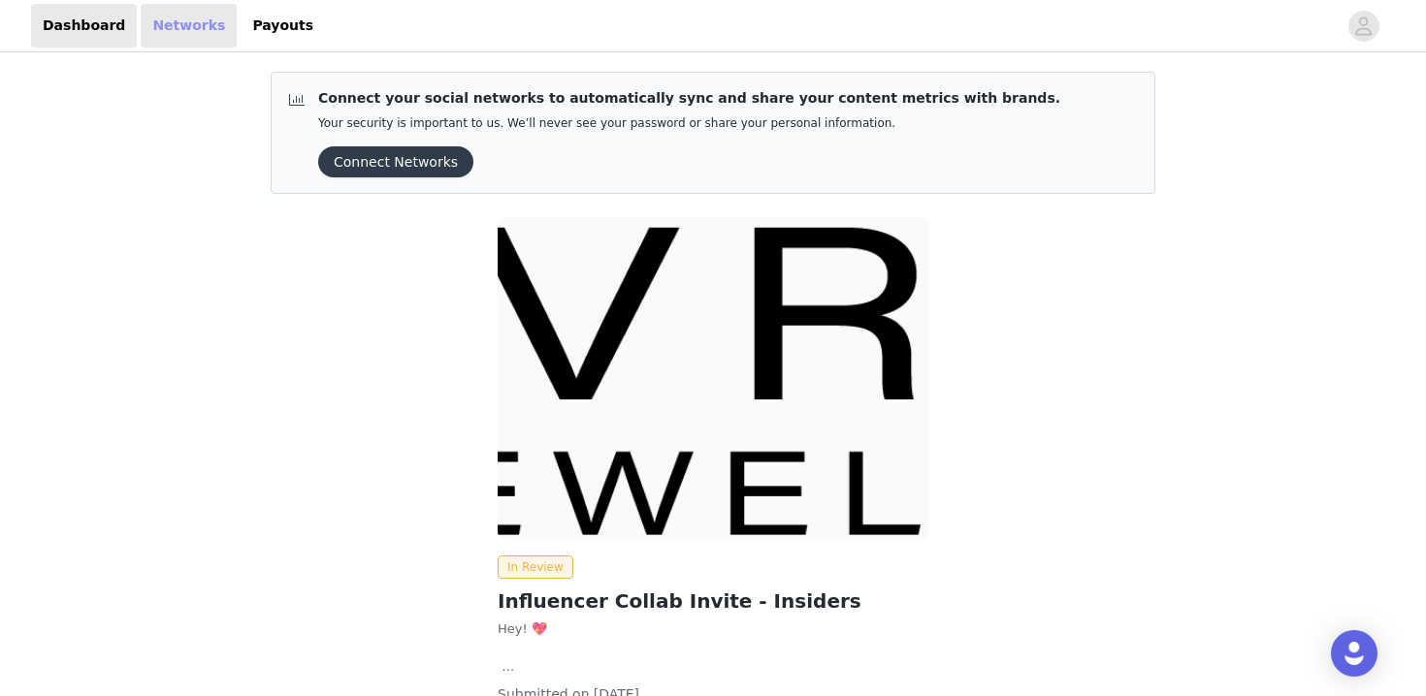
click at [182, 20] on link "Networks" at bounding box center [189, 26] width 96 height 44
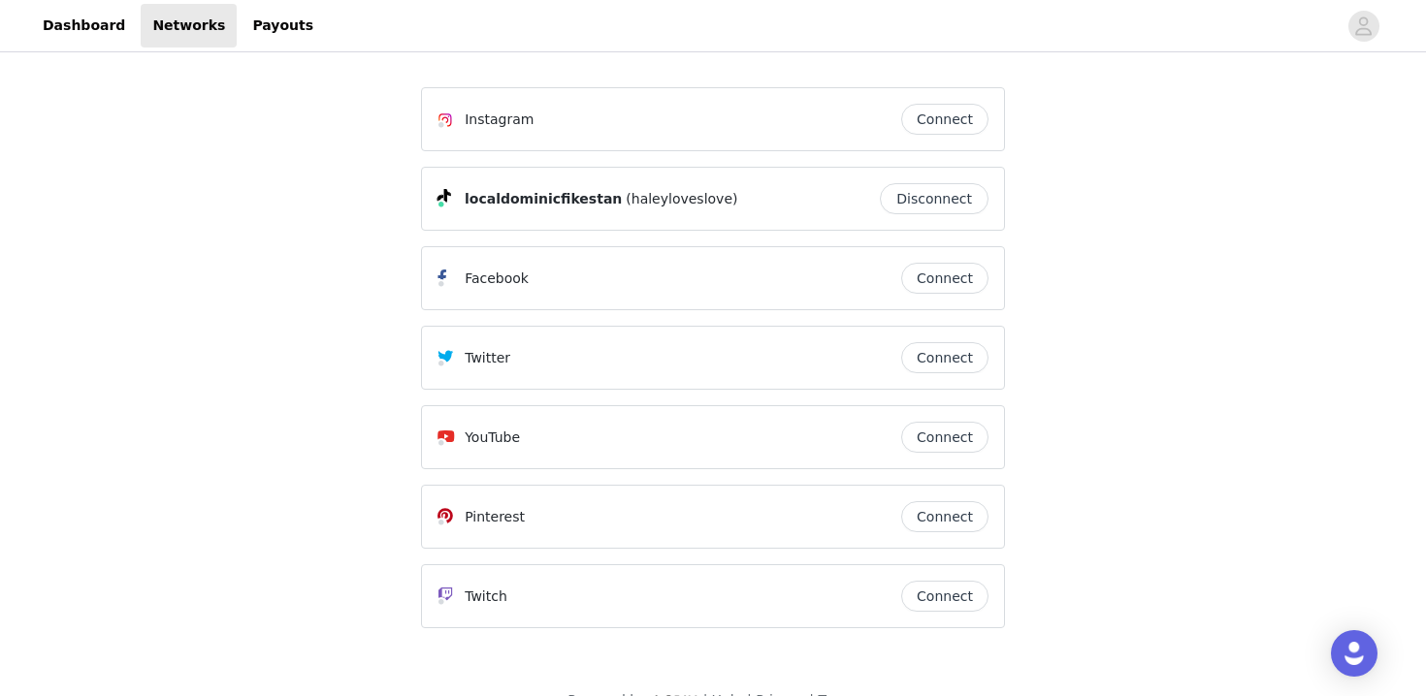
click at [934, 119] on button "Connect" at bounding box center [944, 119] width 87 height 31
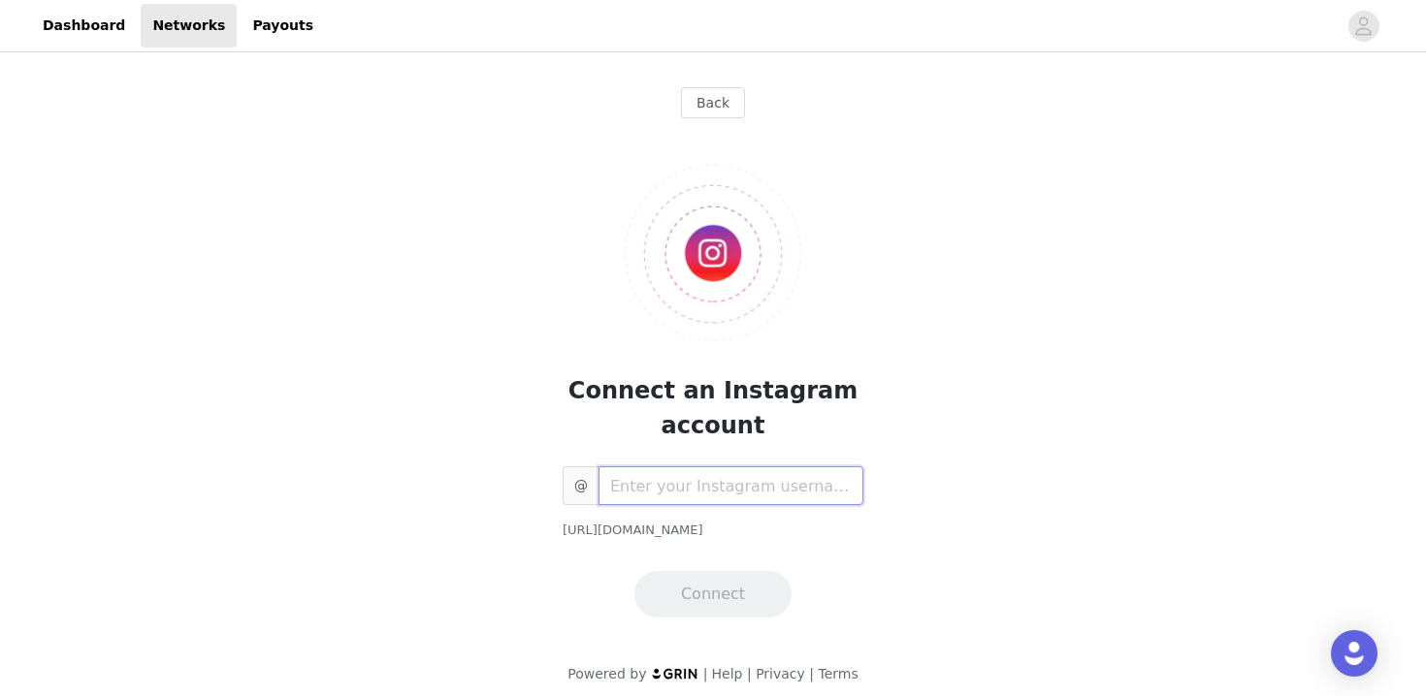
click at [660, 493] on input "text" at bounding box center [730, 485] width 265 height 39
type input "haleyrosewilson"
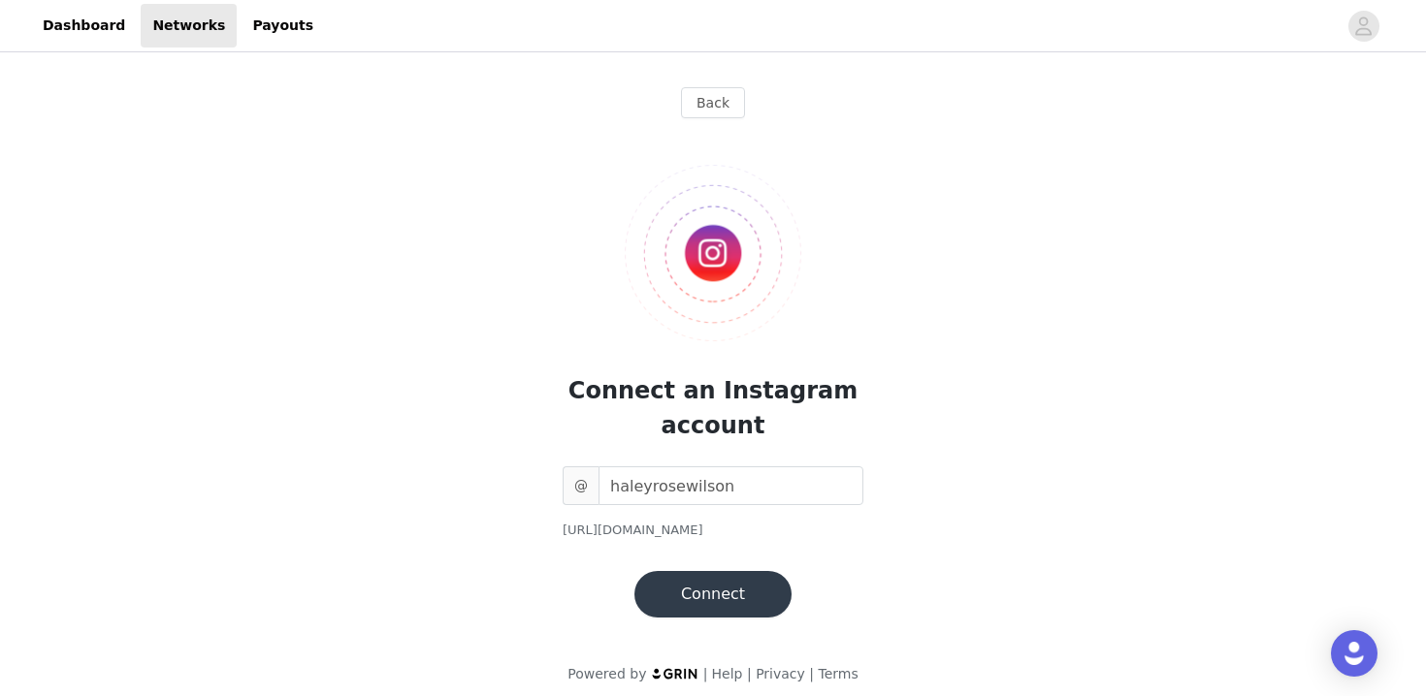
click at [717, 594] on button "Connect" at bounding box center [712, 594] width 157 height 47
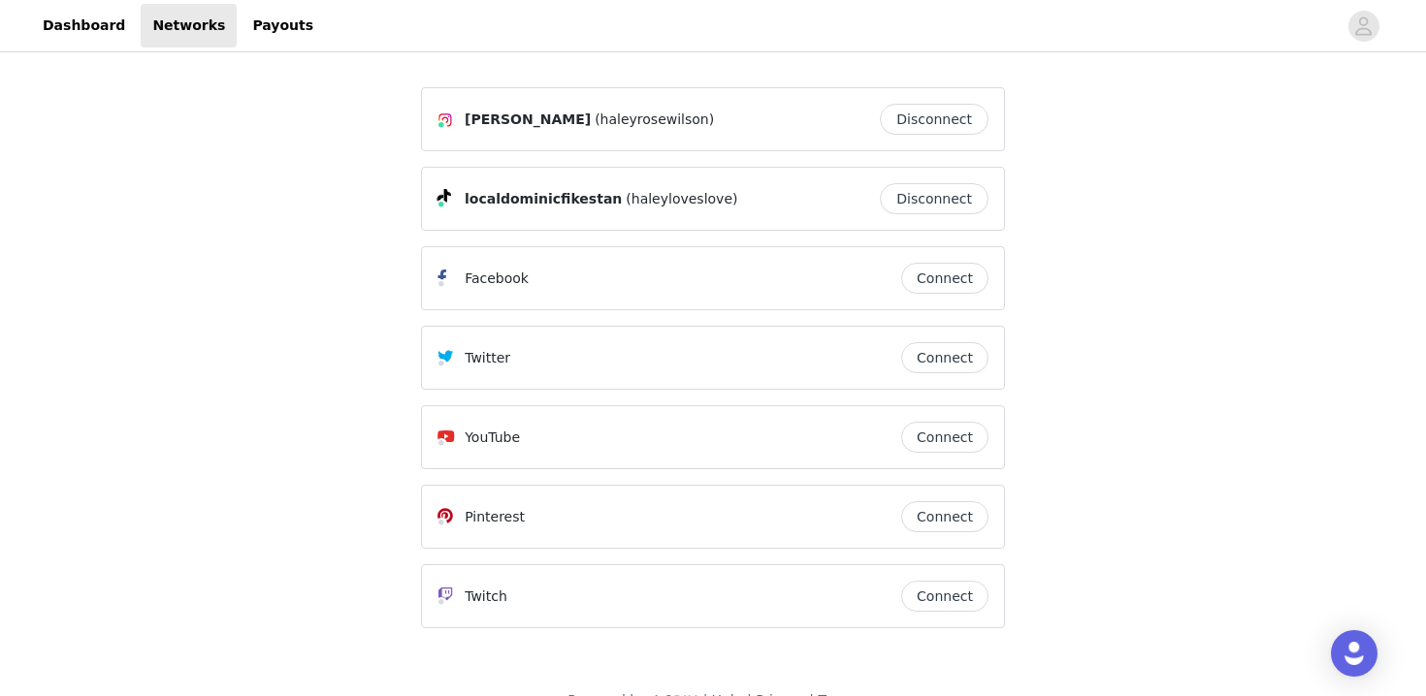
click at [955, 523] on button "Connect" at bounding box center [944, 516] width 87 height 31
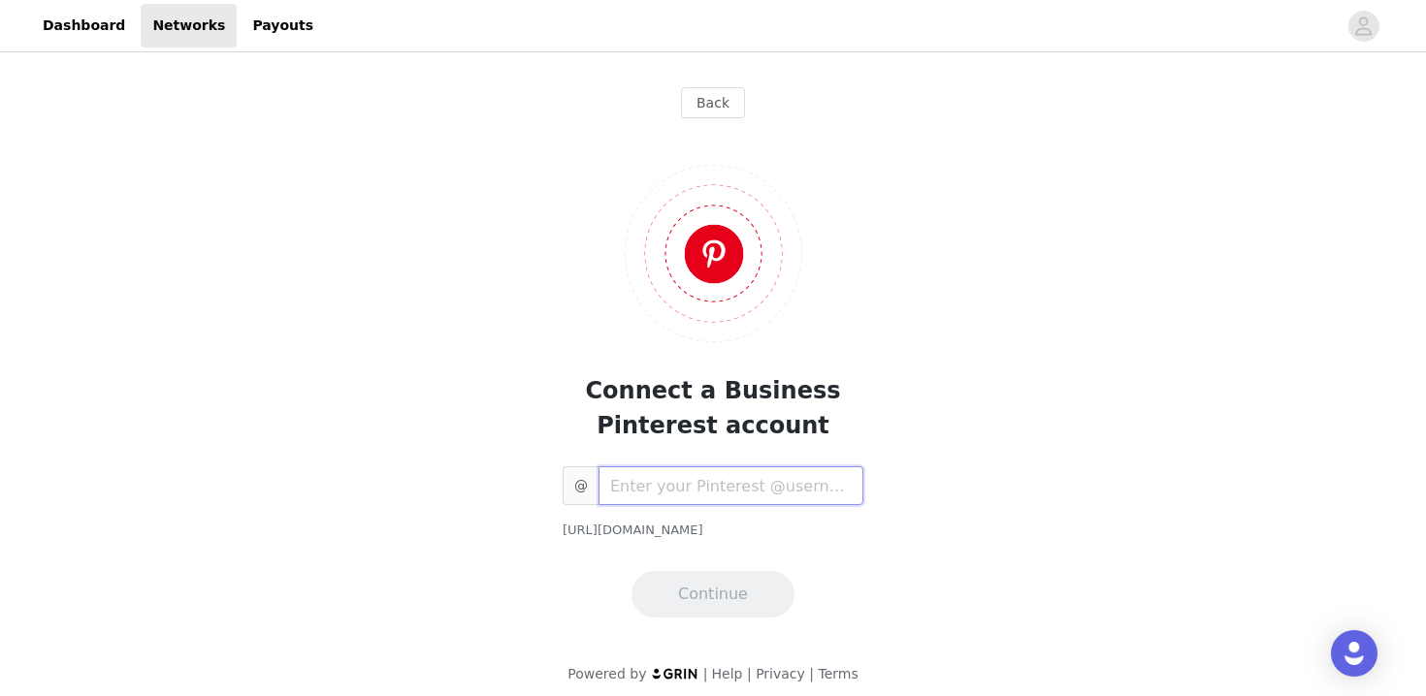
click at [735, 481] on input "text" at bounding box center [730, 485] width 265 height 39
paste input "haleyrosewilson07"
type input "haleyrosewilson07"
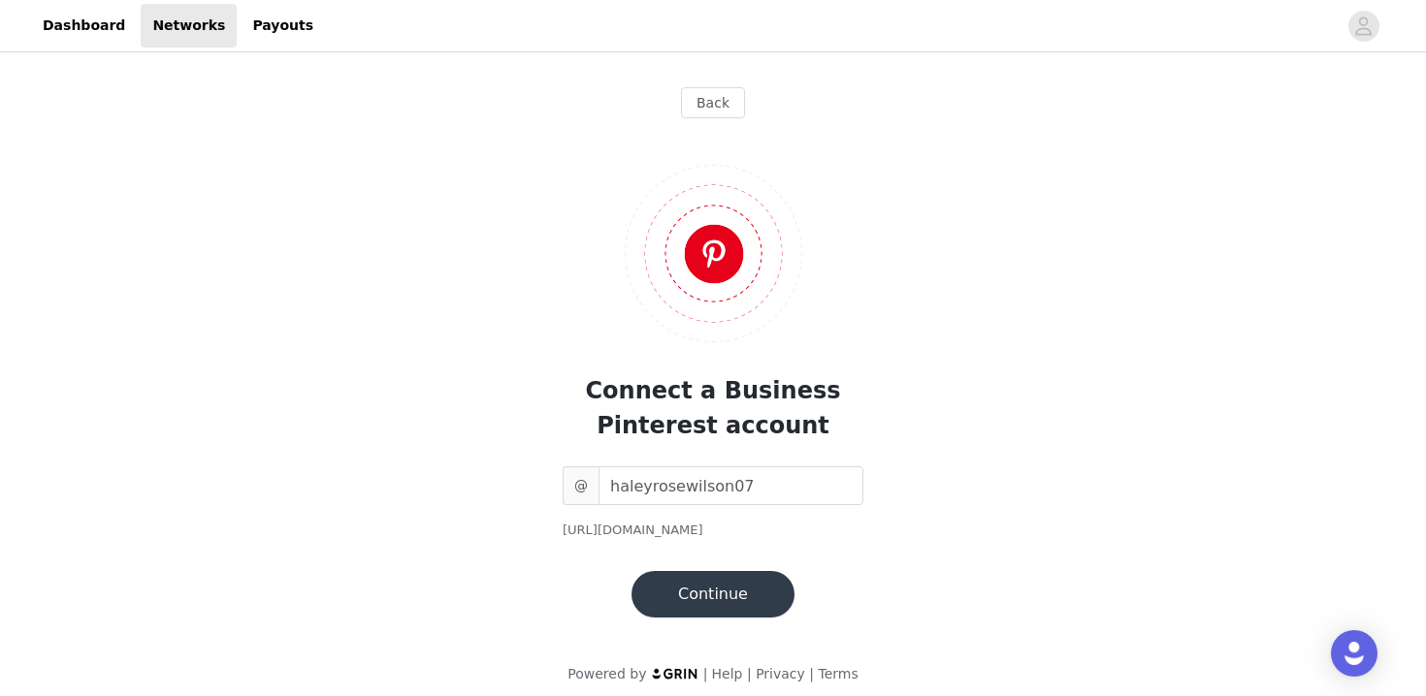
click at [723, 605] on button "Continue" at bounding box center [712, 594] width 163 height 47
